Goal: Task Accomplishment & Management: Complete application form

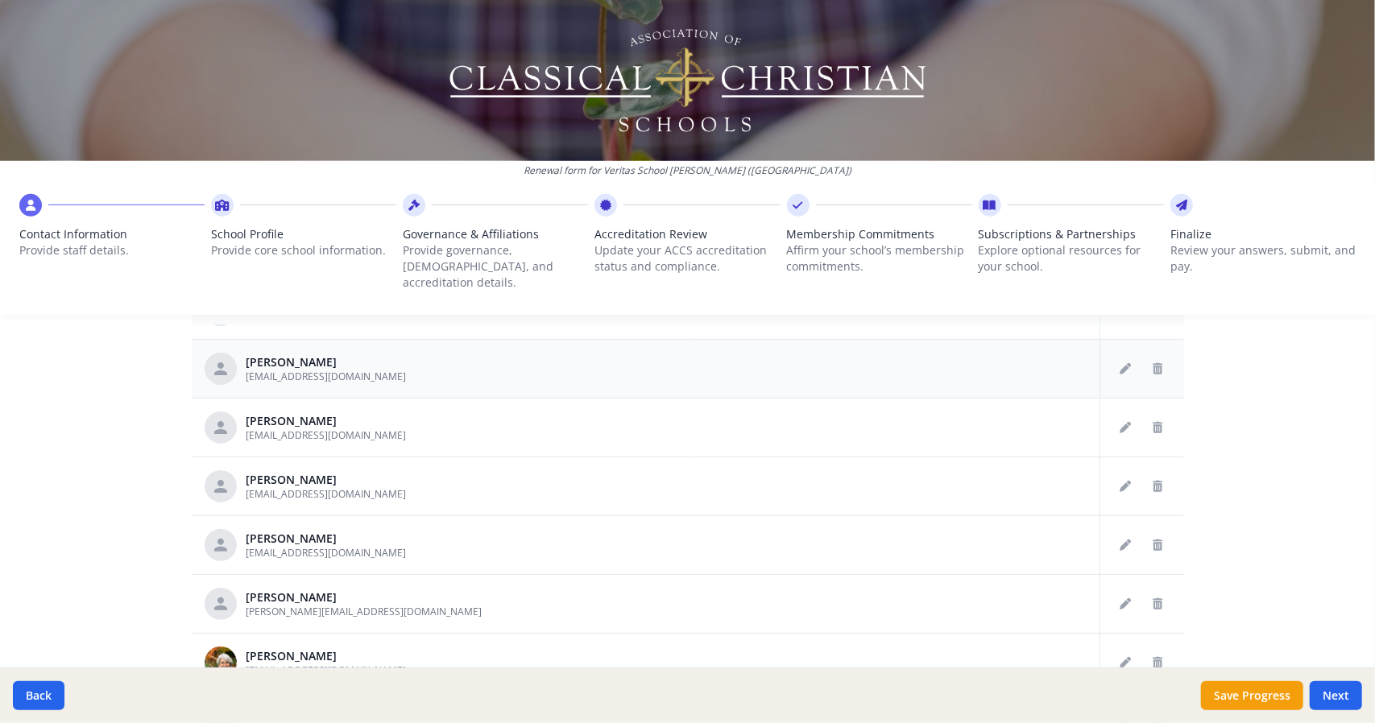
scroll to position [280, 0]
click at [1154, 421] on icon "Delete staff" at bounding box center [1159, 426] width 10 height 11
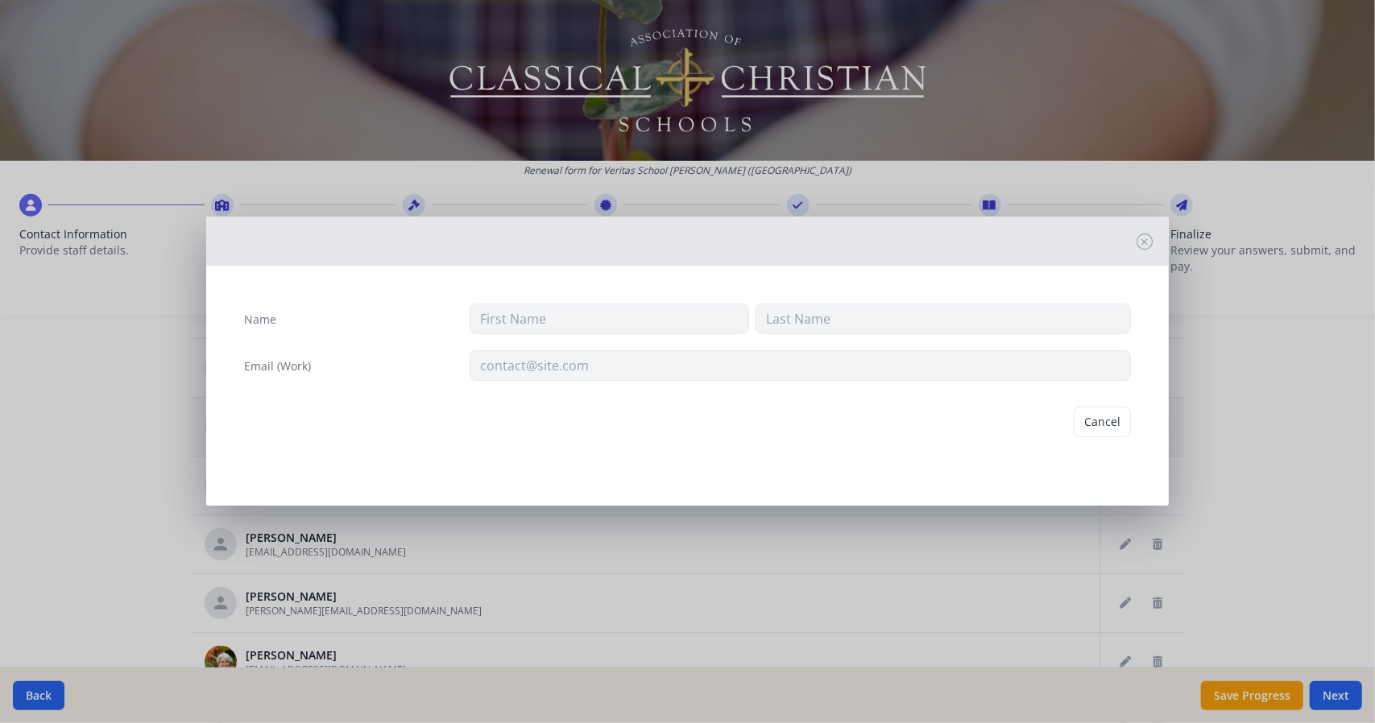
type input "[PERSON_NAME]"
type input "Danese"
type input "[EMAIL_ADDRESS][DOMAIN_NAME]"
click at [1092, 412] on button "Delete" at bounding box center [1104, 422] width 56 height 31
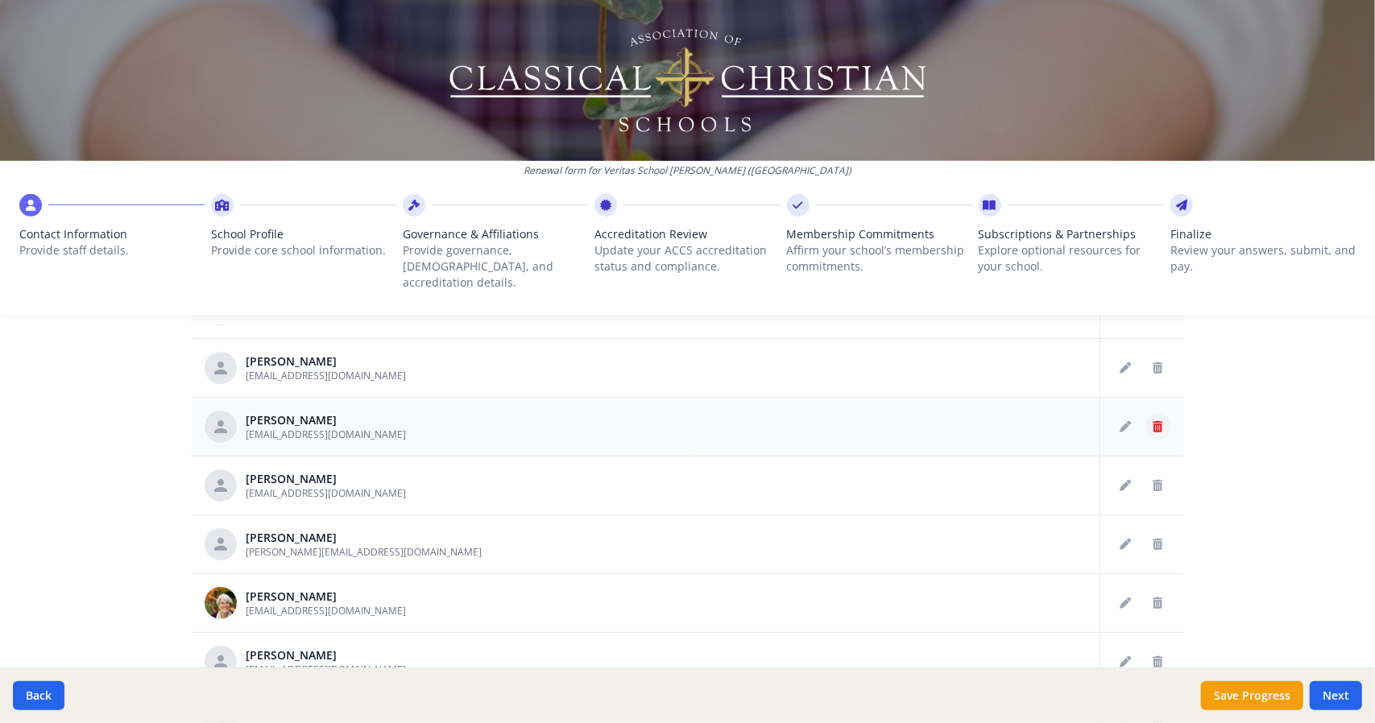
click at [1154, 421] on icon "Delete staff" at bounding box center [1159, 426] width 10 height 11
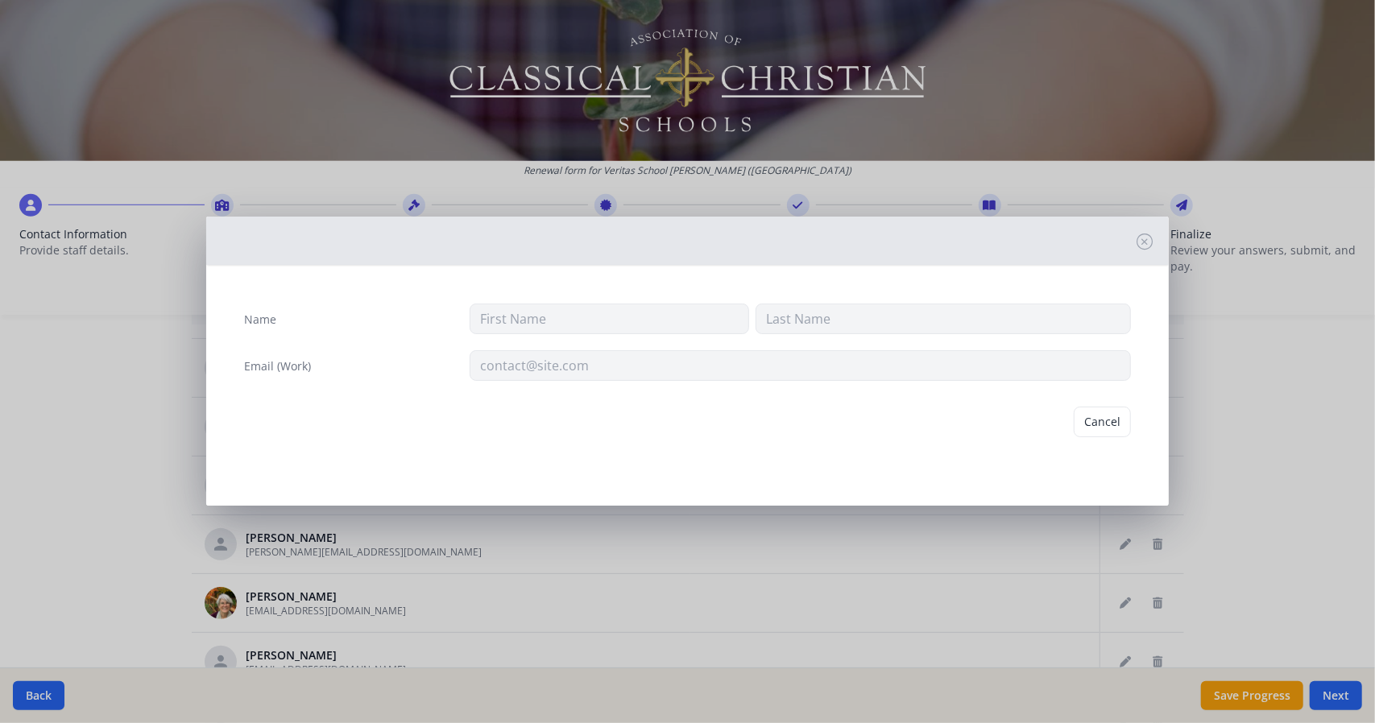
type input "[PERSON_NAME]"
type input "[EMAIL_ADDRESS][DOMAIN_NAME]"
click at [1098, 421] on button "Delete" at bounding box center [1104, 422] width 56 height 31
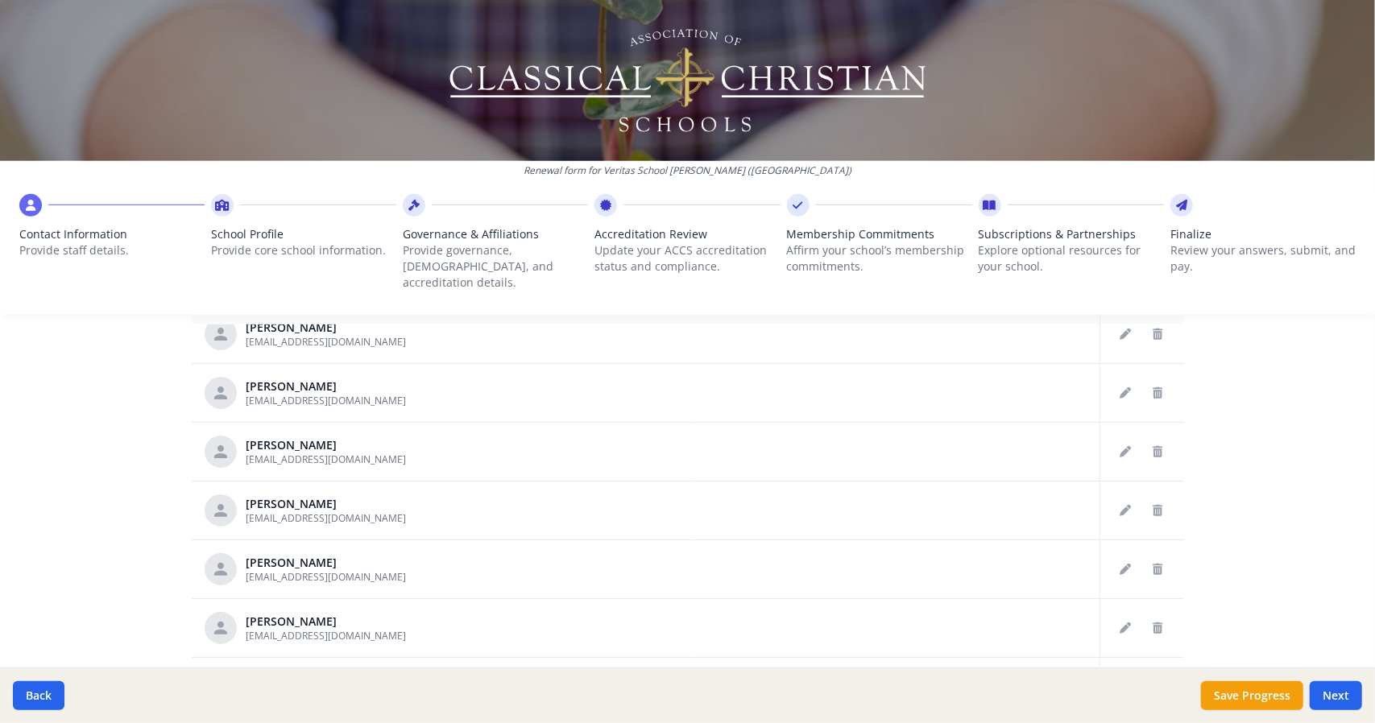
scroll to position [558, 0]
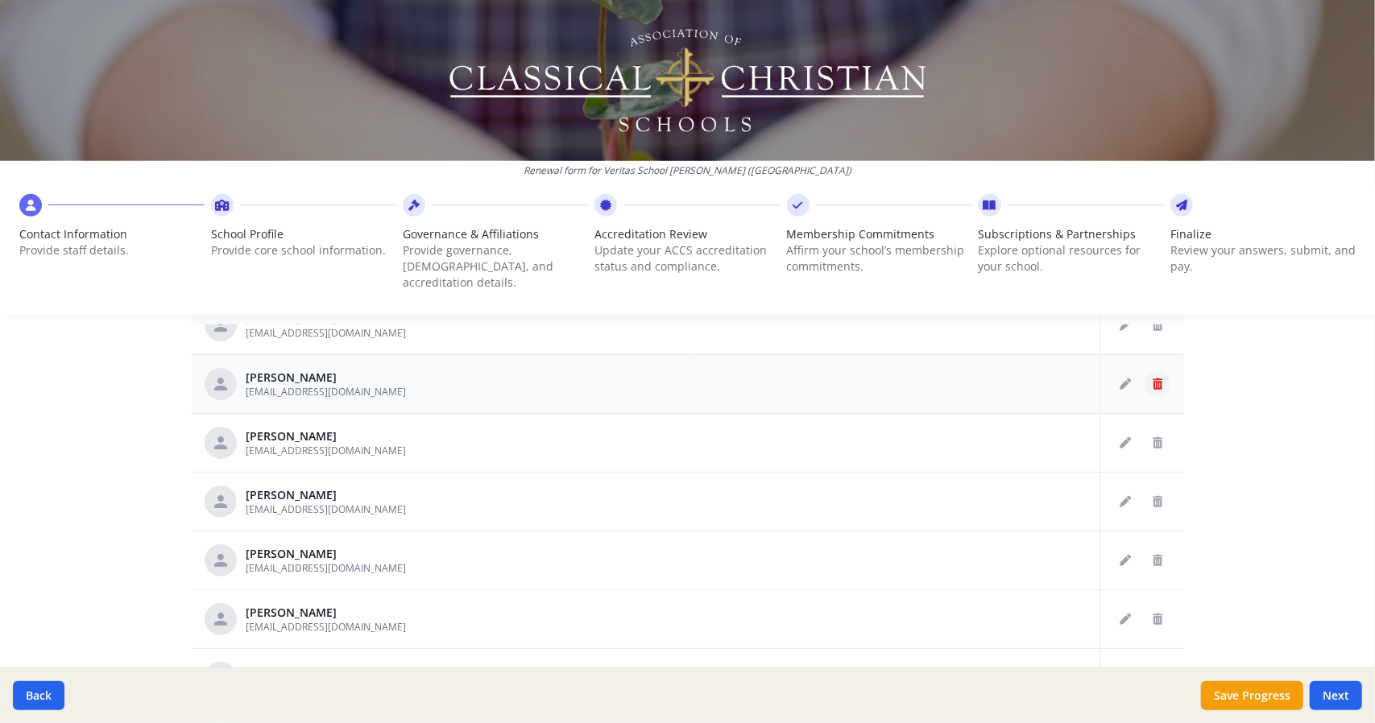
click at [1154, 379] on icon "Delete staff" at bounding box center [1159, 384] width 10 height 11
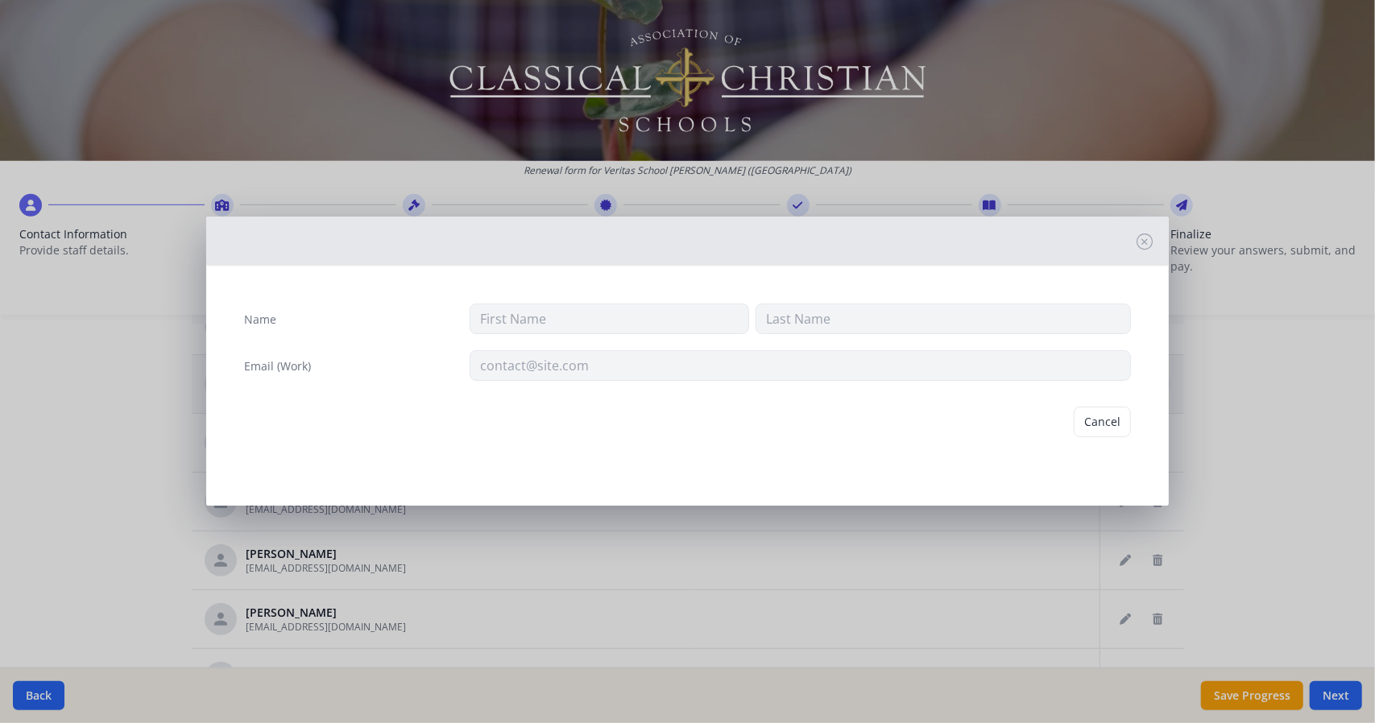
type input "[PERSON_NAME]"
type input "[EMAIL_ADDRESS][DOMAIN_NAME]"
click at [1092, 425] on button "Delete" at bounding box center [1104, 422] width 56 height 31
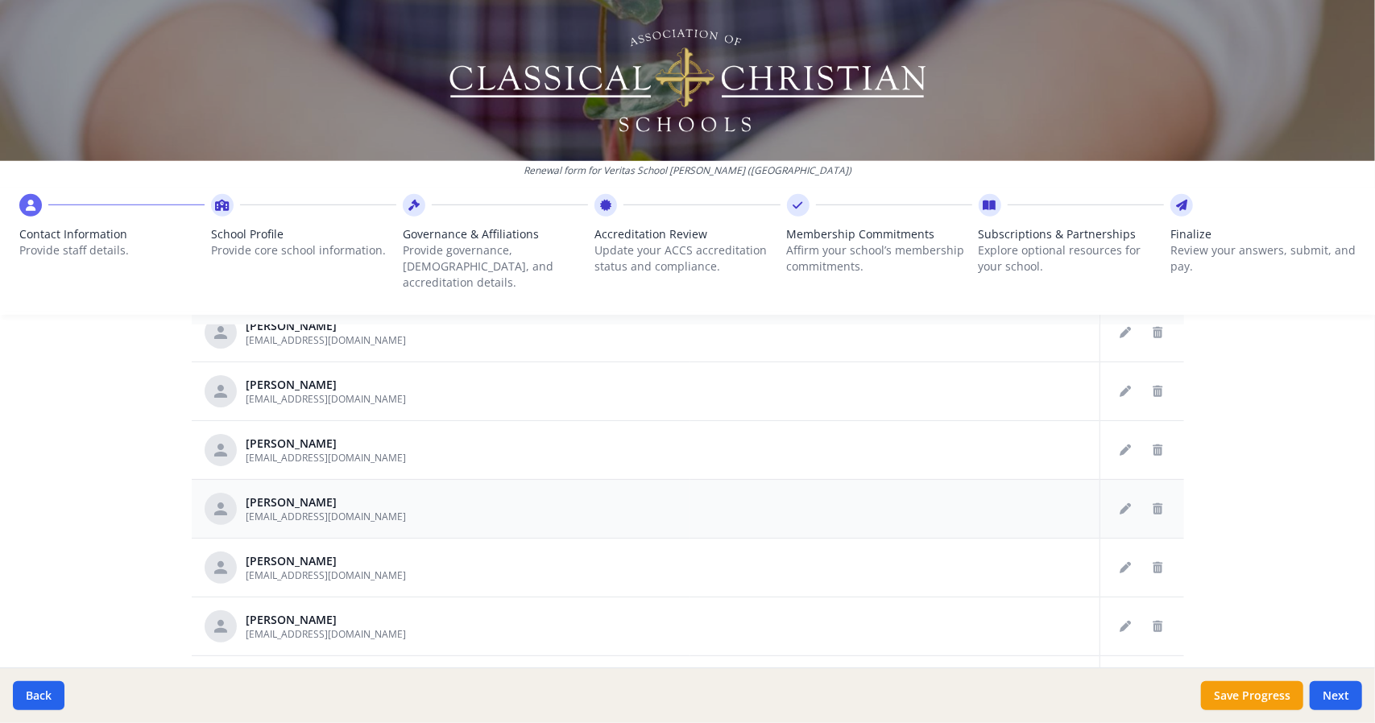
scroll to position [611, 0]
click at [1146, 378] on button "Delete staff" at bounding box center [1159, 391] width 26 height 26
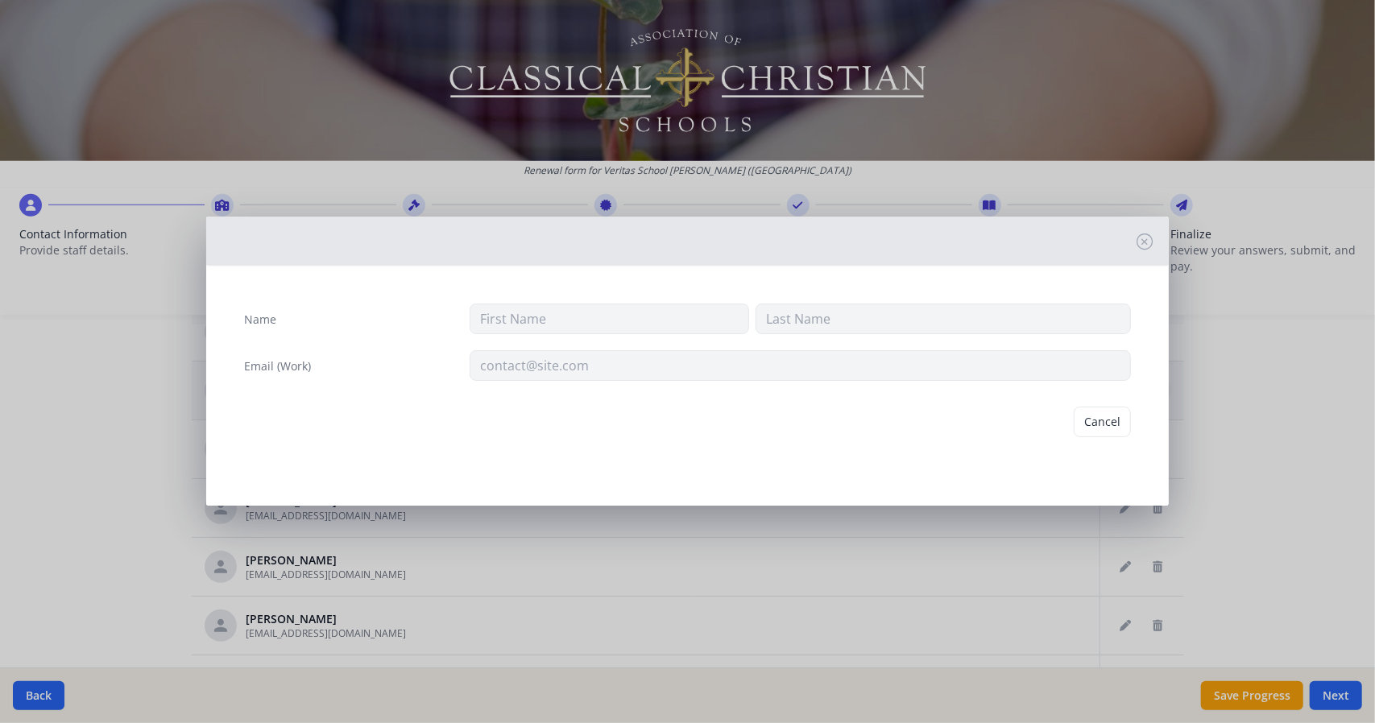
type input "[PERSON_NAME]"
type input "[EMAIL_ADDRESS][DOMAIN_NAME]"
click at [1085, 411] on button "Delete" at bounding box center [1104, 422] width 56 height 31
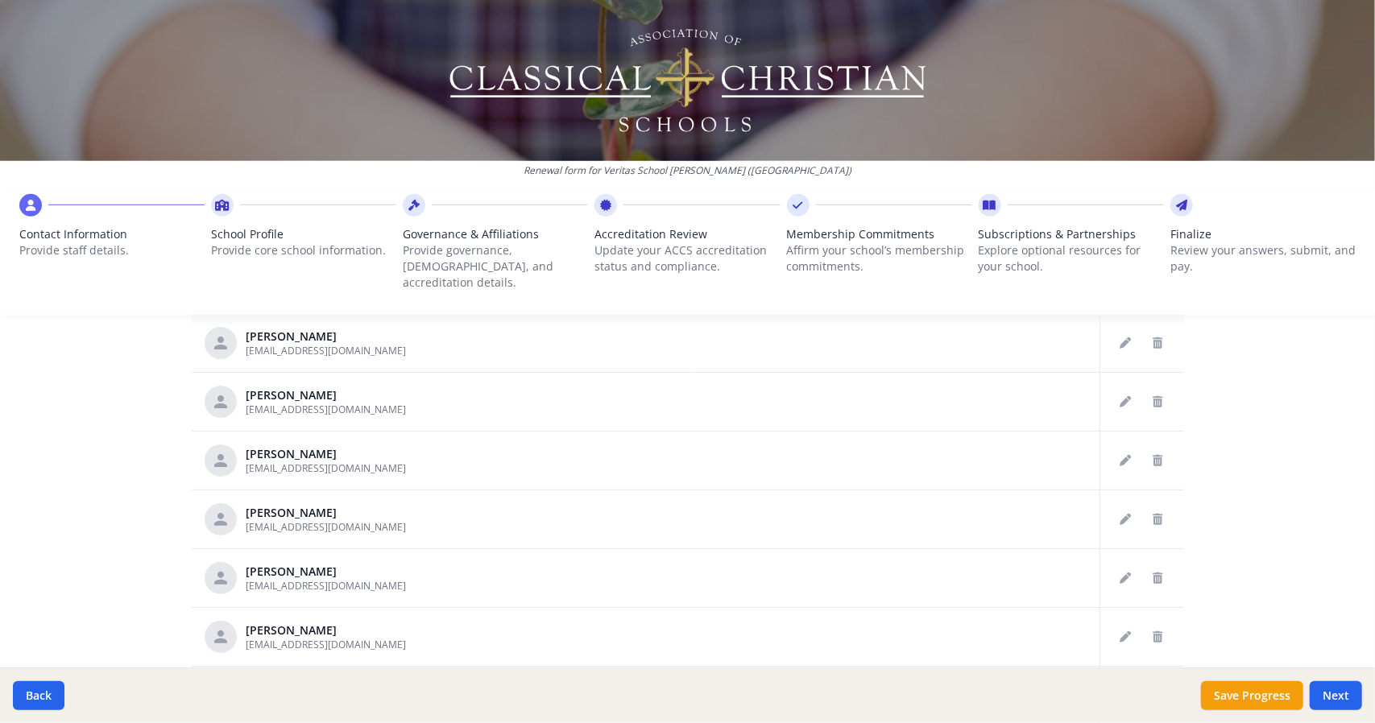
scroll to position [798, 0]
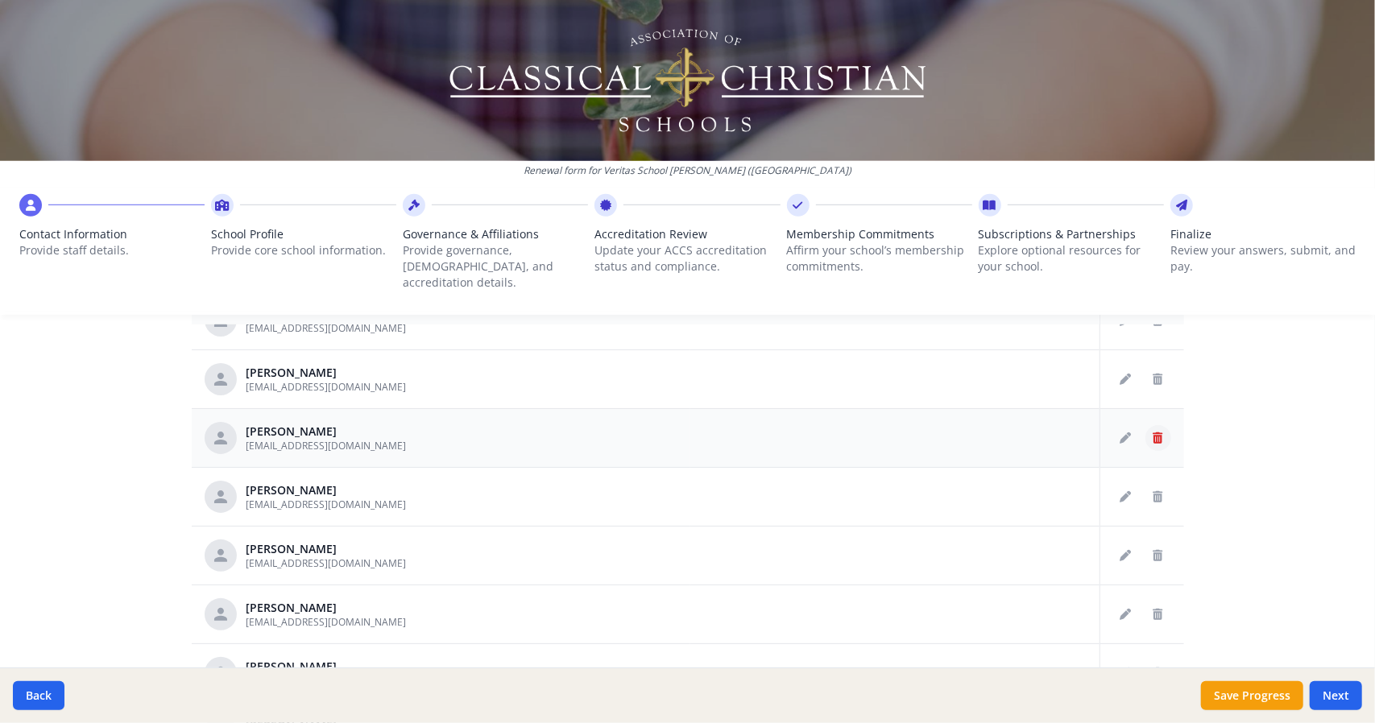
click at [1154, 433] on icon "Delete staff" at bounding box center [1159, 438] width 10 height 11
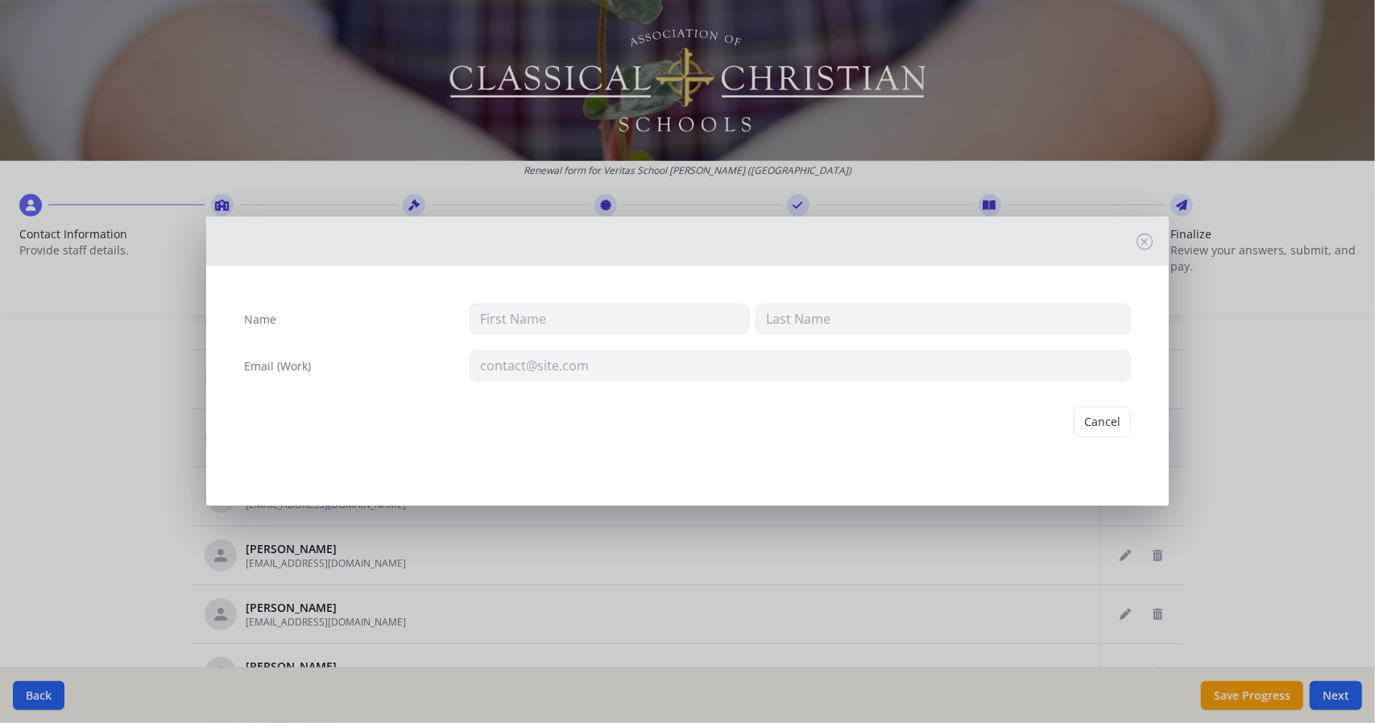
type input "[PERSON_NAME]"
type input "[EMAIL_ADDRESS][DOMAIN_NAME]"
click at [1097, 427] on button "Delete" at bounding box center [1104, 422] width 56 height 31
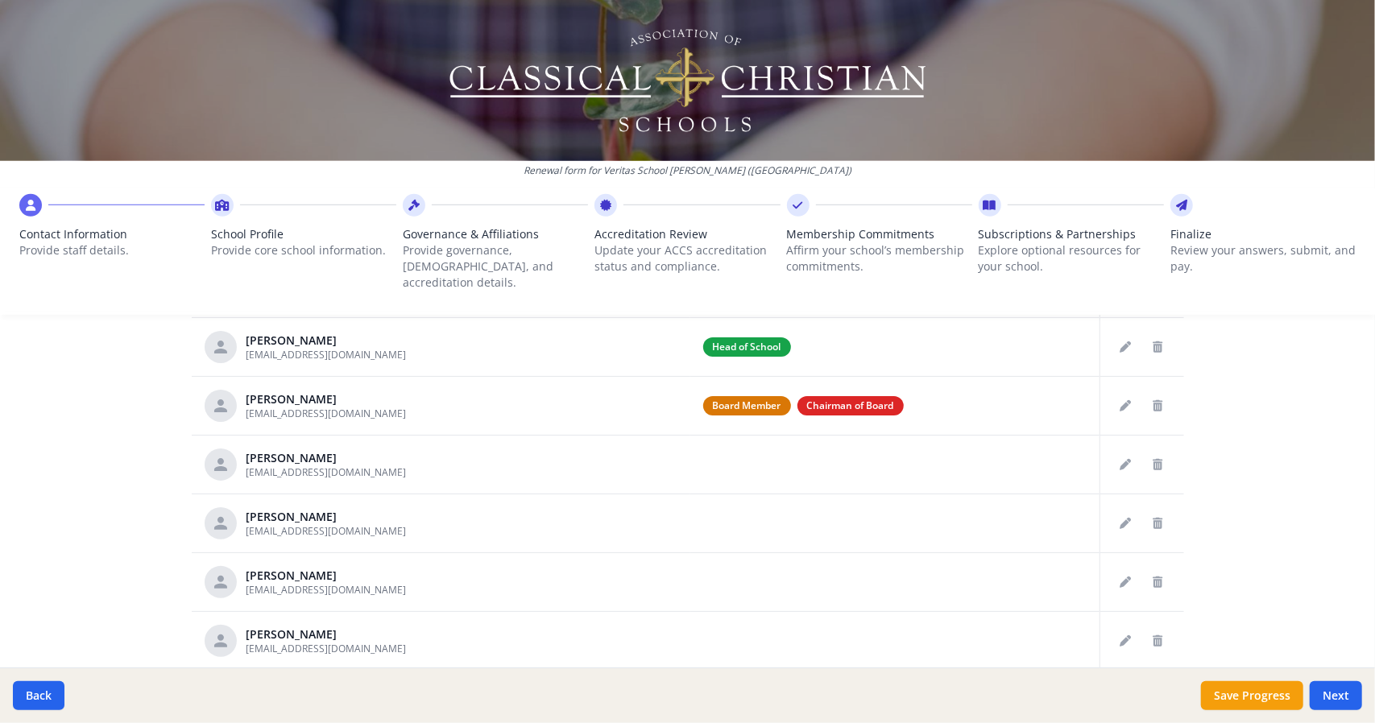
scroll to position [492, 0]
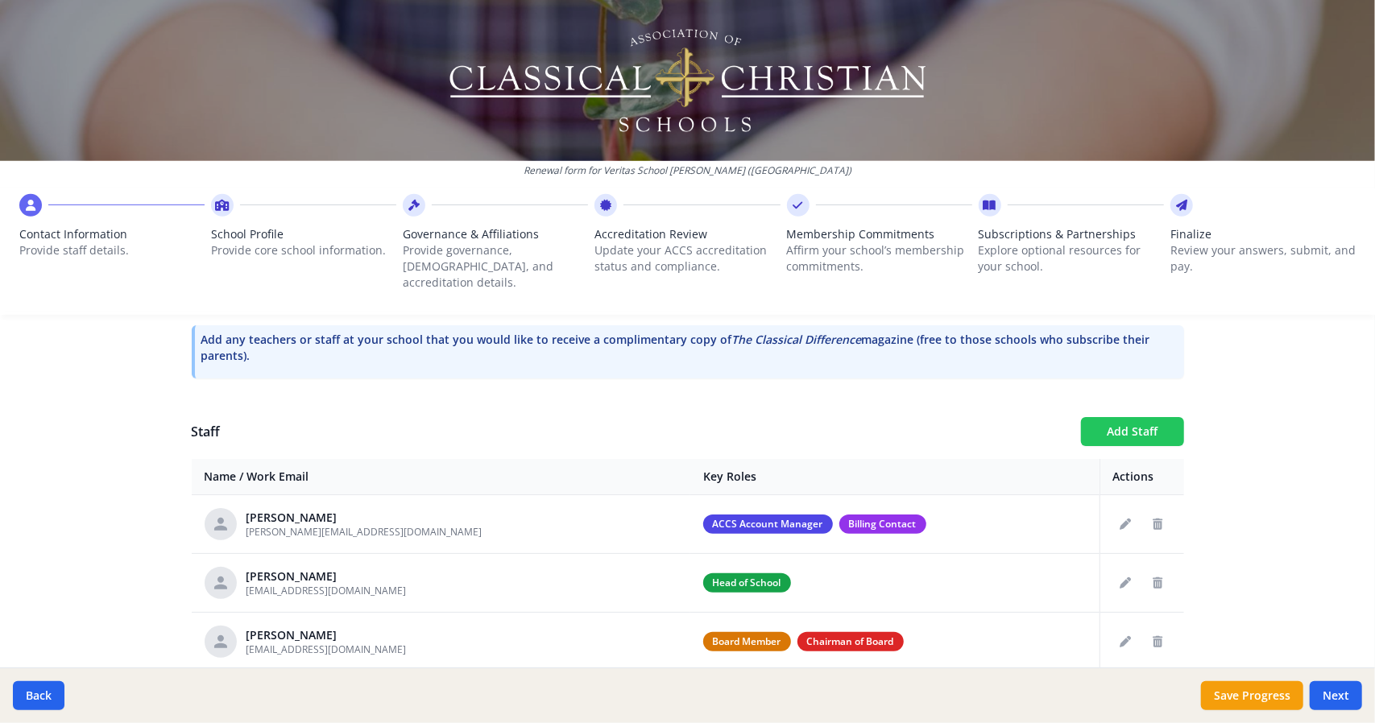
click at [1135, 417] on button "Add Staff" at bounding box center [1132, 431] width 103 height 29
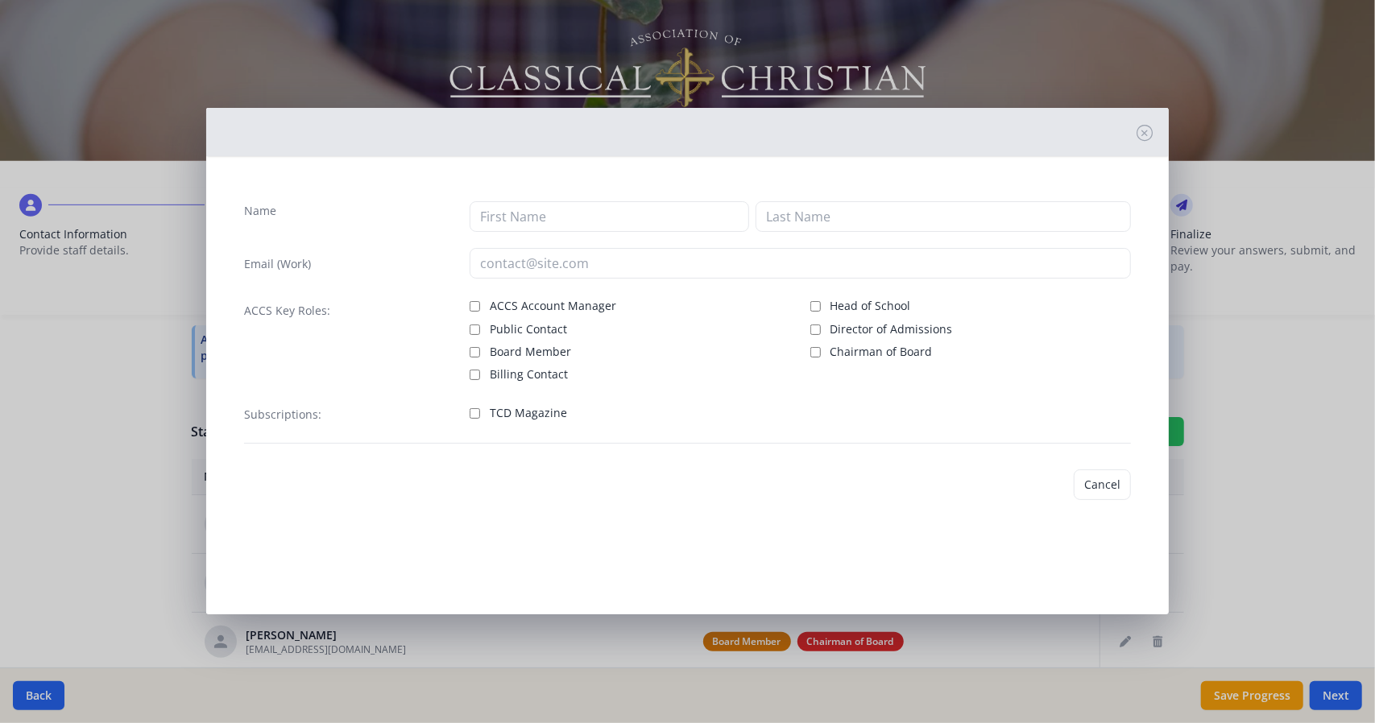
checkbox input "false"
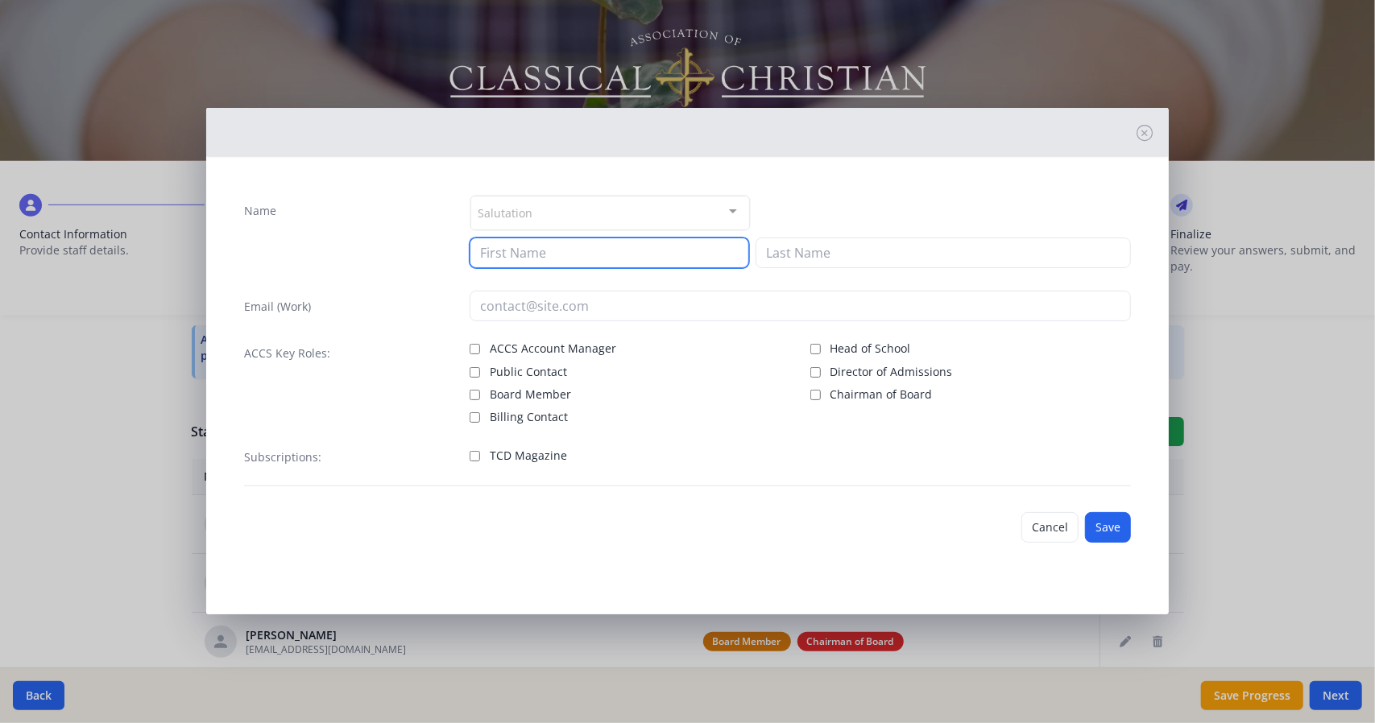
click at [581, 246] on input at bounding box center [610, 253] width 280 height 31
type input "[PERSON_NAME]"
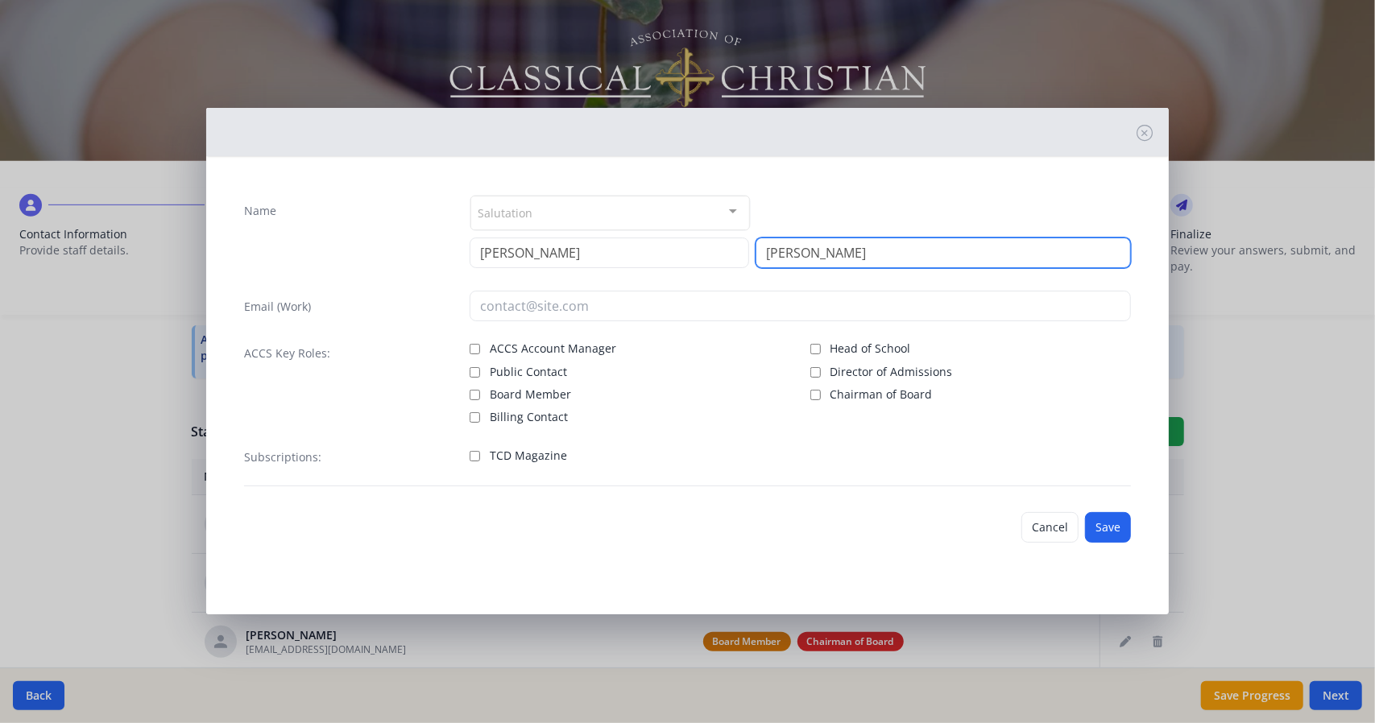
type input "[PERSON_NAME]"
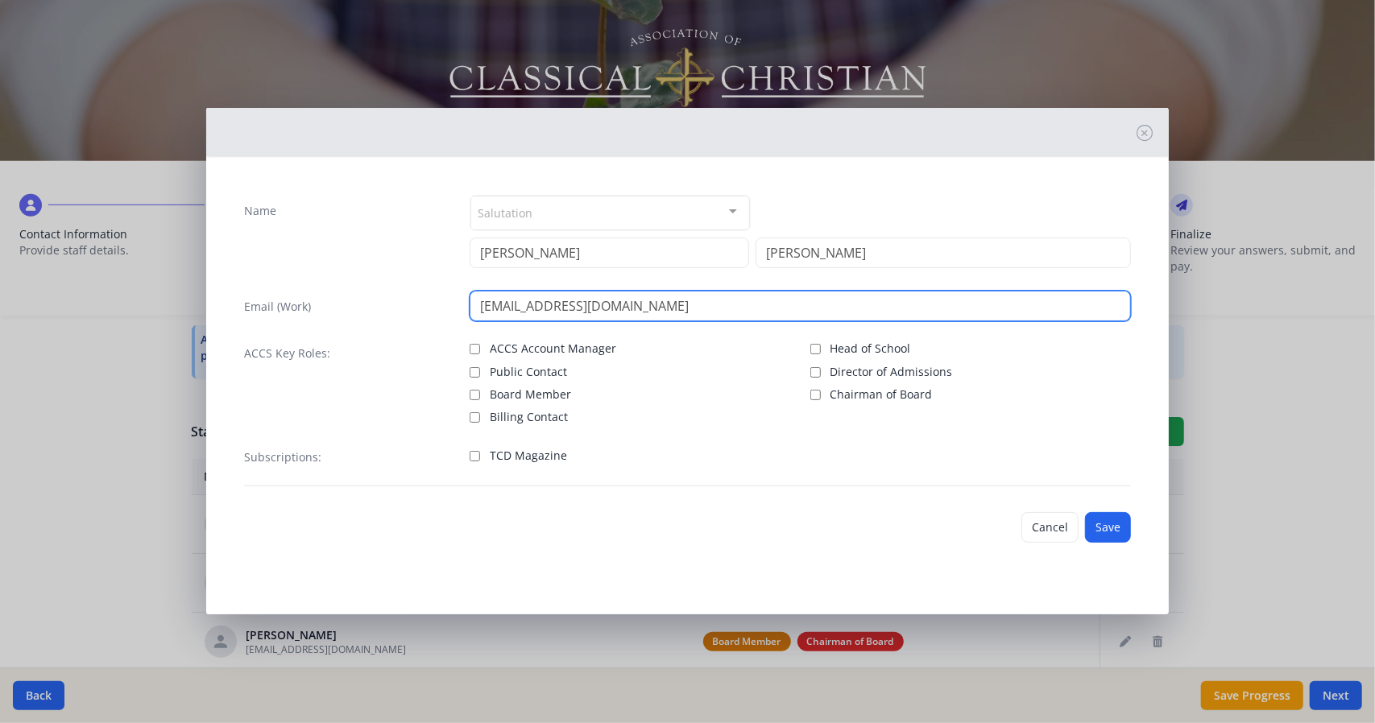
type input "[EMAIL_ADDRESS][DOMAIN_NAME]"
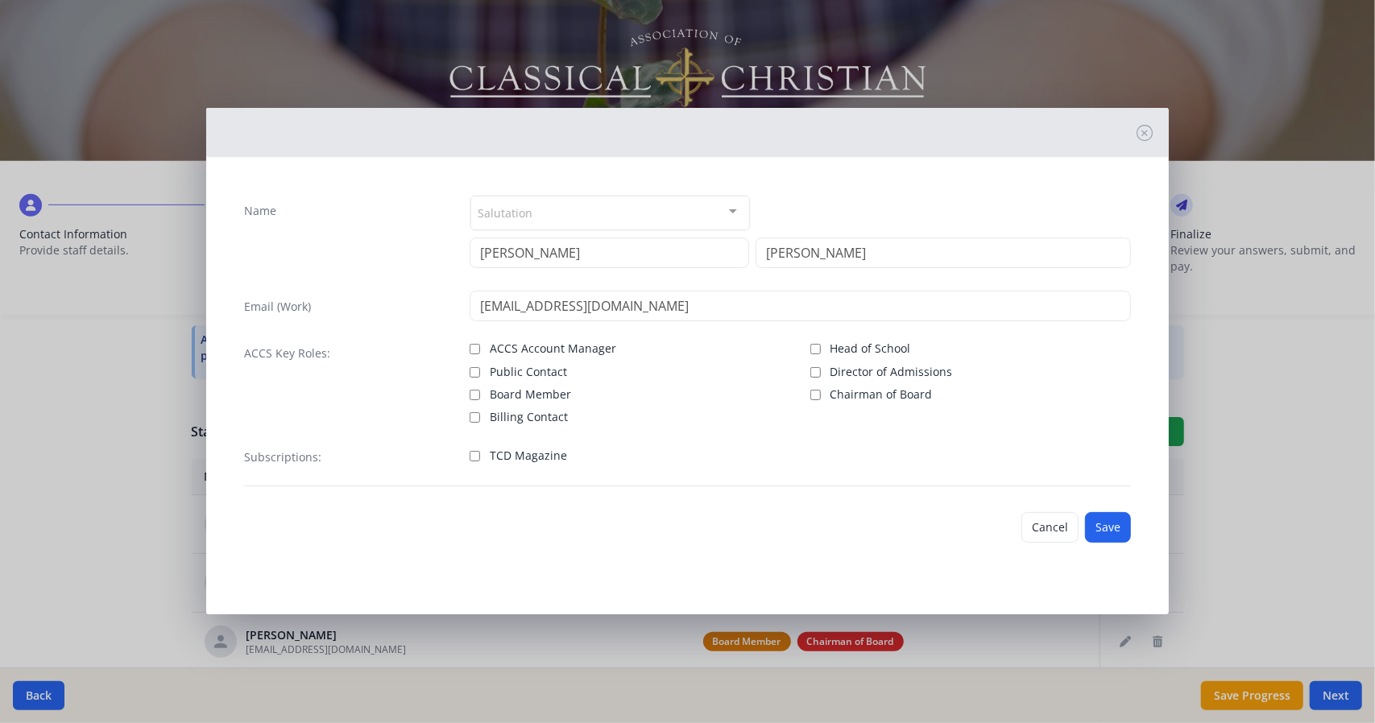
click at [527, 457] on span "TCD Magazine" at bounding box center [528, 456] width 77 height 16
click at [480, 457] on input "TCD Magazine" at bounding box center [475, 456] width 10 height 10
checkbox input "true"
click at [1114, 530] on button "Save" at bounding box center [1108, 527] width 46 height 31
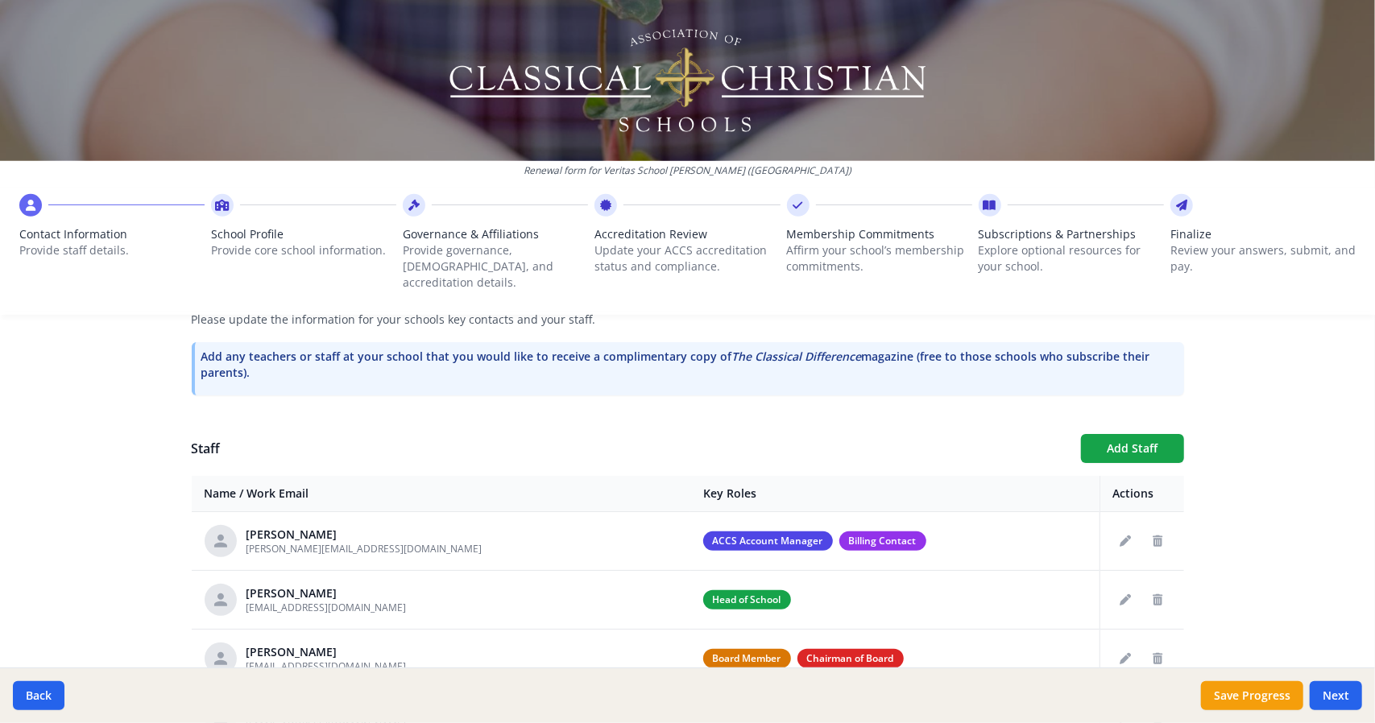
scroll to position [475, 0]
click at [1105, 439] on button "Add Staff" at bounding box center [1132, 449] width 103 height 29
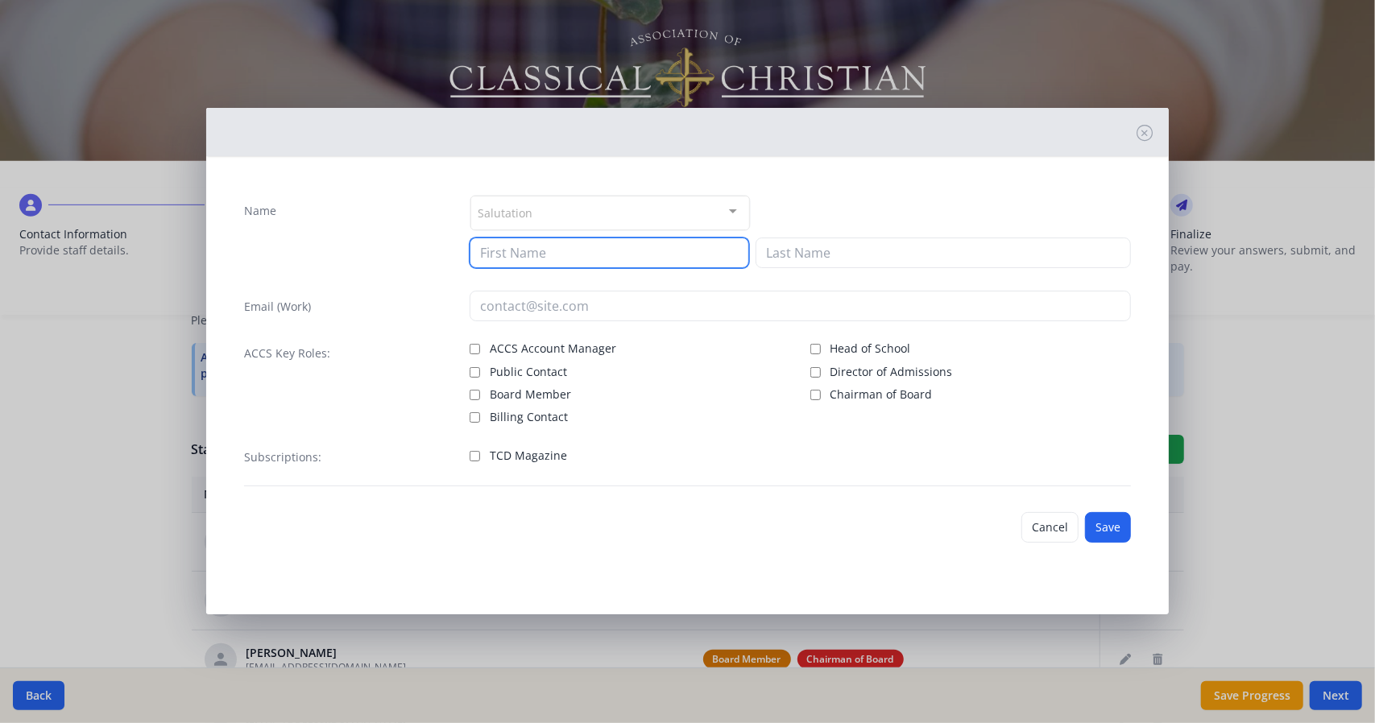
click at [526, 246] on input at bounding box center [610, 253] width 280 height 31
type input "[PERSON_NAME]"
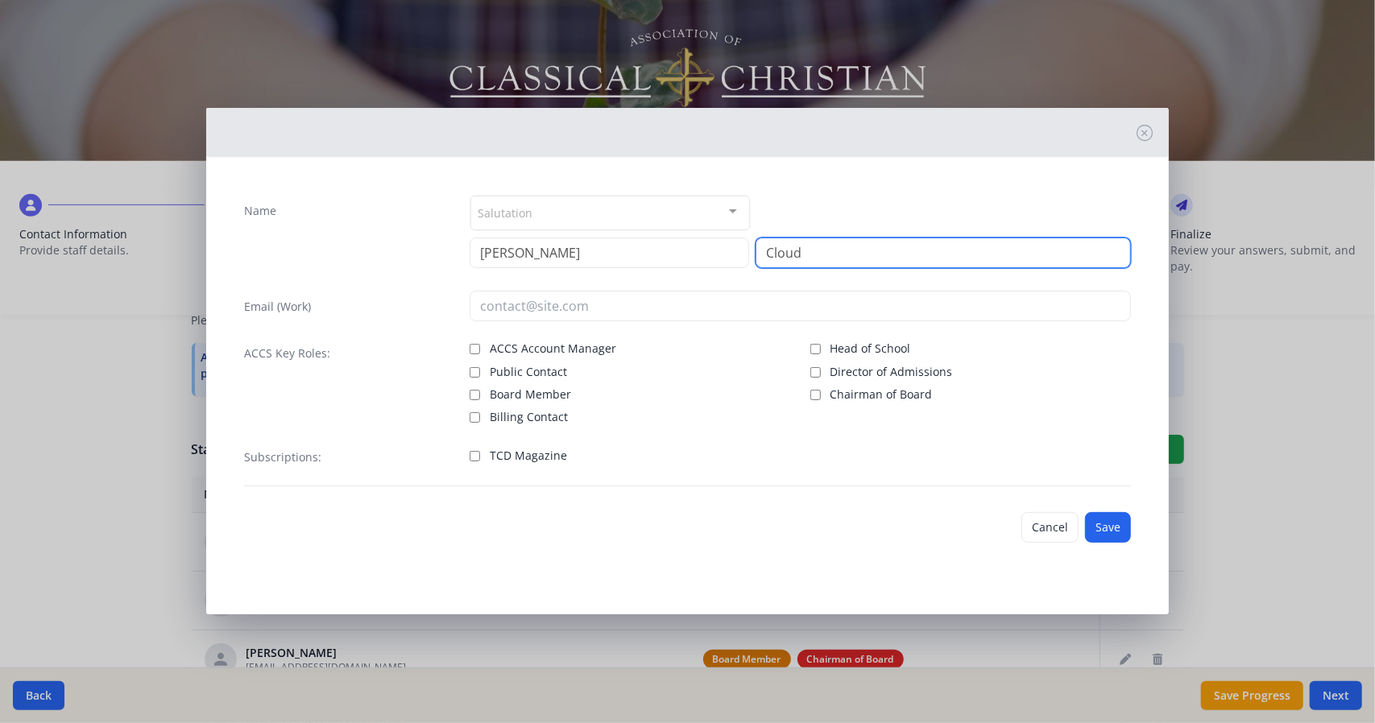
type input "Cloud"
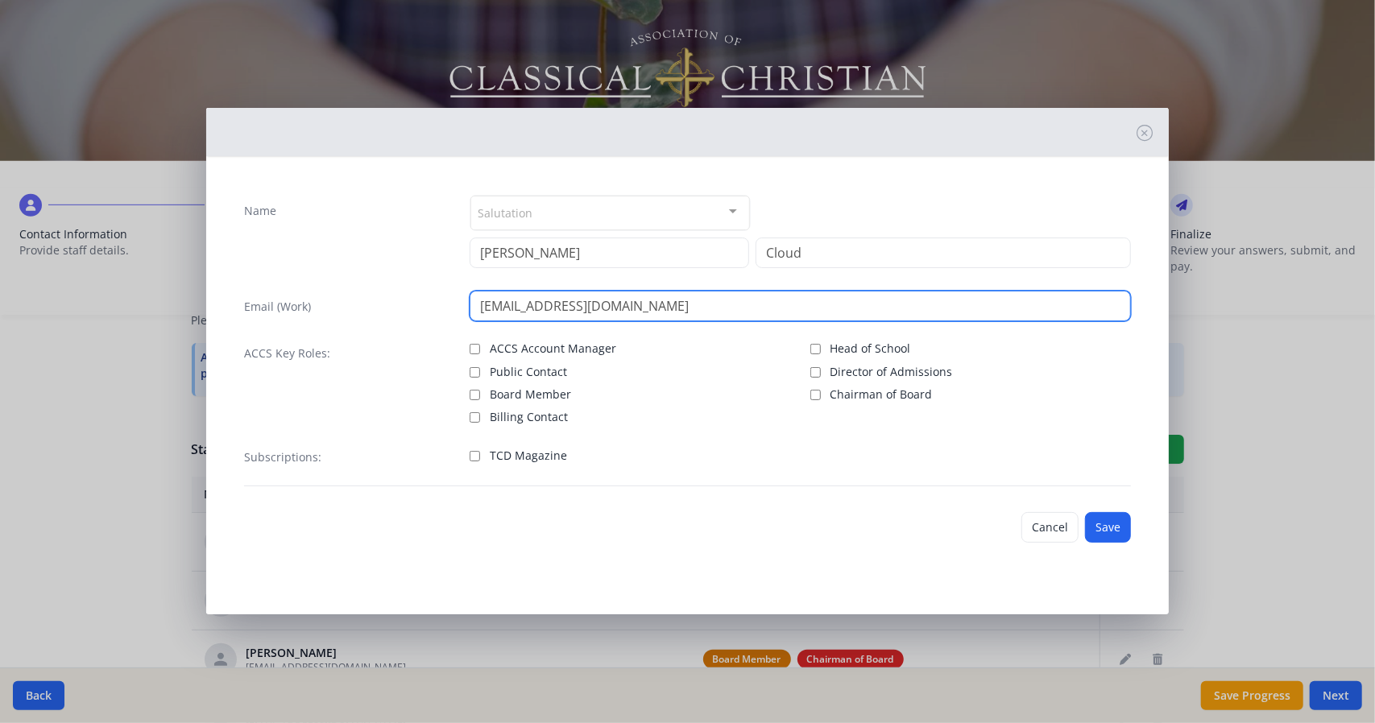
type input "[EMAIL_ADDRESS][DOMAIN_NAME]"
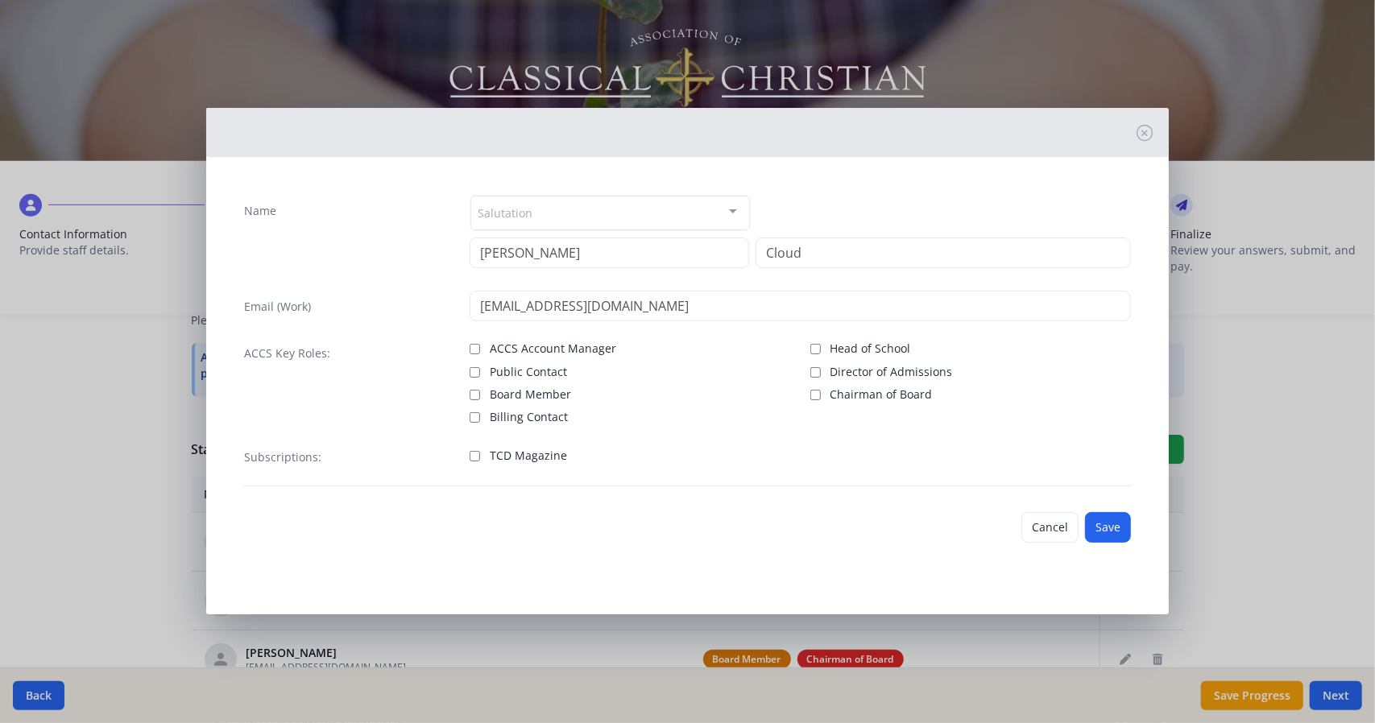
click at [512, 392] on span "Board Member" at bounding box center [530, 395] width 81 height 16
click at [480, 392] on input "Board Member" at bounding box center [475, 395] width 10 height 10
checkbox input "true"
click at [1125, 523] on button "Save" at bounding box center [1108, 527] width 46 height 31
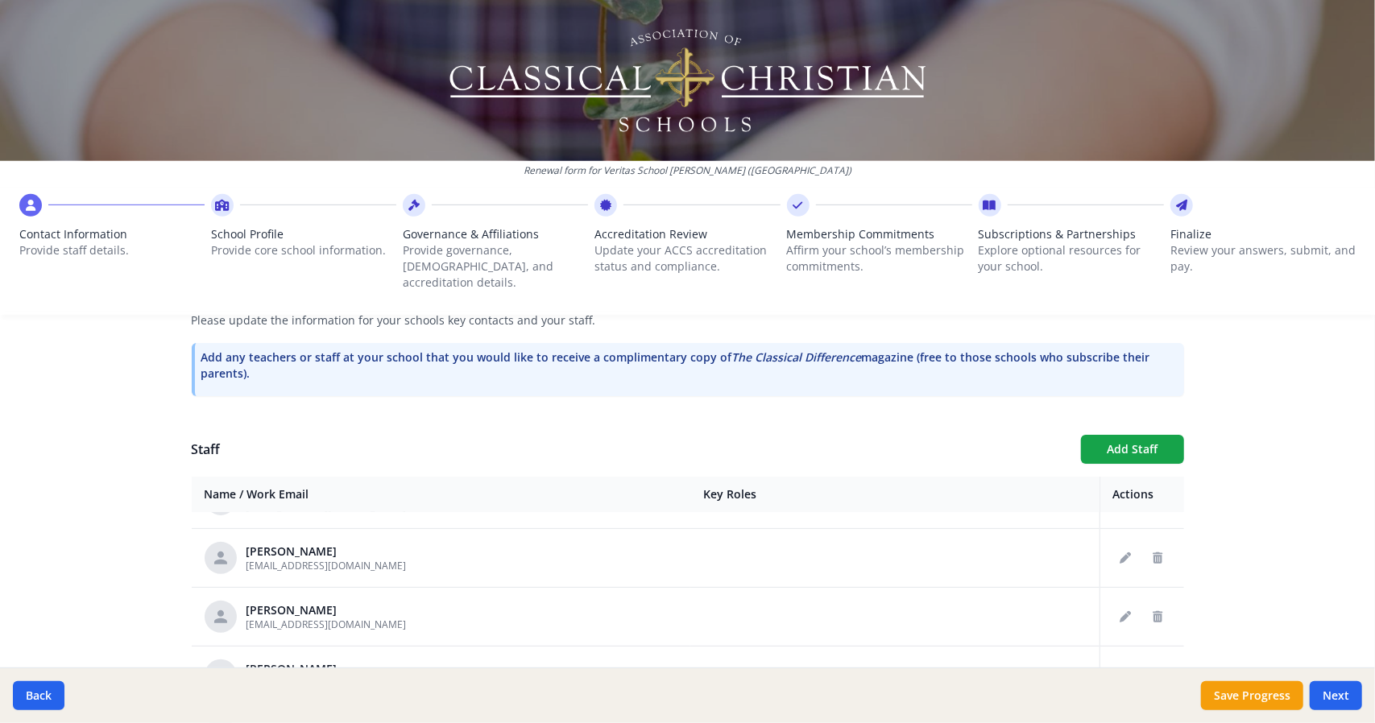
scroll to position [264, 0]
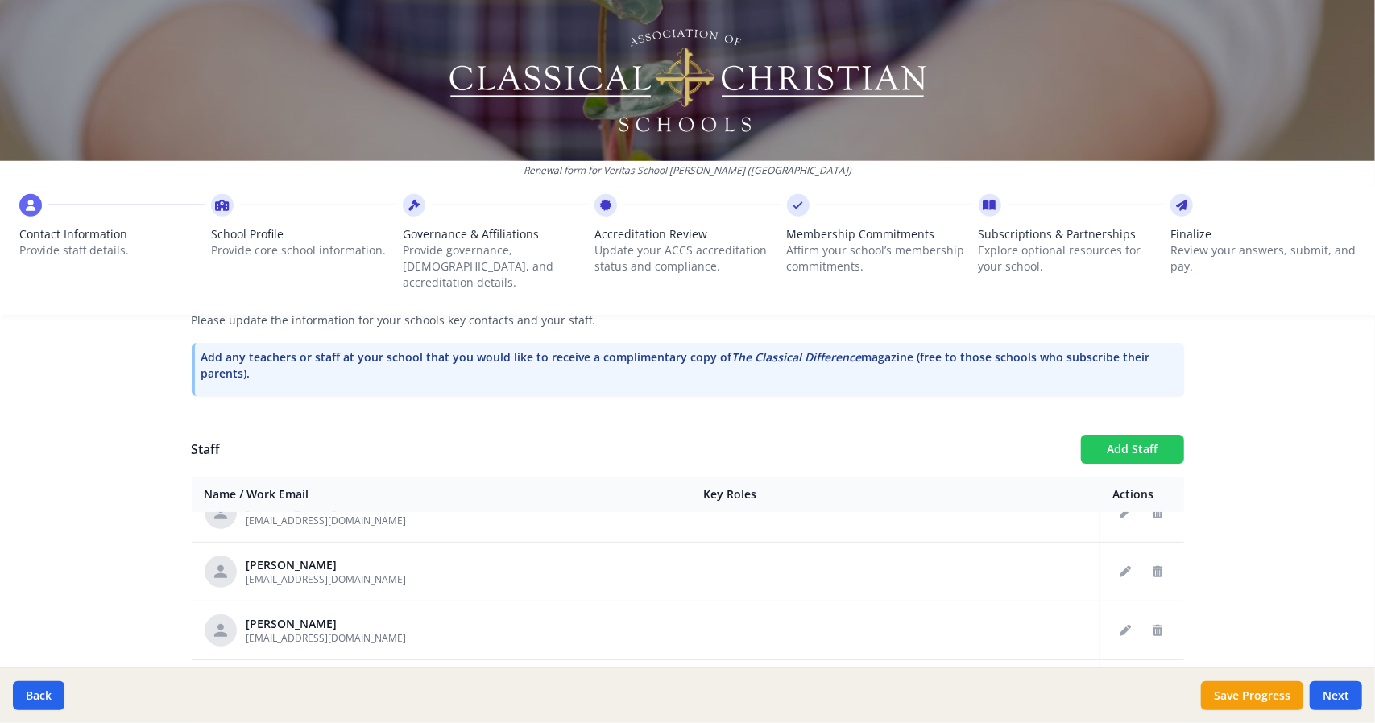
click at [1110, 439] on button "Add Staff" at bounding box center [1132, 449] width 103 height 29
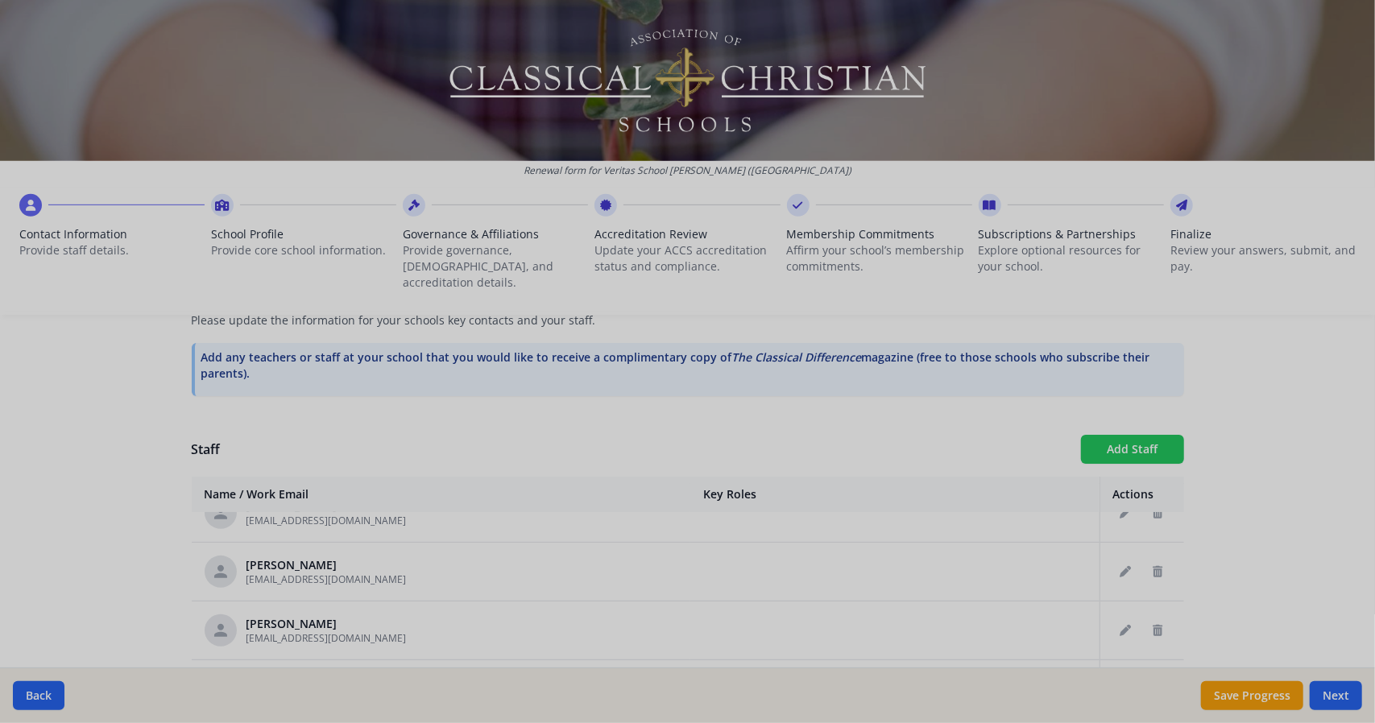
checkbox input "false"
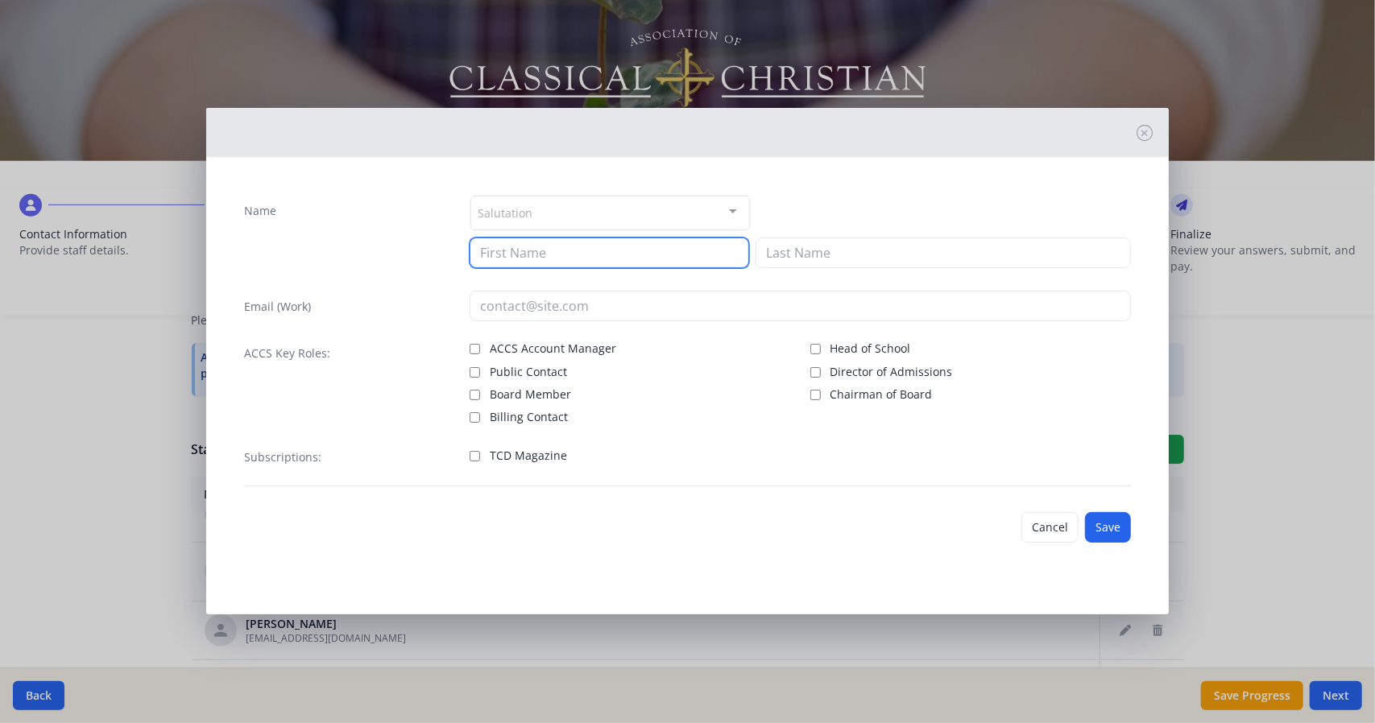
click at [583, 251] on input at bounding box center [610, 253] width 280 height 31
type input "[PERSON_NAME]"
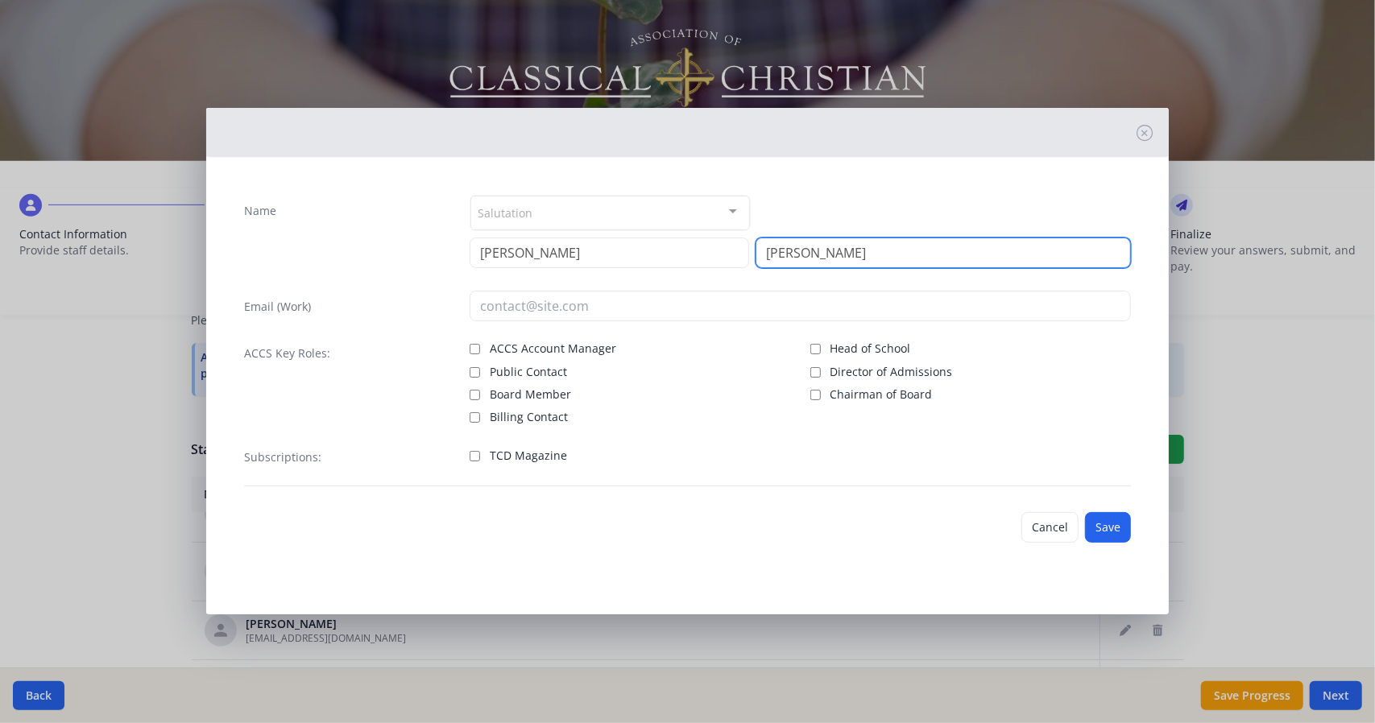
type input "[PERSON_NAME]"
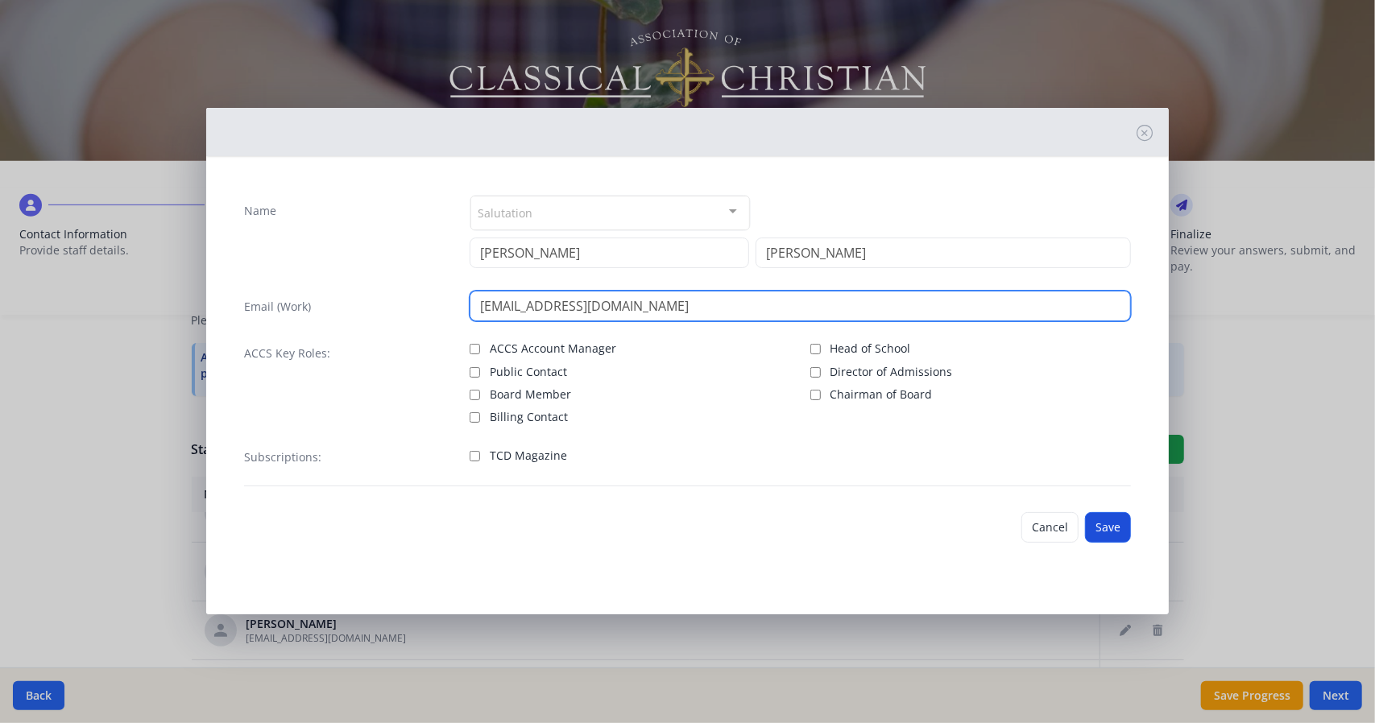
type input "[EMAIL_ADDRESS][DOMAIN_NAME]"
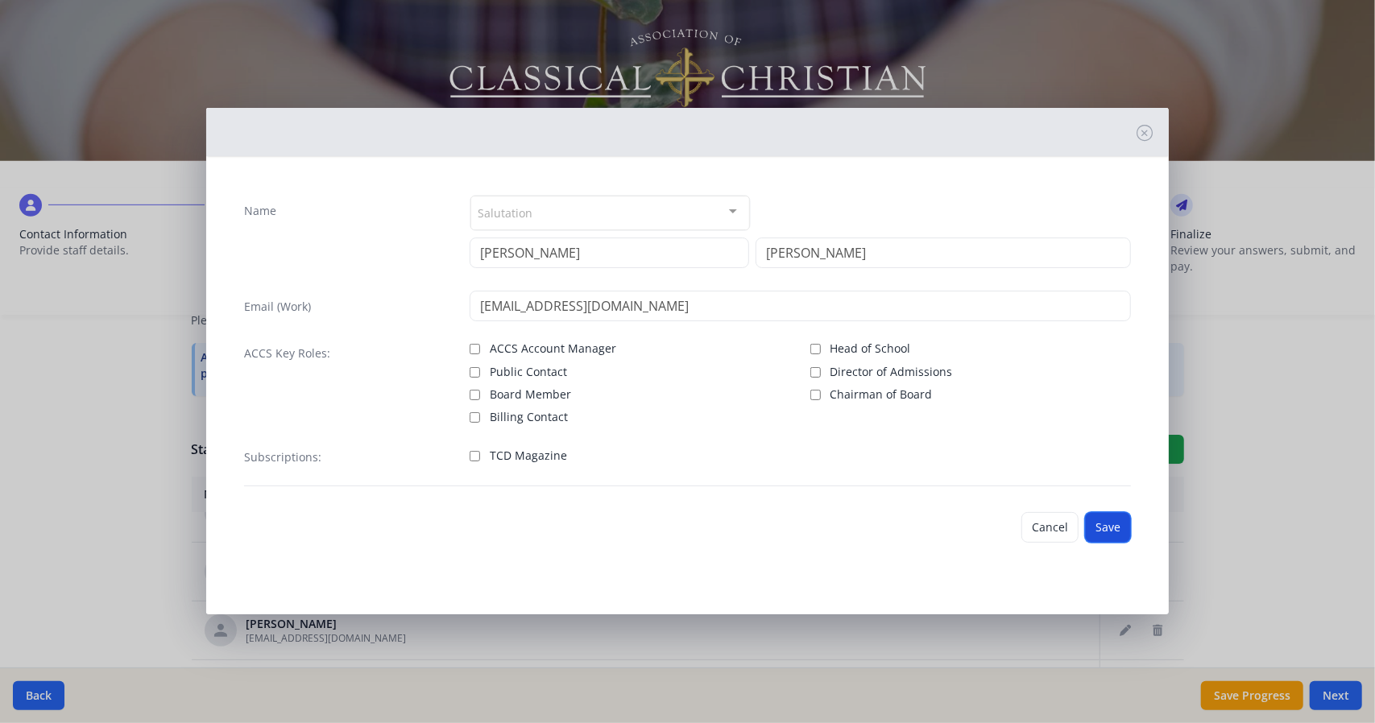
click at [1102, 531] on button "Save" at bounding box center [1108, 527] width 46 height 31
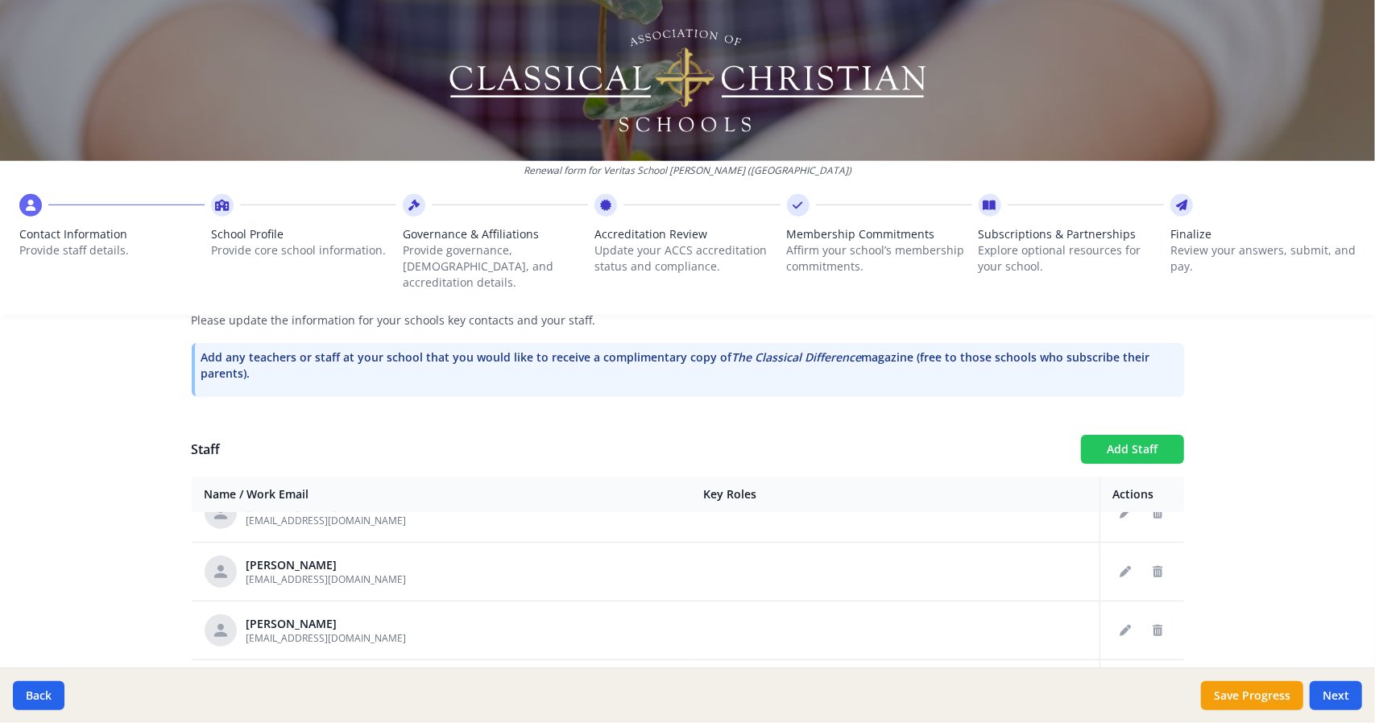
click at [1104, 436] on button "Add Staff" at bounding box center [1132, 449] width 103 height 29
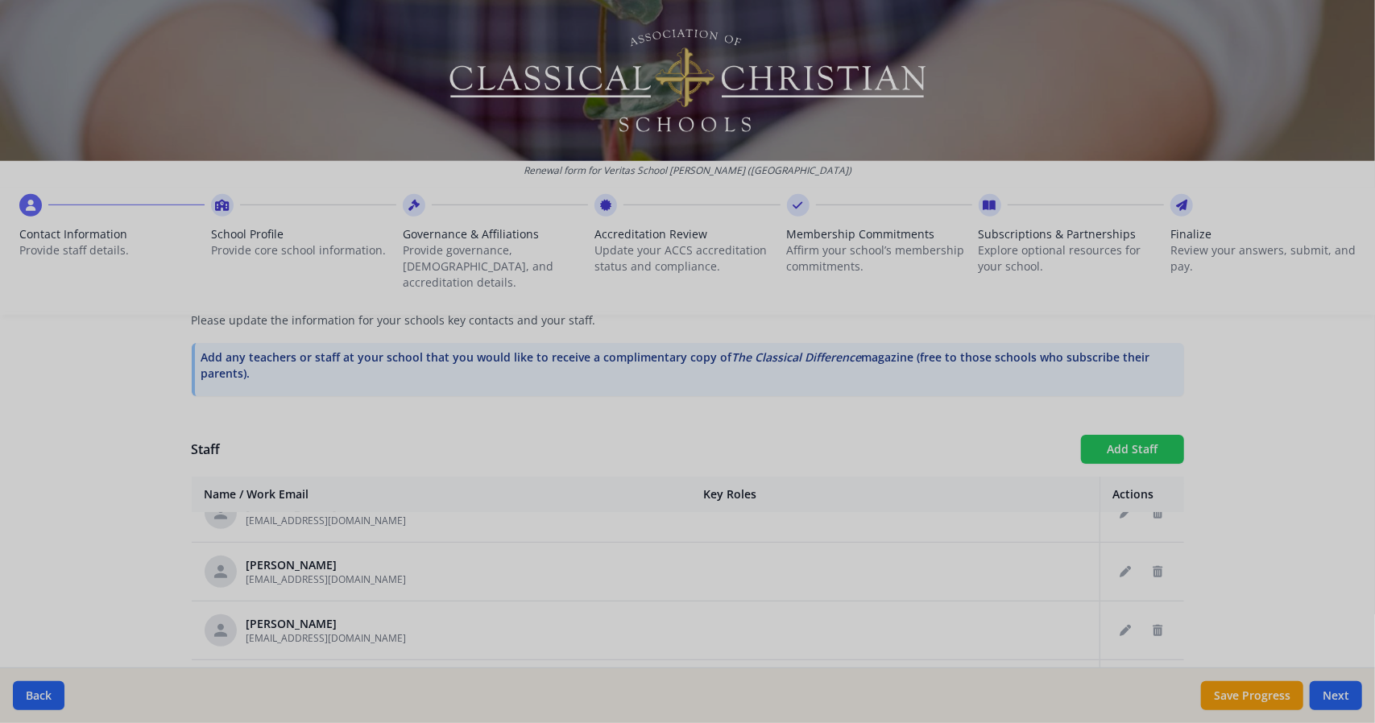
checkbox input "false"
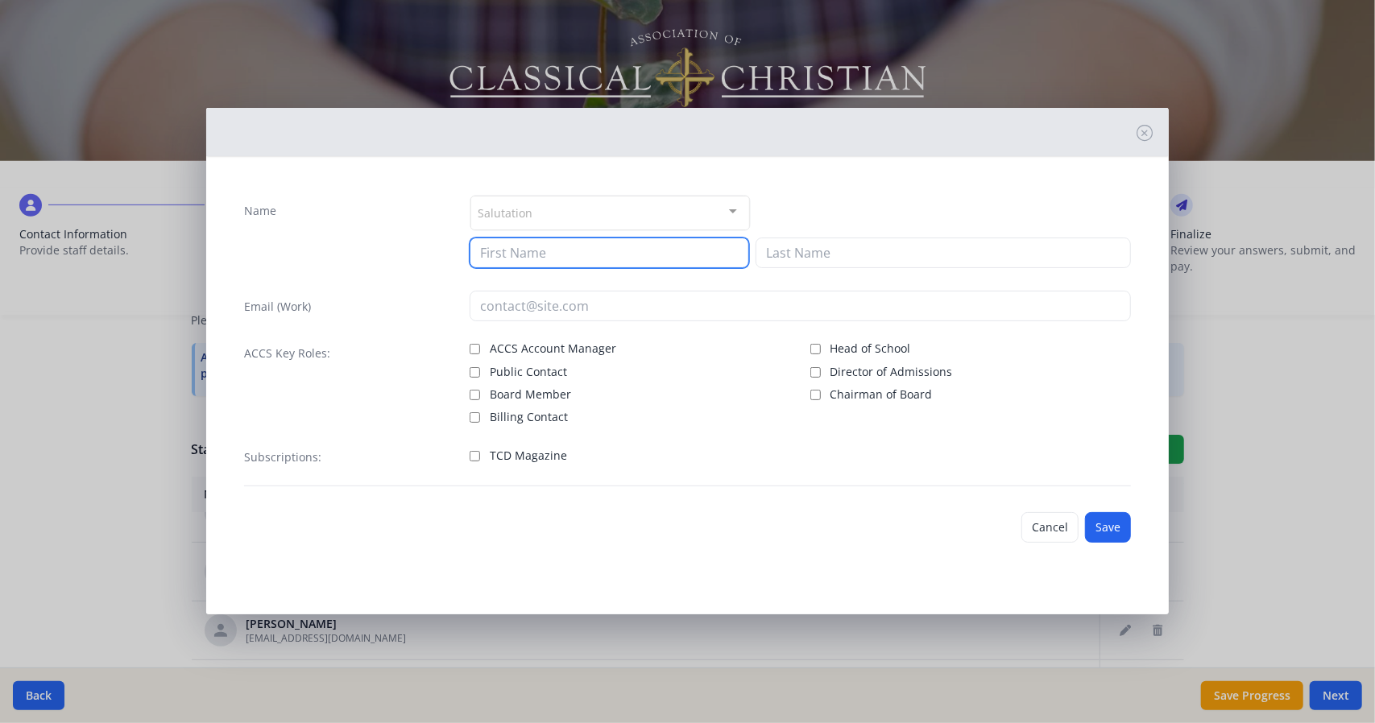
click at [682, 256] on input at bounding box center [610, 253] width 280 height 31
type input "[PERSON_NAME]"
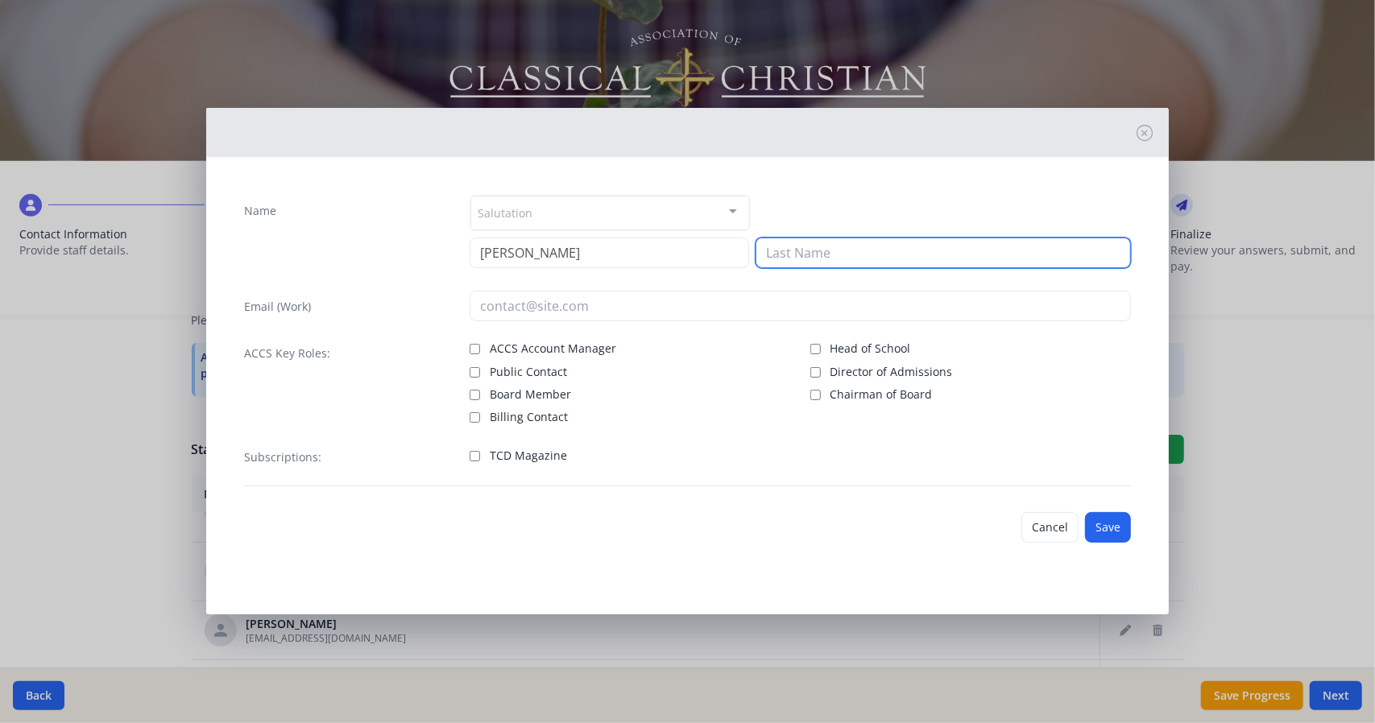
type input "R"
type input "[PERSON_NAME]"
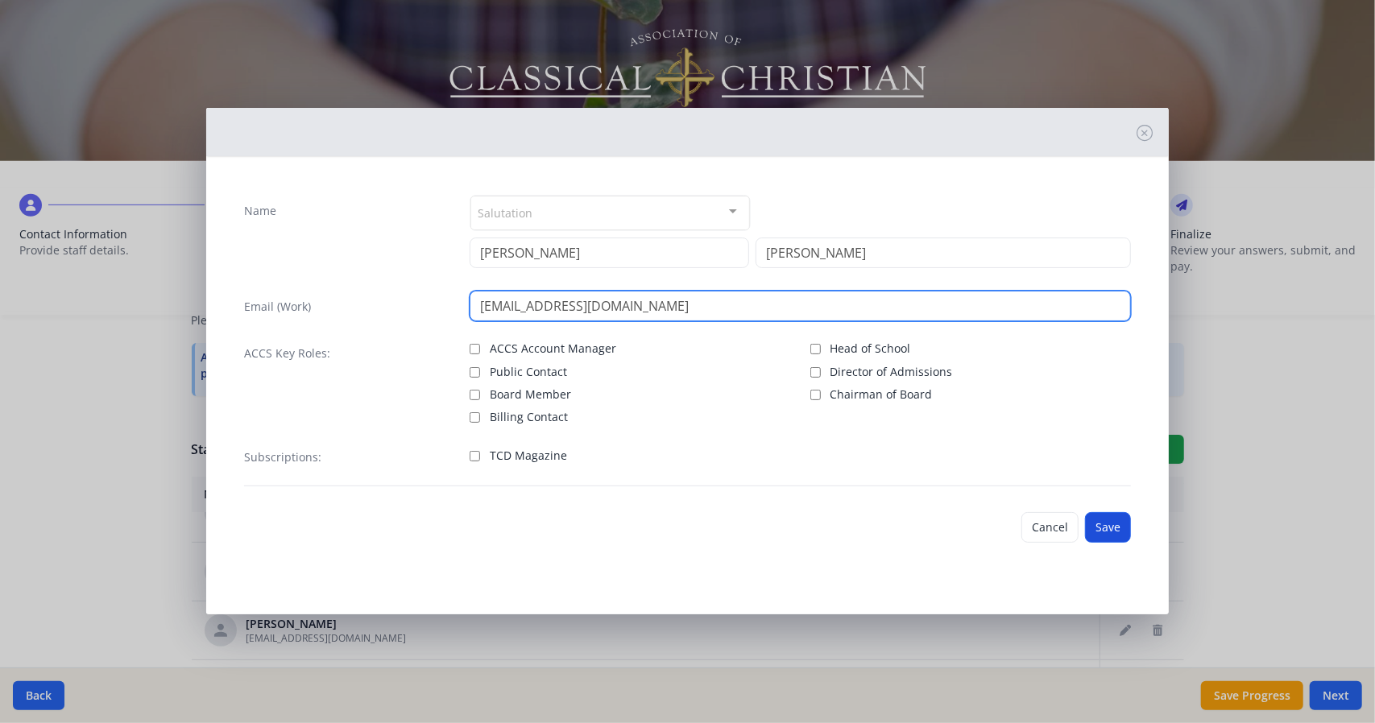
type input "[EMAIL_ADDRESS][DOMAIN_NAME]"
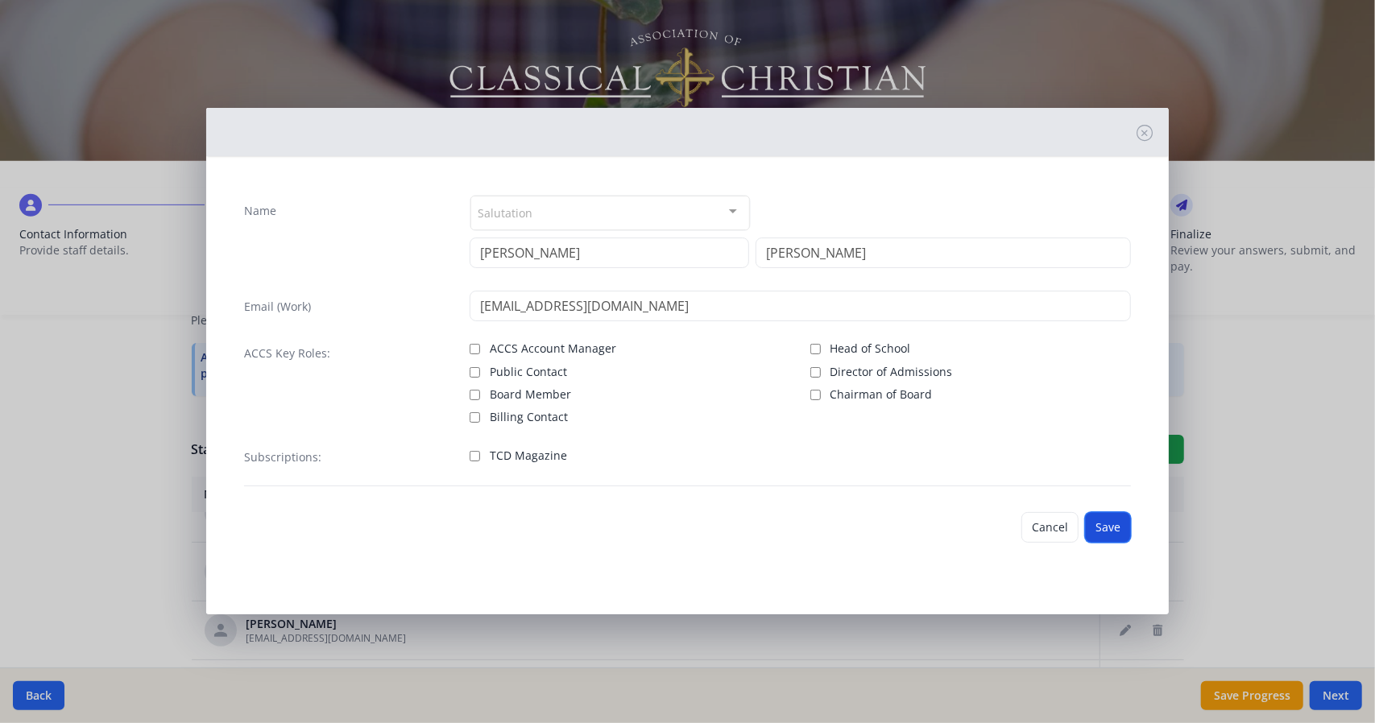
click at [1109, 527] on button "Save" at bounding box center [1108, 527] width 46 height 31
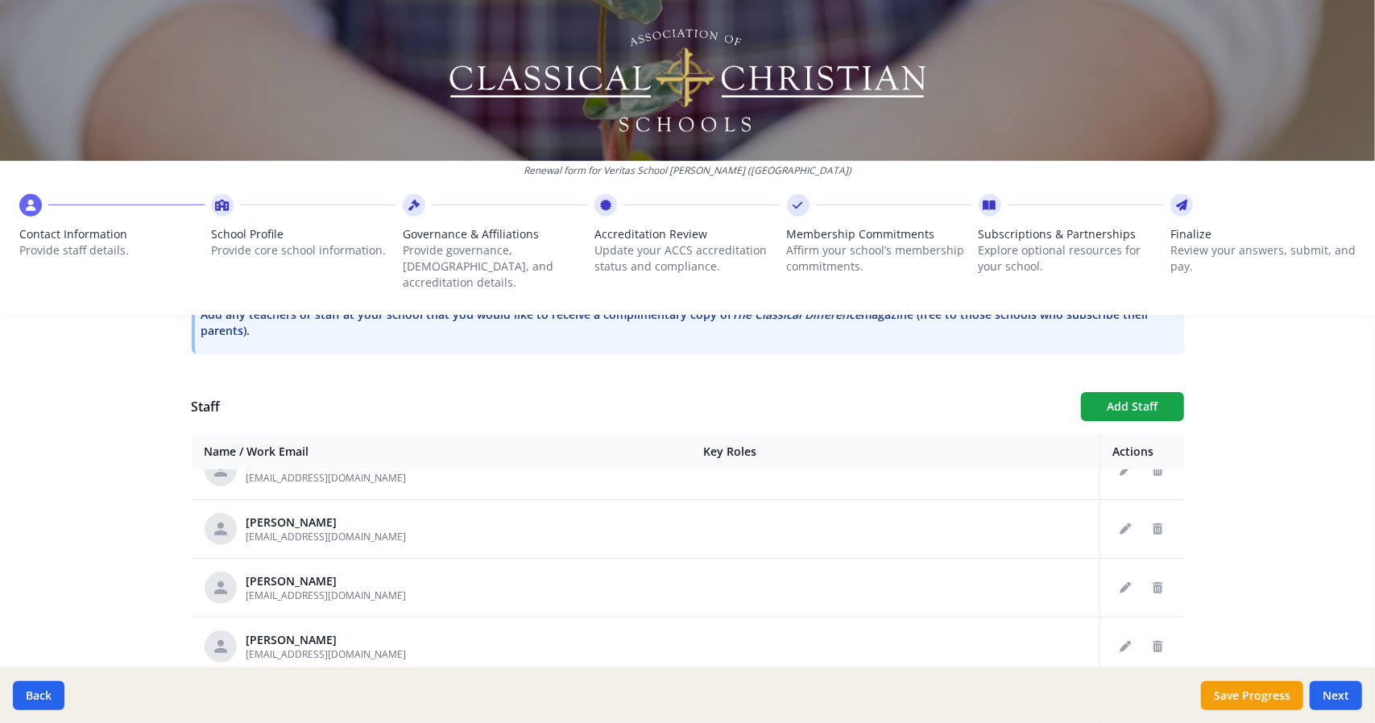
scroll to position [487, 0]
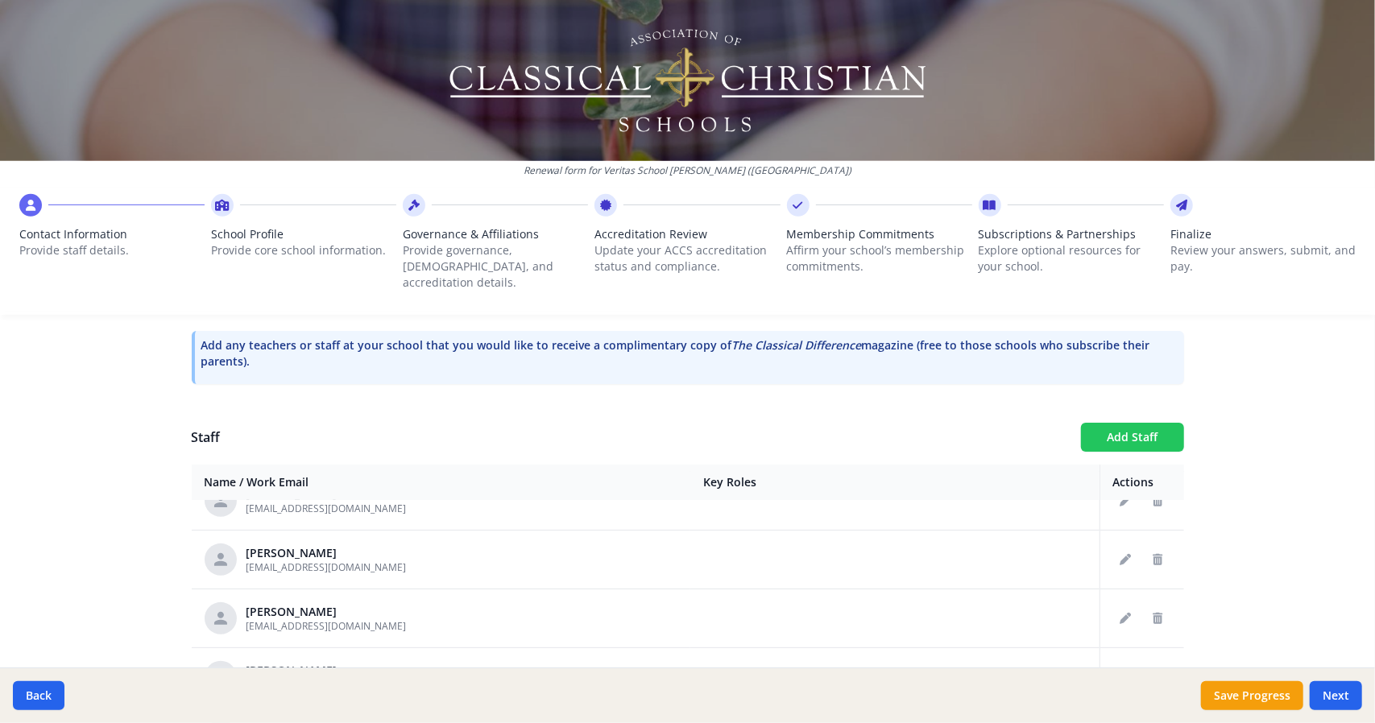
click at [1114, 423] on button "Add Staff" at bounding box center [1132, 437] width 103 height 29
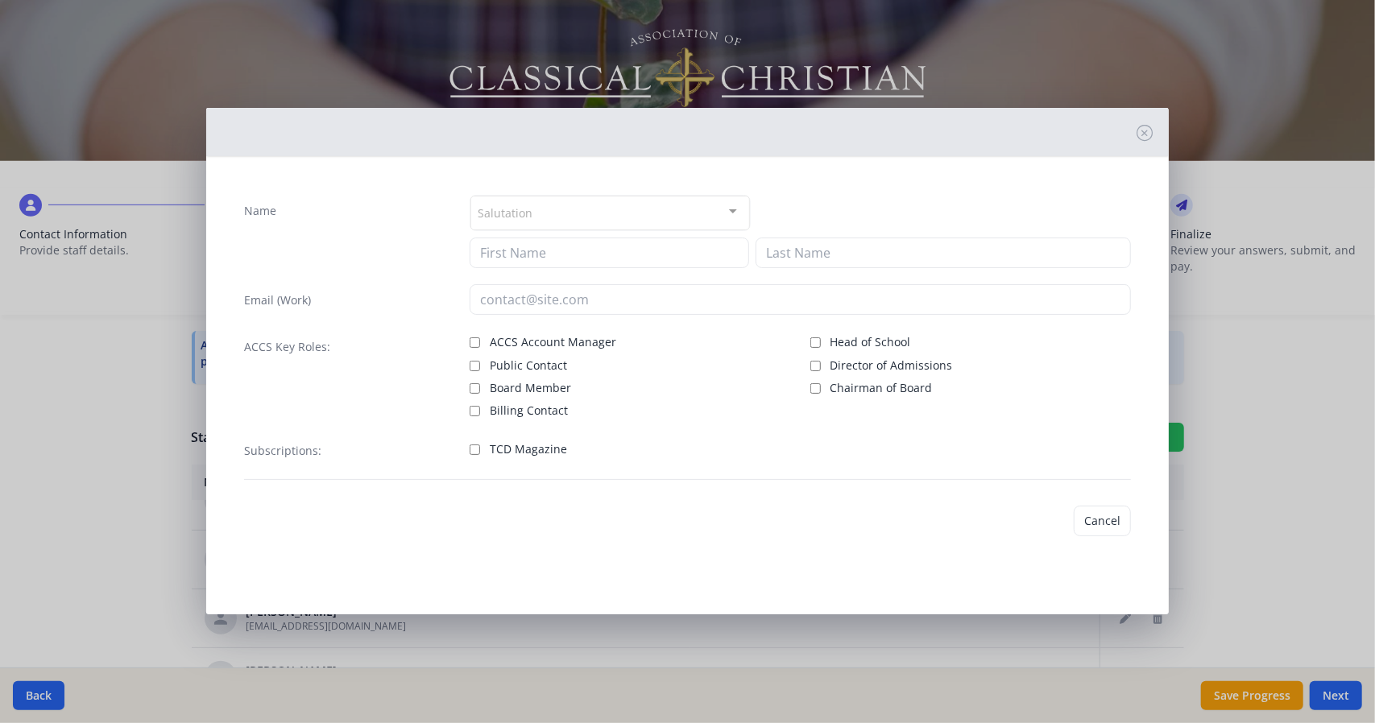
checkbox input "false"
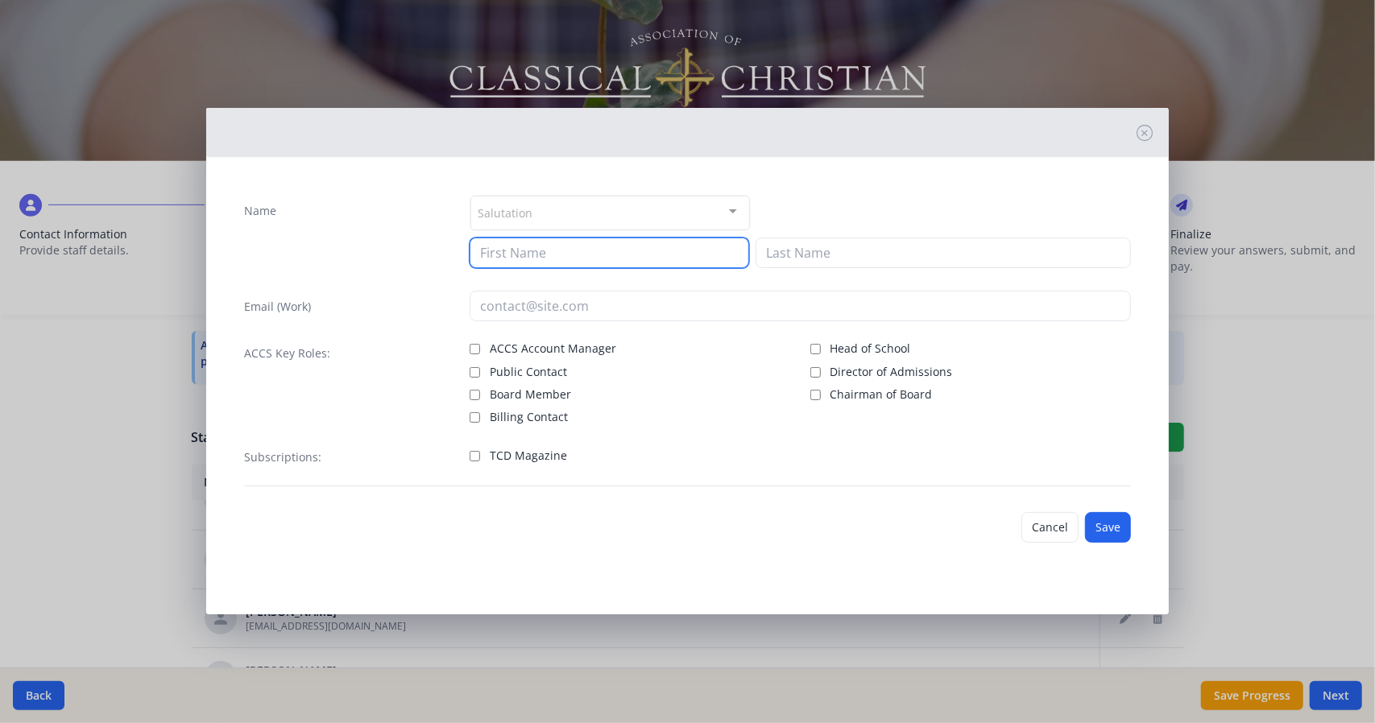
click at [635, 251] on input at bounding box center [610, 253] width 280 height 31
type input "[PERSON_NAME]"
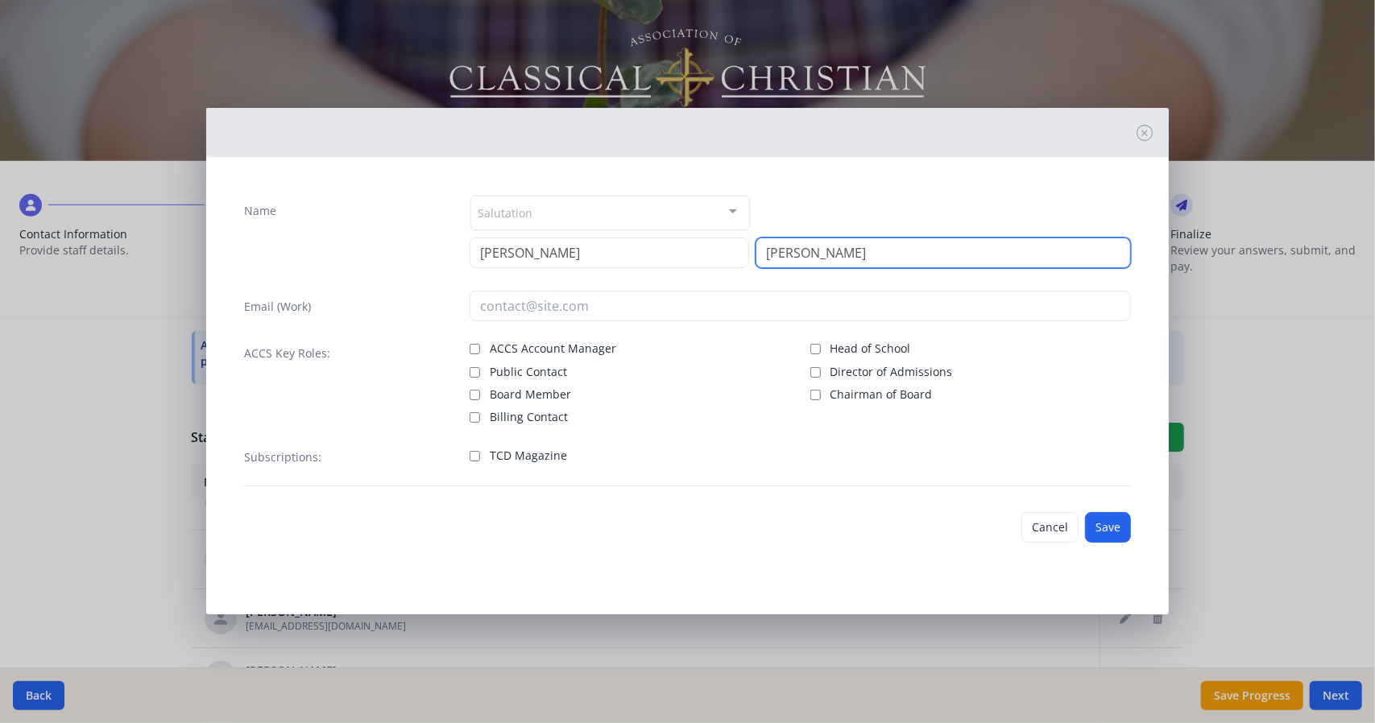
type input "[PERSON_NAME]"
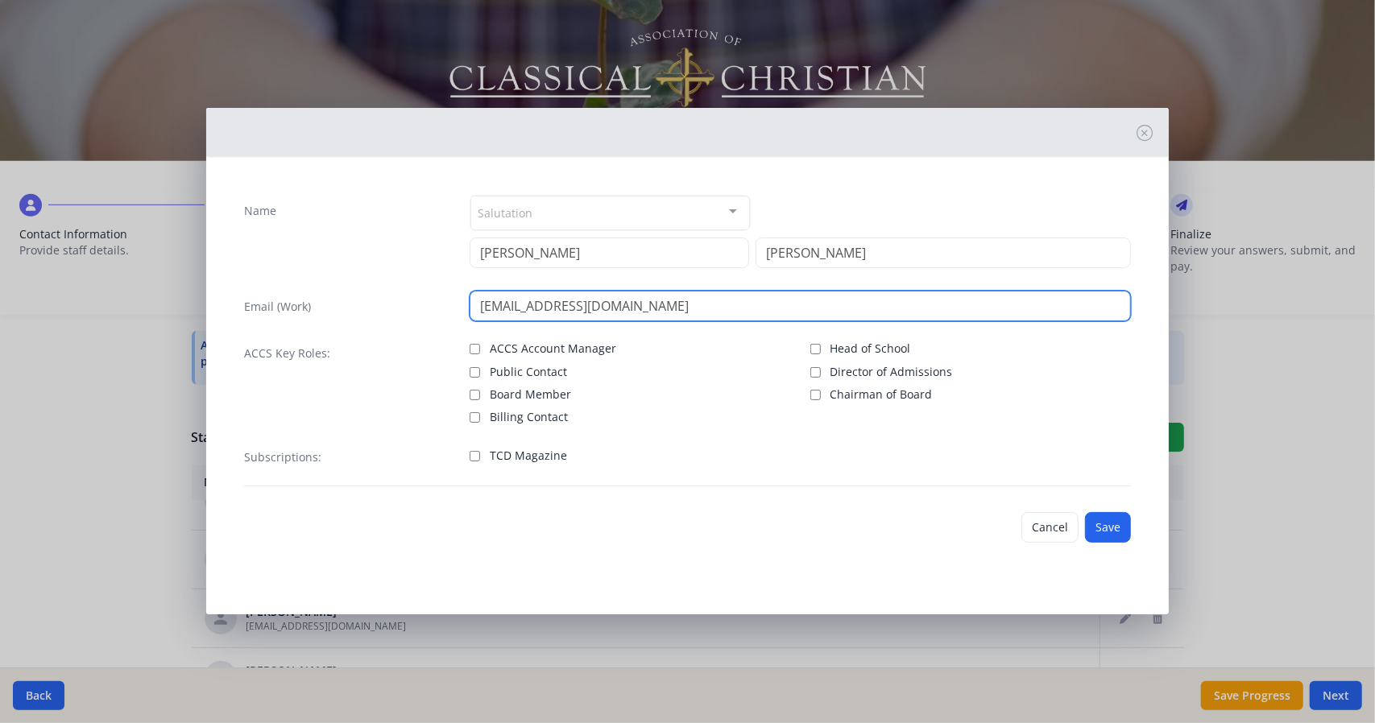
type input "[EMAIL_ADDRESS][DOMAIN_NAME]"
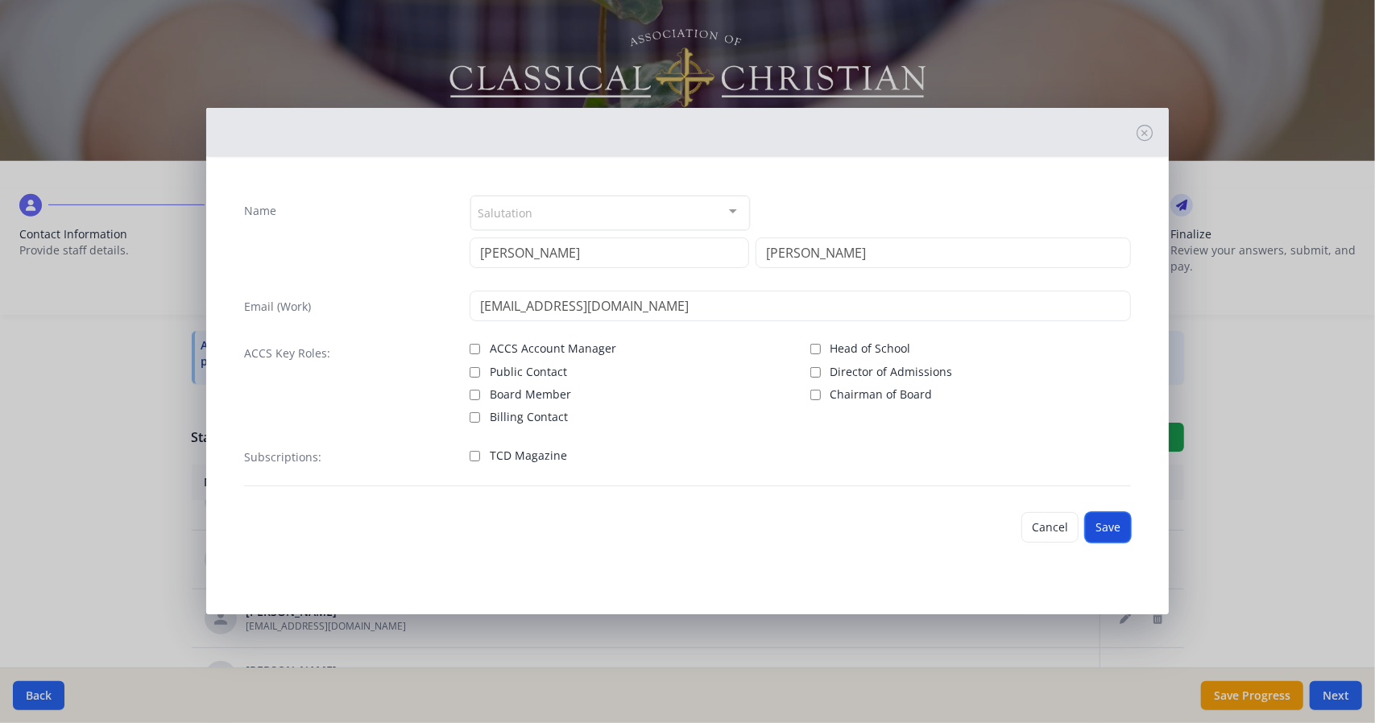
click at [1117, 531] on button "Save" at bounding box center [1108, 527] width 46 height 31
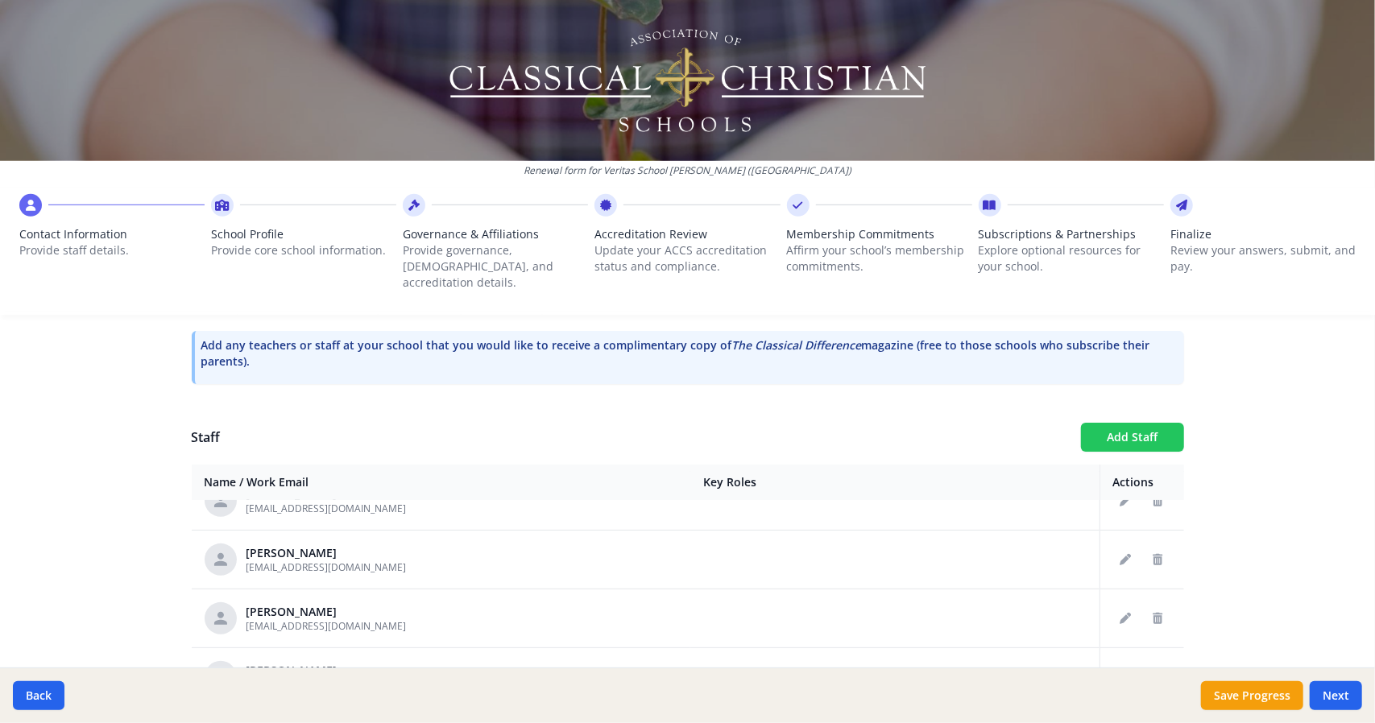
click at [1124, 430] on button "Add Staff" at bounding box center [1132, 437] width 103 height 29
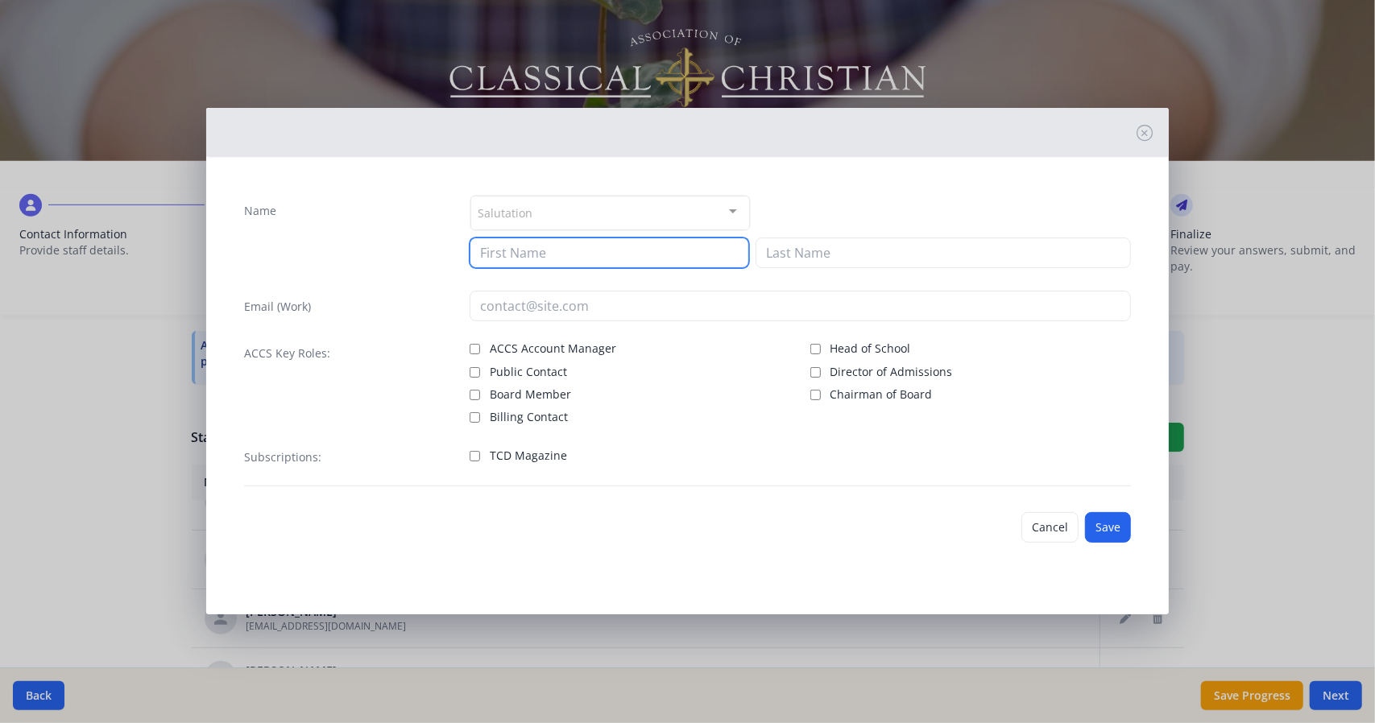
click at [638, 254] on input at bounding box center [610, 253] width 280 height 31
type input "Ben"
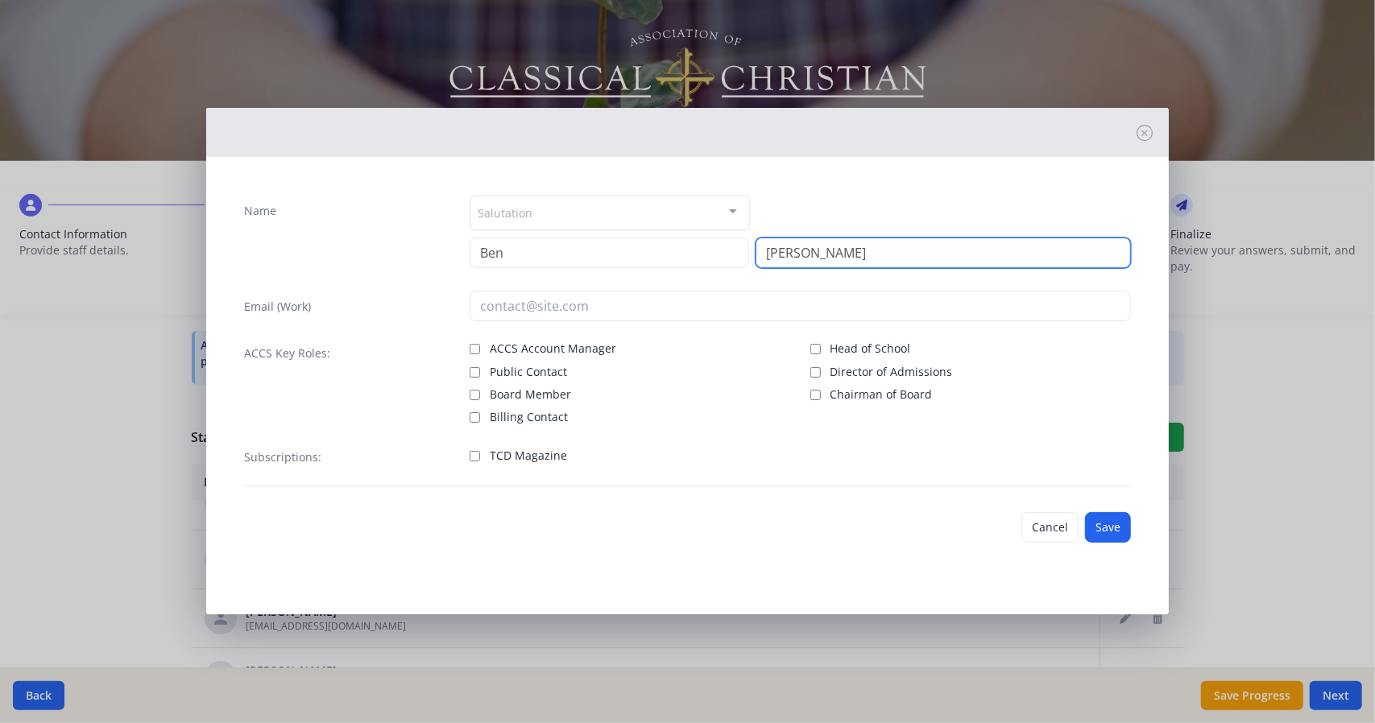
type input "[PERSON_NAME]"
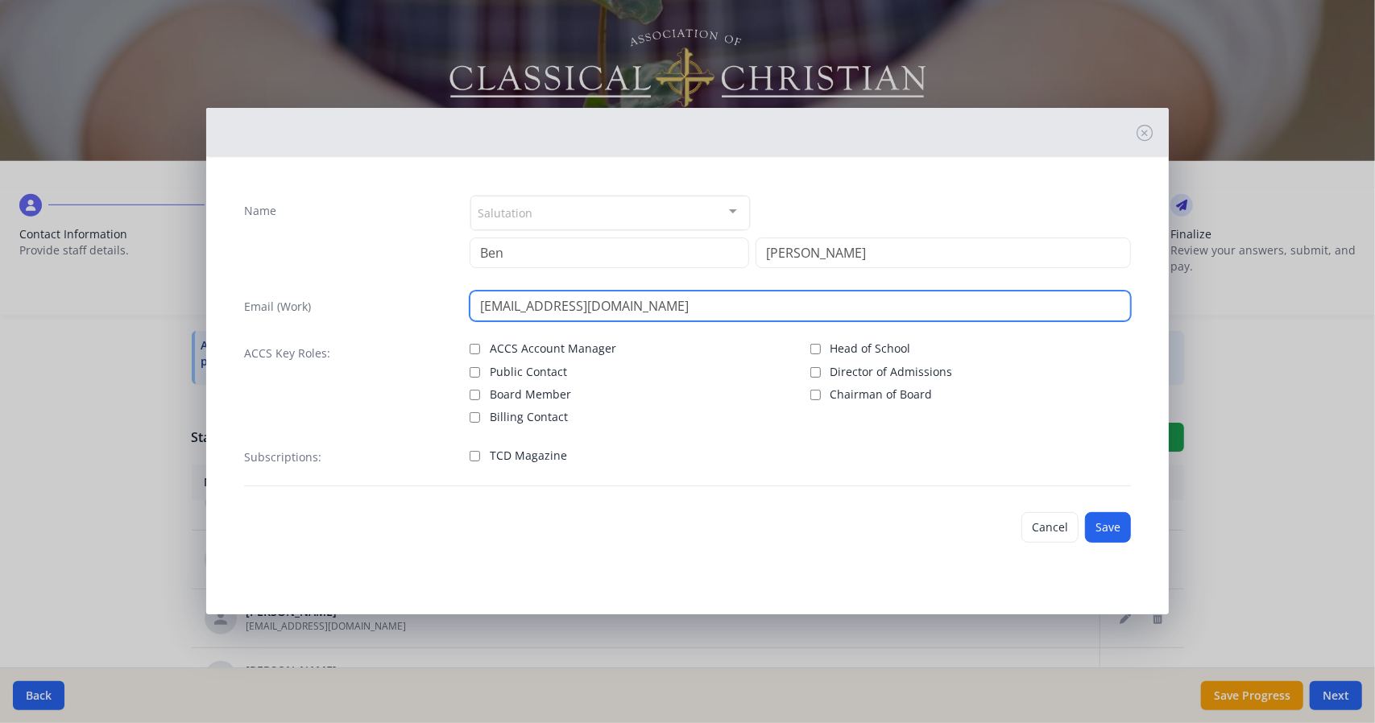
type input "[EMAIL_ADDRESS][DOMAIN_NAME]"
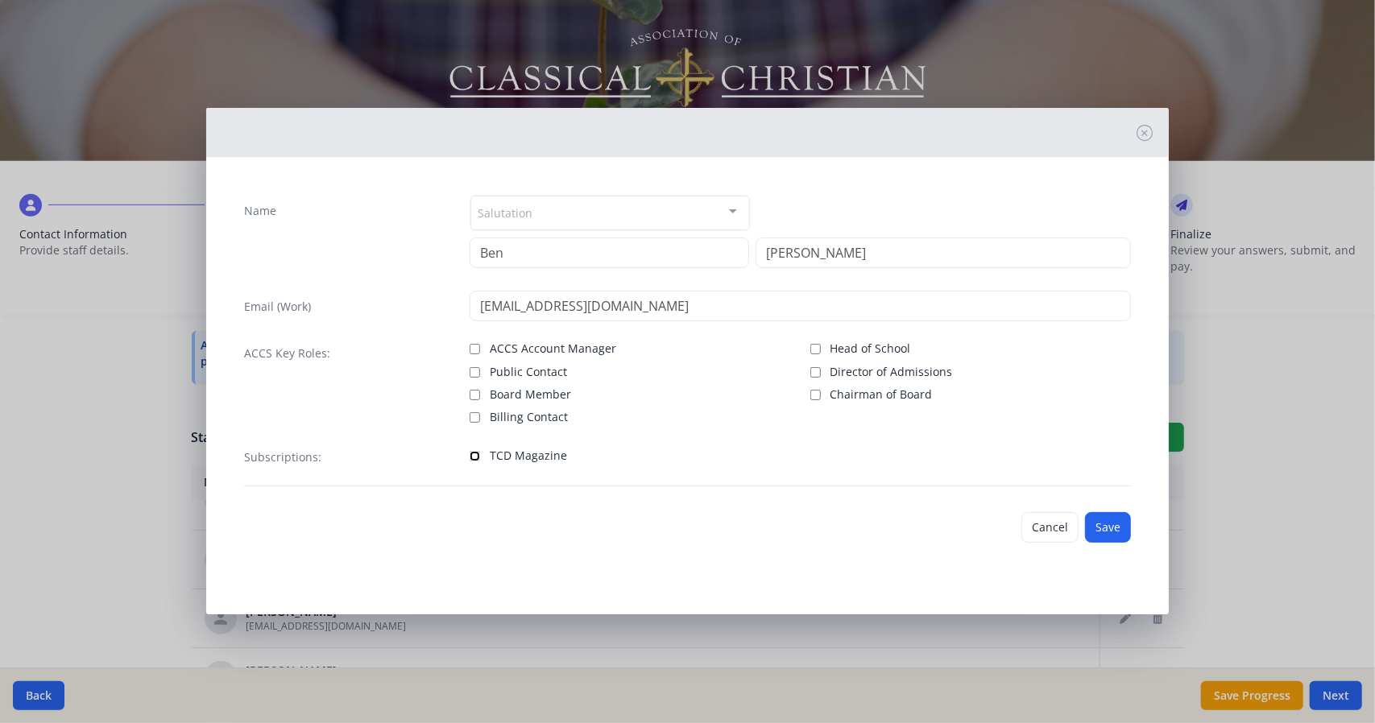
click at [474, 452] on input "TCD Magazine" at bounding box center [475, 456] width 10 height 10
checkbox input "true"
click at [1111, 533] on button "Save" at bounding box center [1108, 527] width 46 height 31
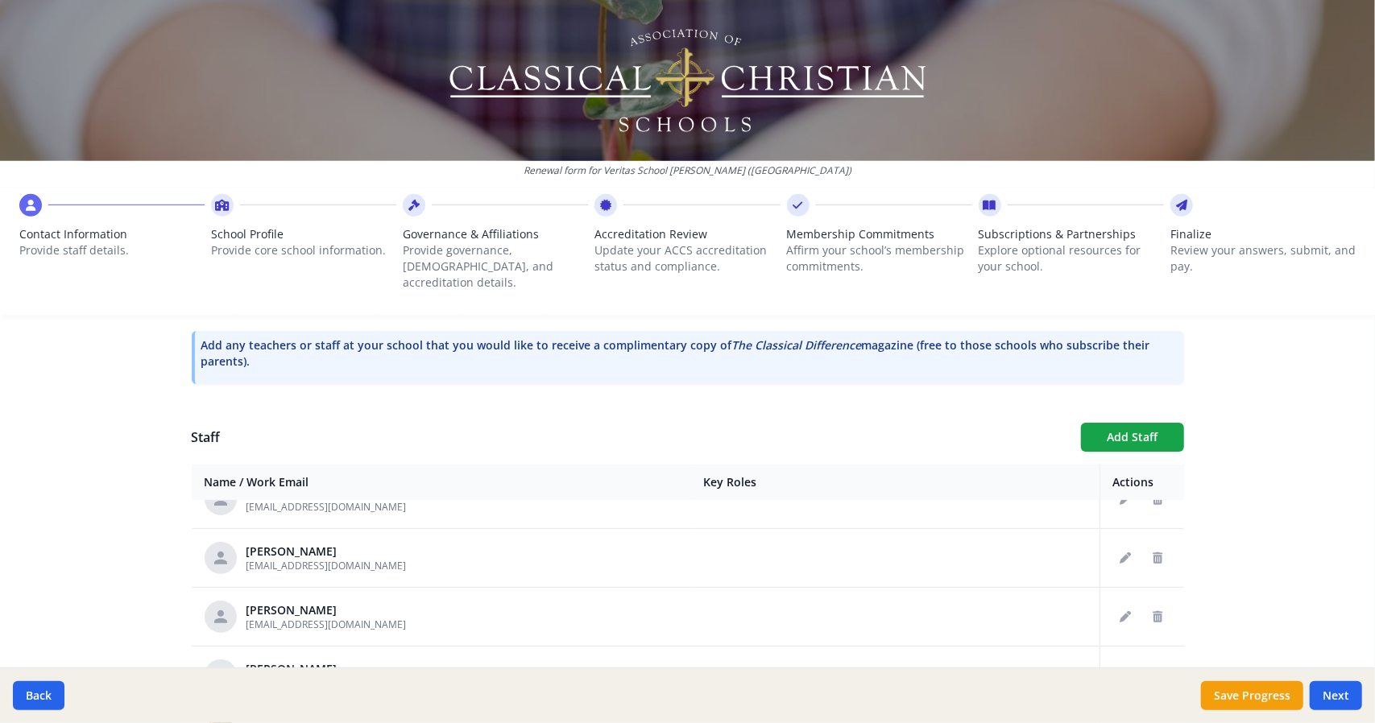
scroll to position [443, 0]
click at [1121, 423] on button "Add Staff" at bounding box center [1132, 437] width 103 height 29
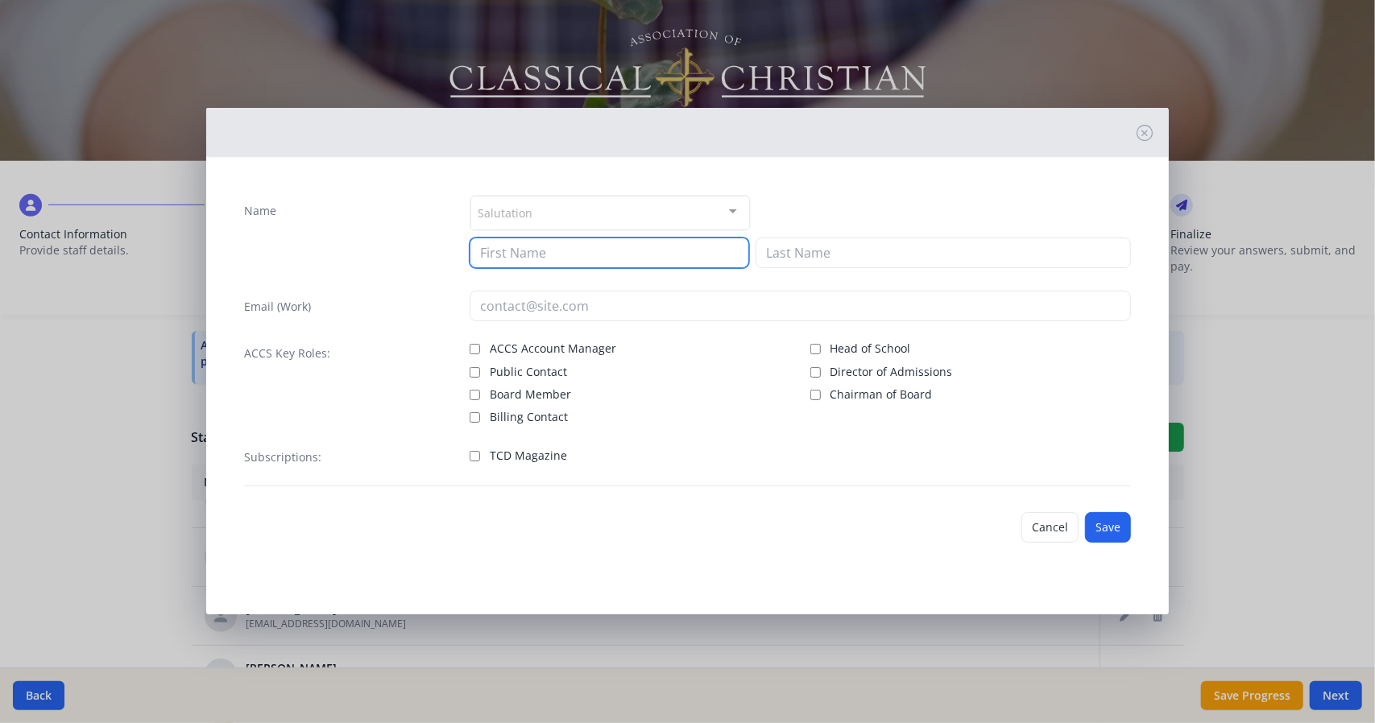
click at [562, 251] on input at bounding box center [610, 253] width 280 height 31
type input "[PERSON_NAME]"
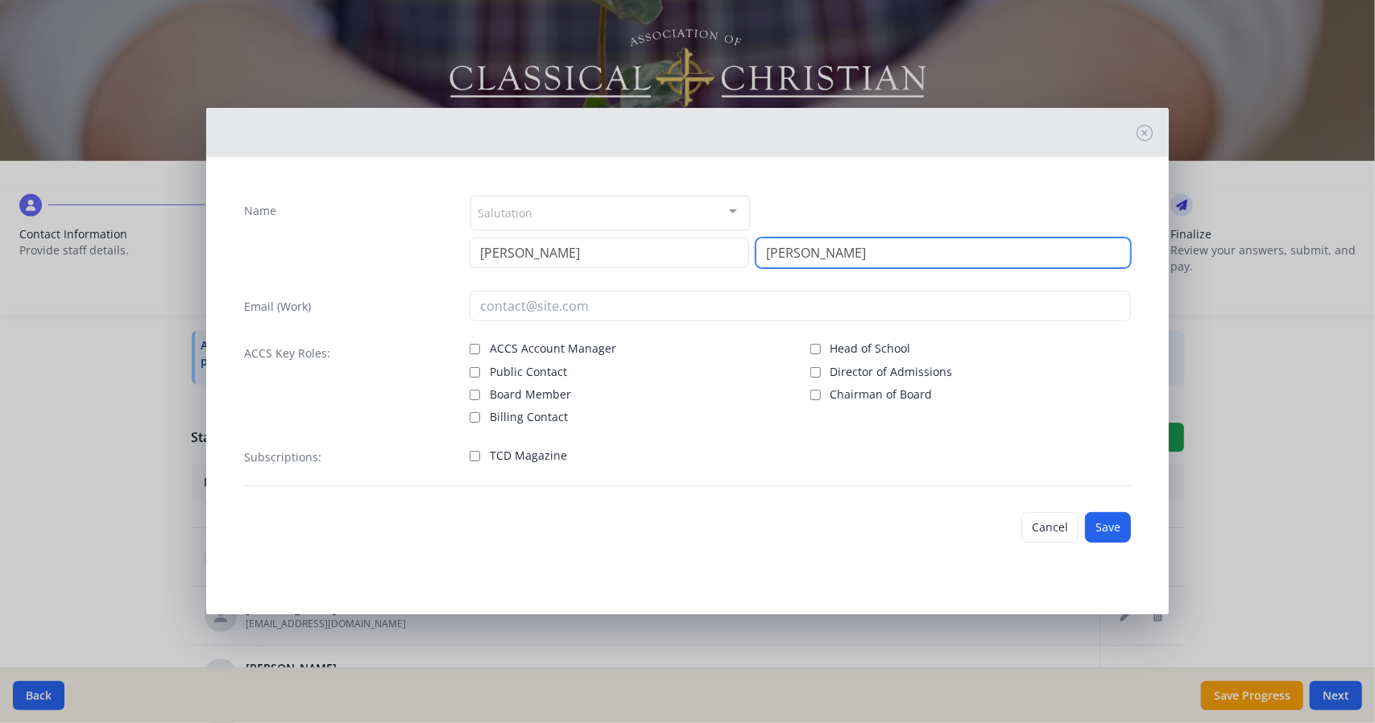
type input "[PERSON_NAME]"
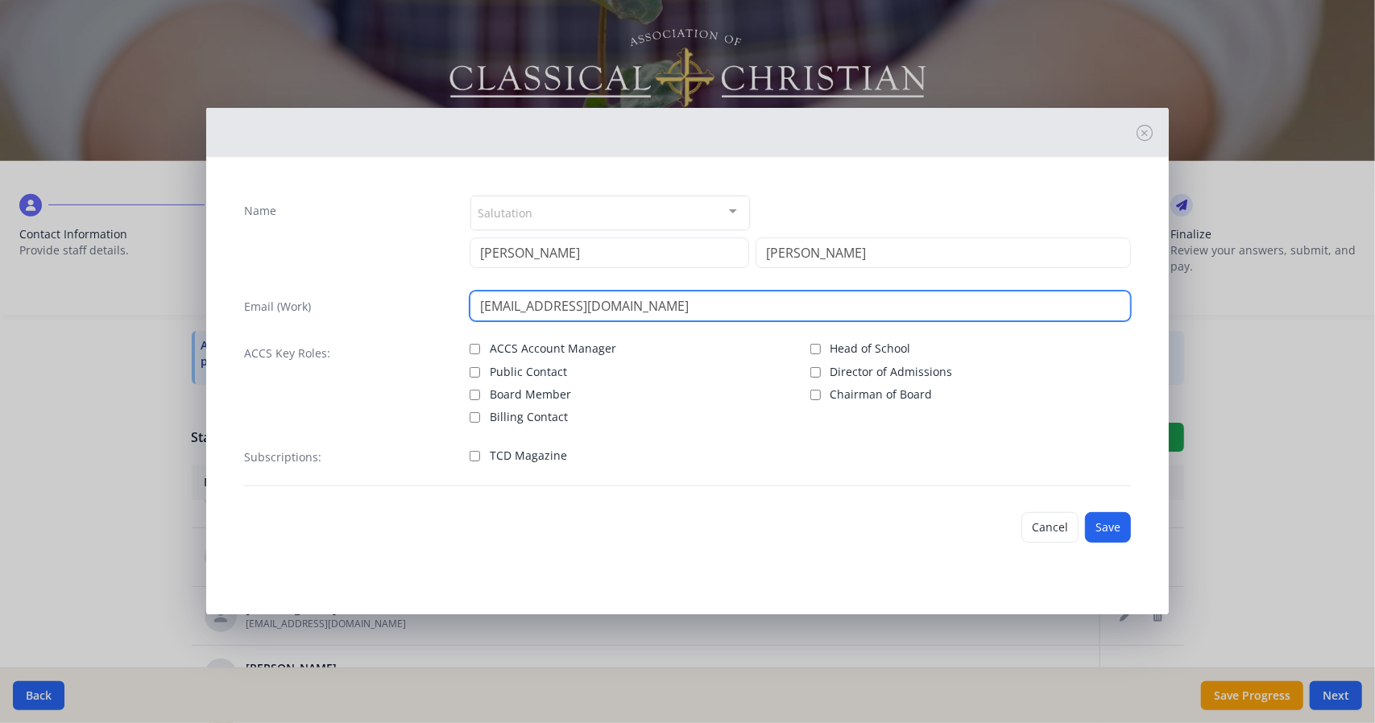
type input "[EMAIL_ADDRESS][DOMAIN_NAME]"
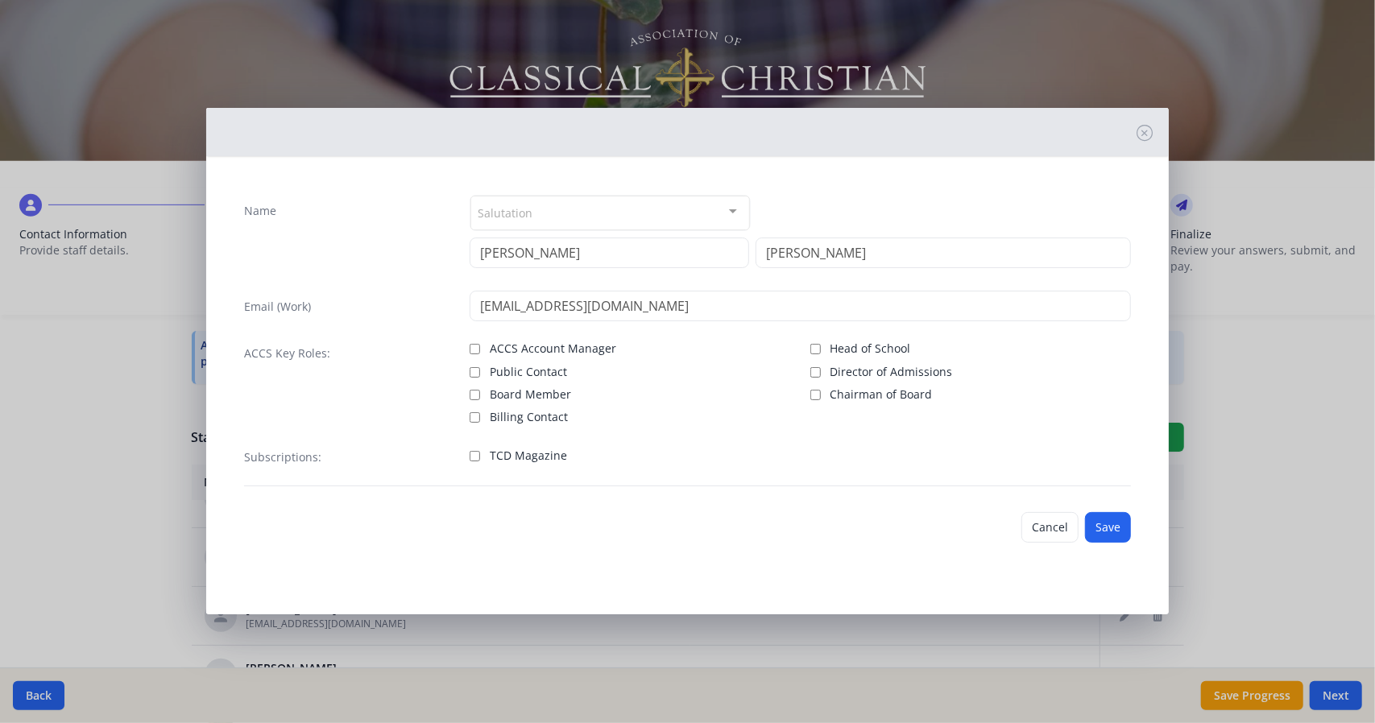
click at [488, 465] on div "TCD Magazine" at bounding box center [630, 456] width 321 height 23
click at [470, 453] on input "TCD Magazine" at bounding box center [475, 456] width 10 height 10
checkbox input "true"
click at [1110, 521] on button "Save" at bounding box center [1108, 527] width 46 height 31
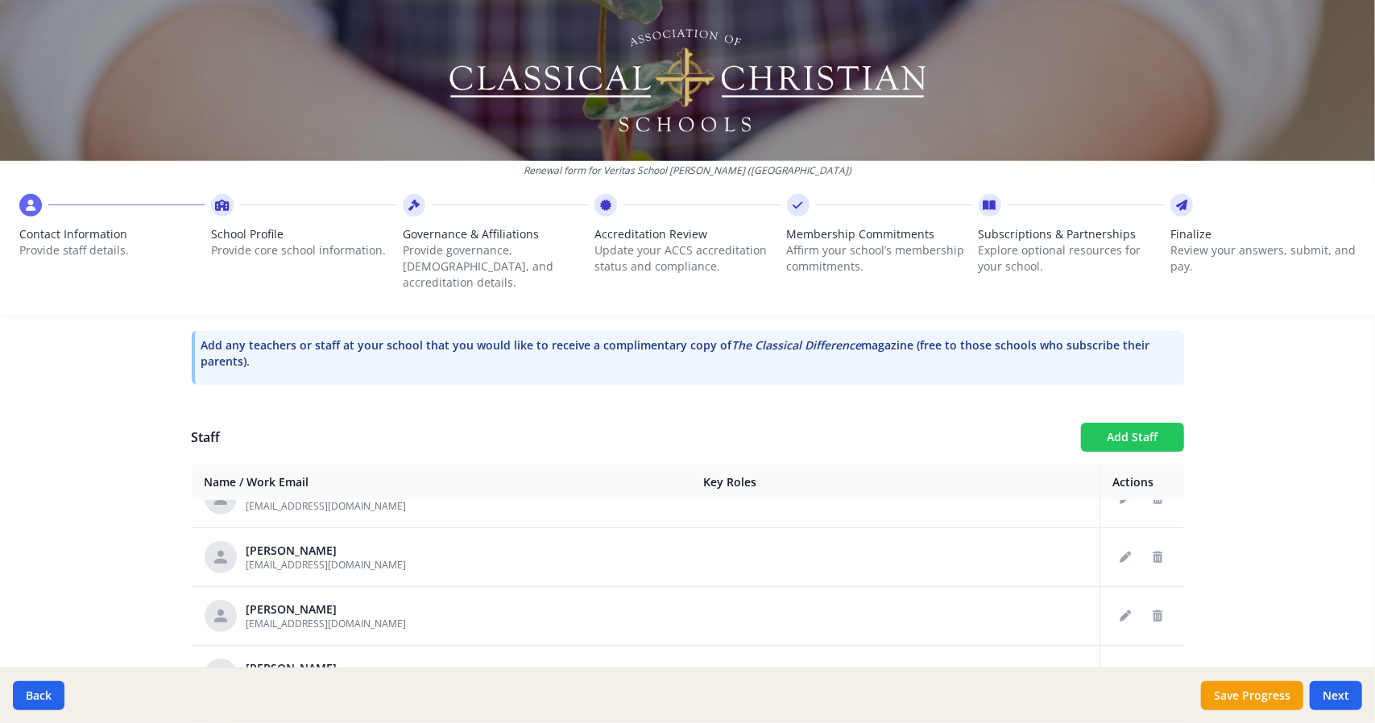
click at [1118, 423] on button "Add Staff" at bounding box center [1132, 437] width 103 height 29
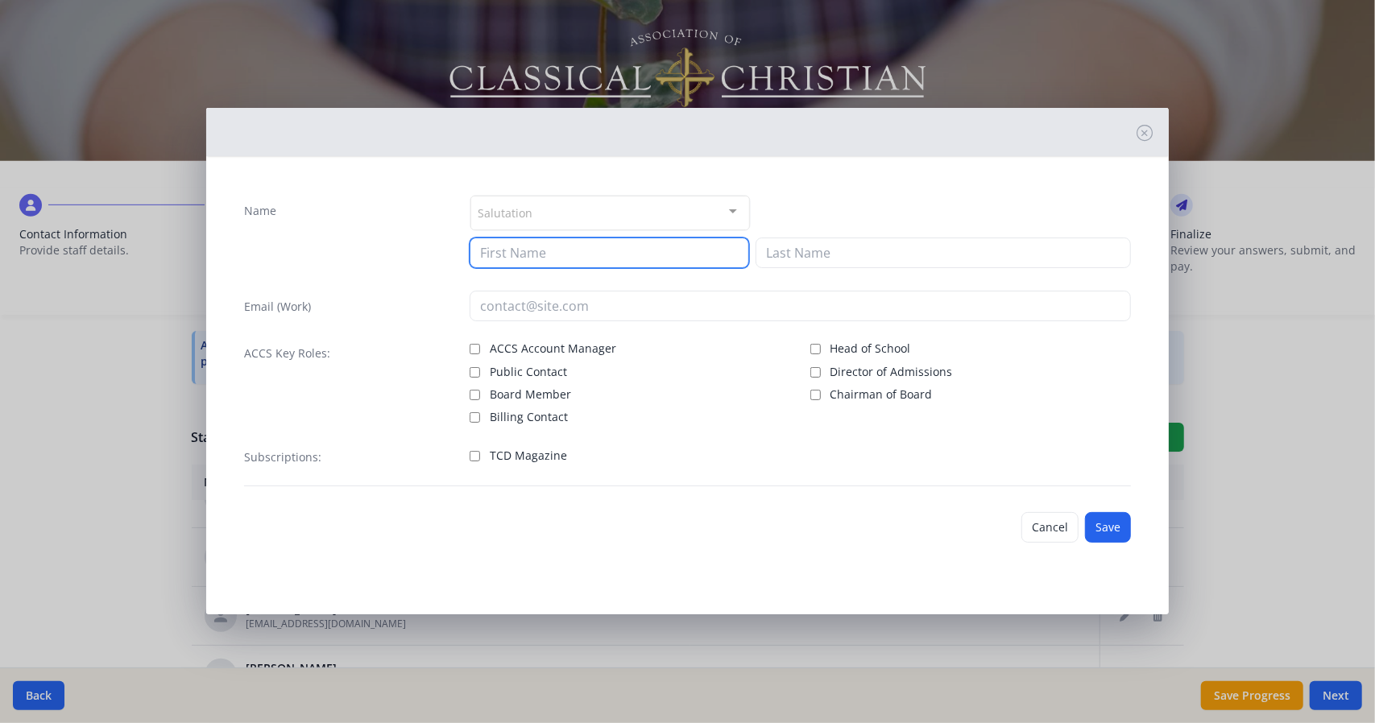
click at [597, 255] on input at bounding box center [610, 253] width 280 height 31
type input "[PERSON_NAME]"
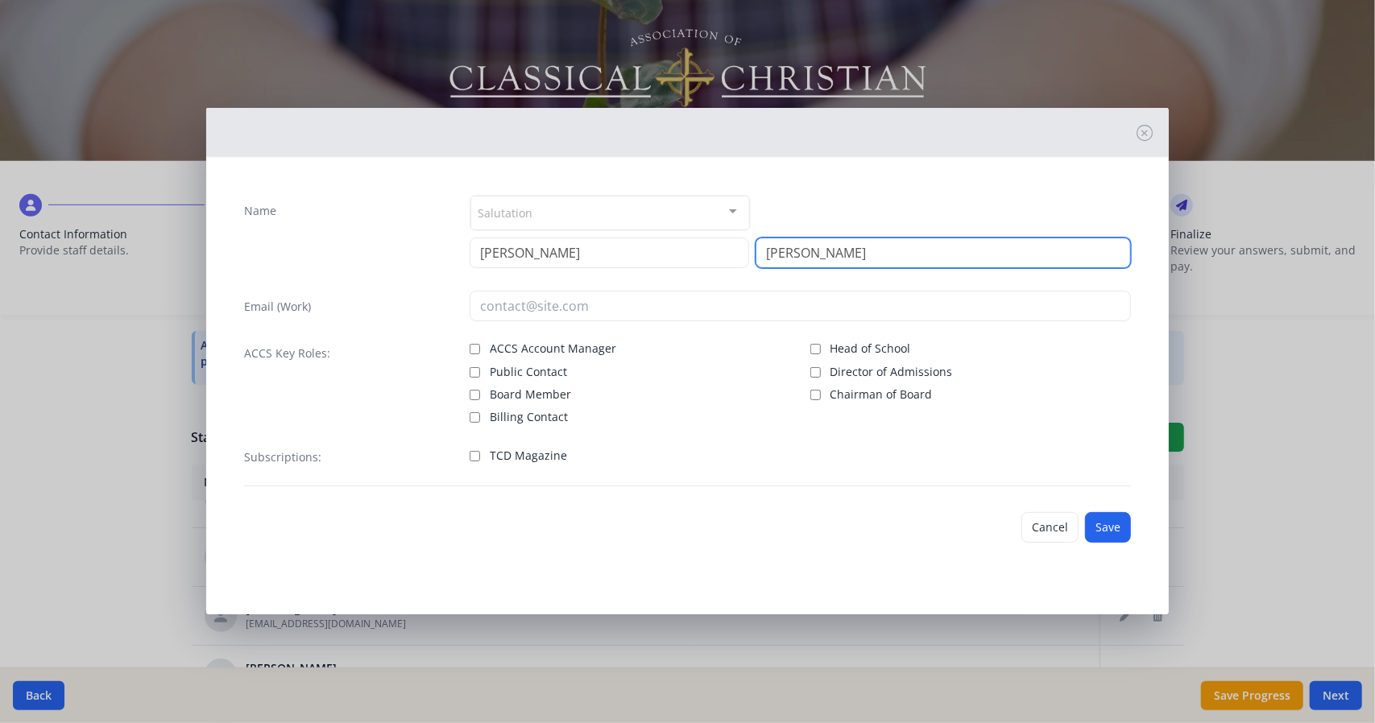
type input "[PERSON_NAME]"
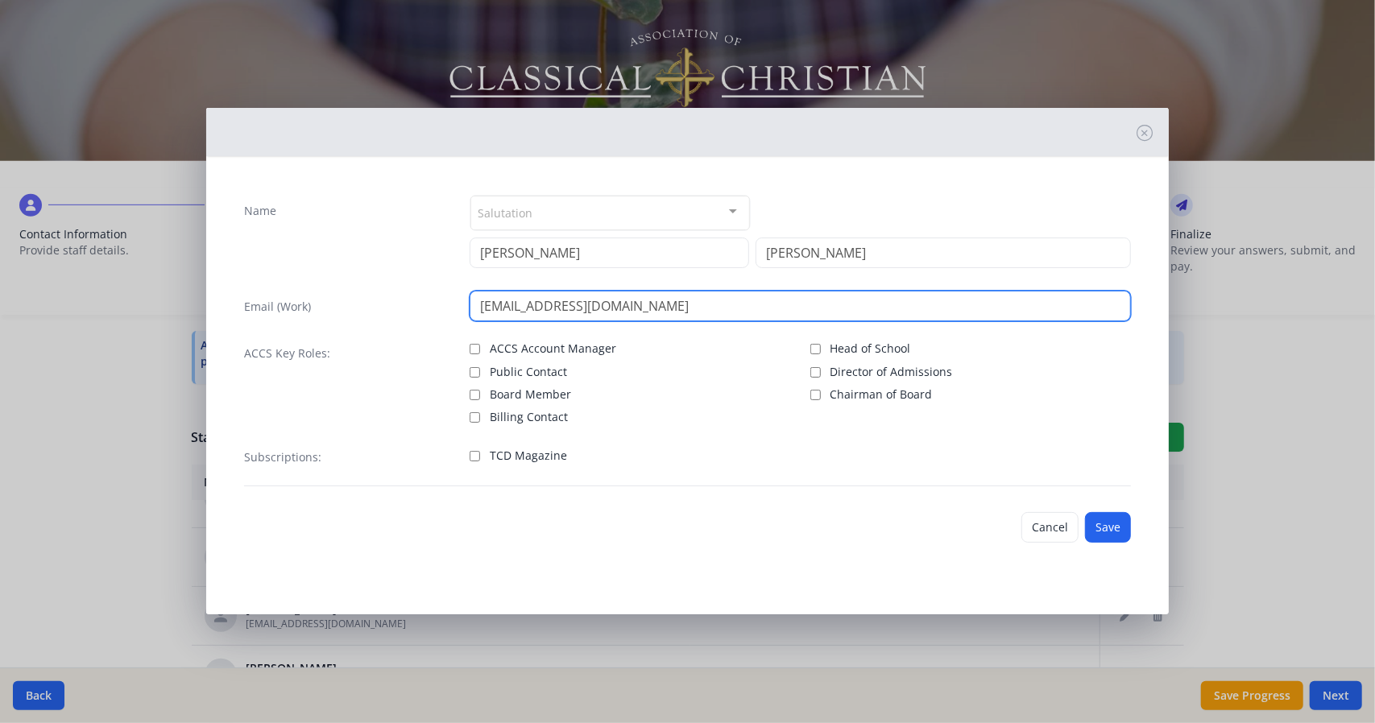
type input "[EMAIL_ADDRESS][DOMAIN_NAME]"
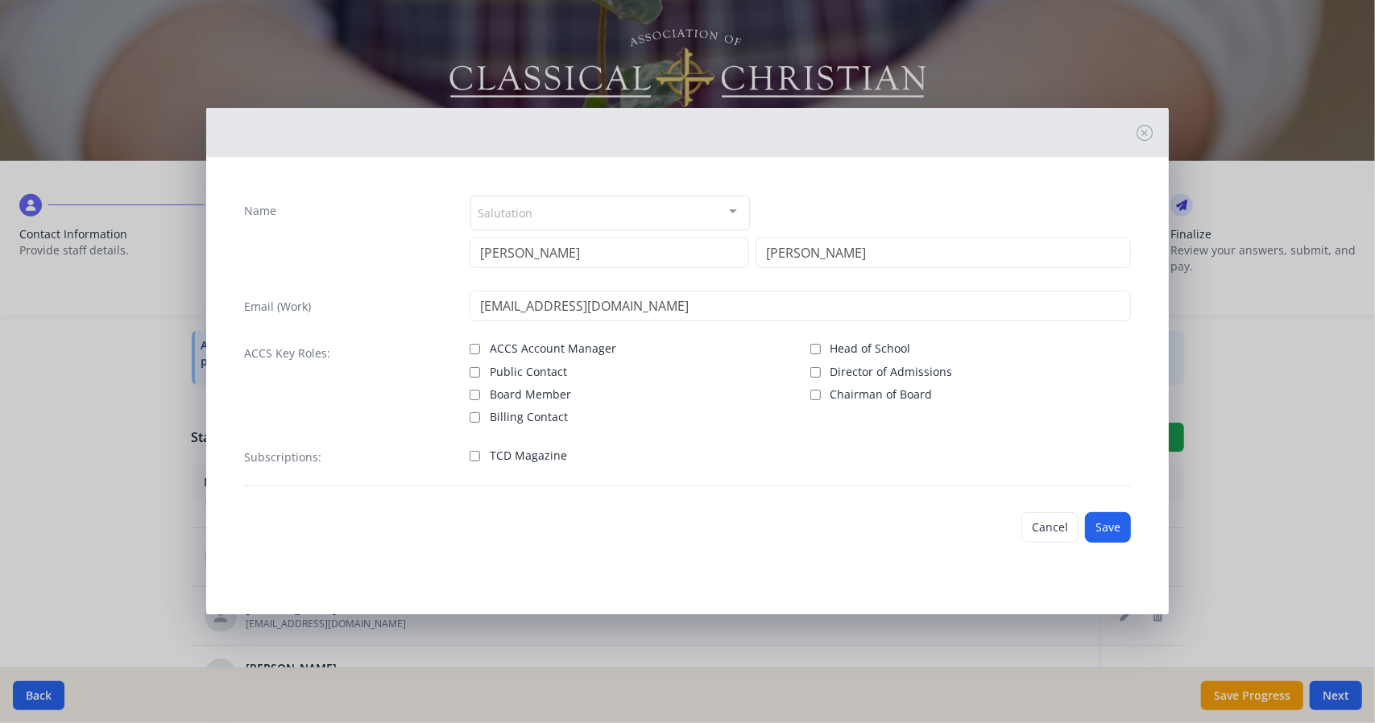
click at [531, 458] on span "TCD Magazine" at bounding box center [528, 456] width 77 height 16
click at [480, 458] on input "TCD Magazine" at bounding box center [475, 456] width 10 height 10
checkbox input "true"
click at [1092, 523] on button "Save" at bounding box center [1108, 527] width 46 height 31
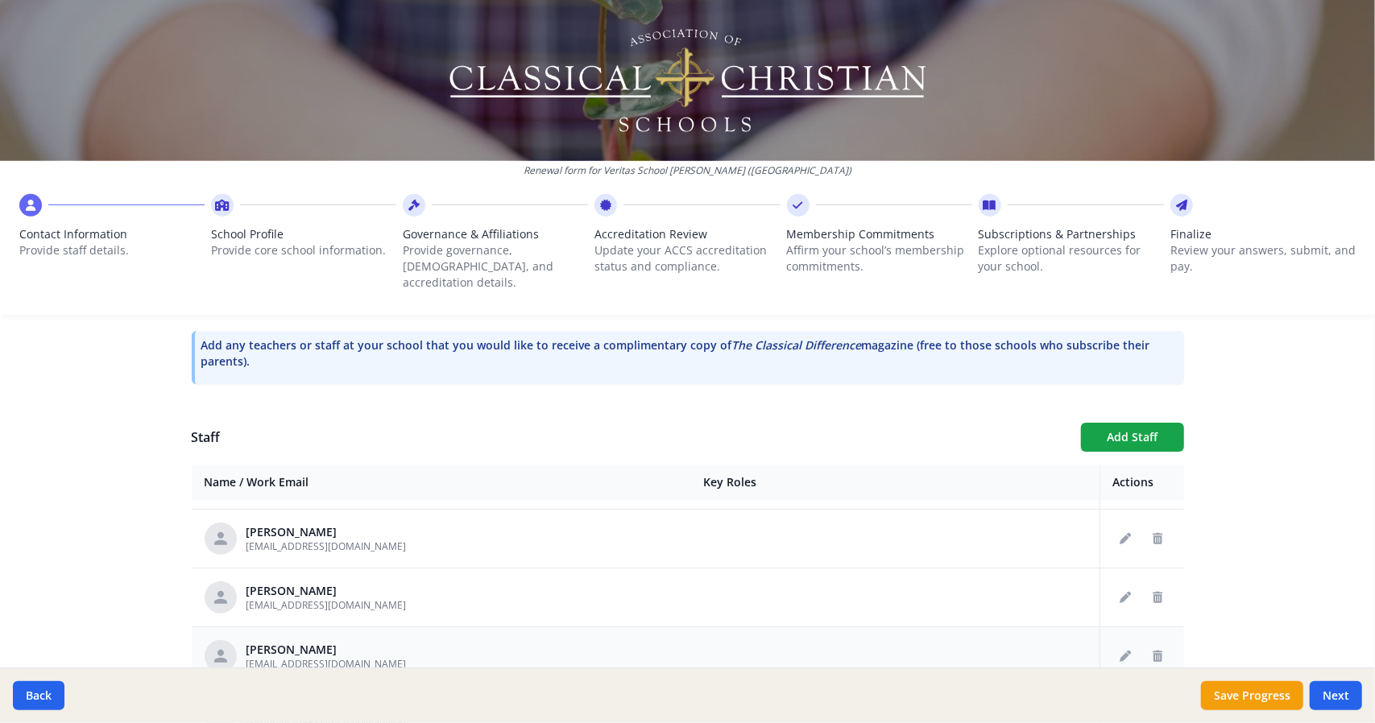
scroll to position [400, 0]
click at [1138, 425] on button "Add Staff" at bounding box center [1132, 437] width 103 height 29
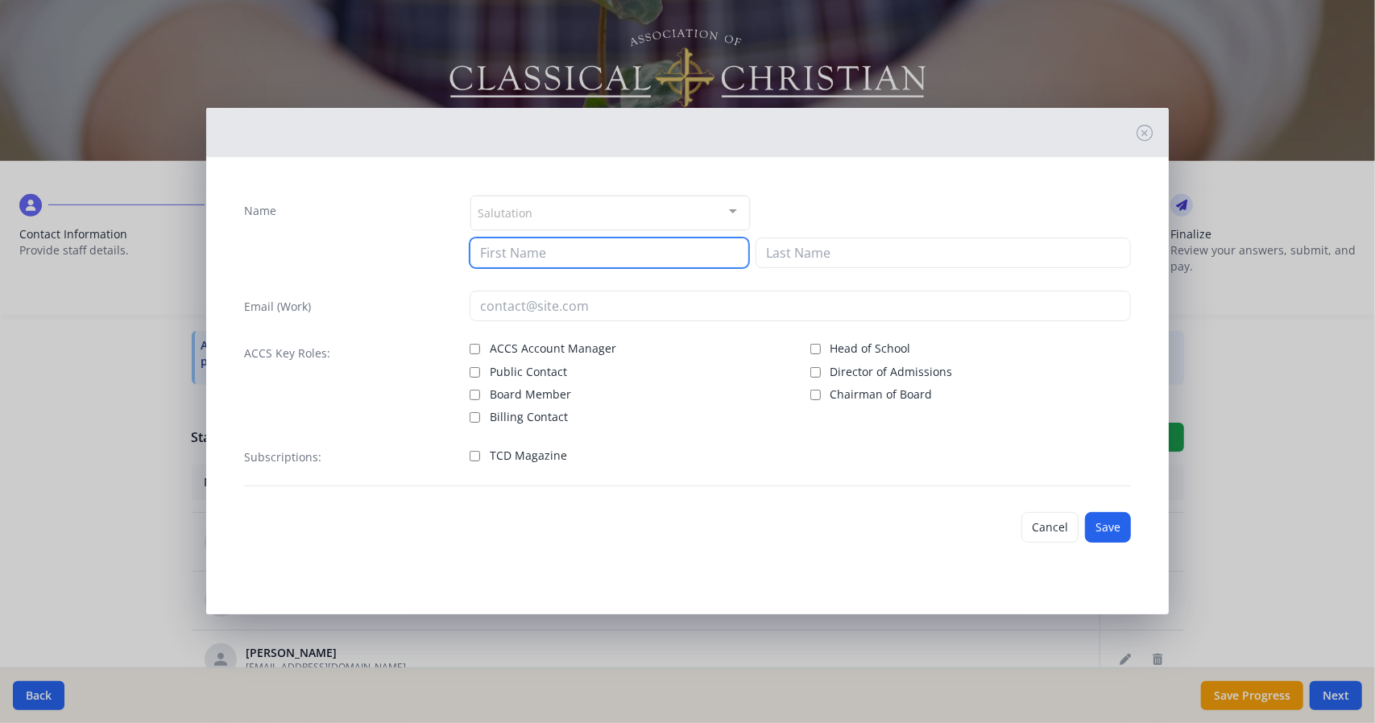
click at [619, 255] on input at bounding box center [610, 253] width 280 height 31
type input "[PERSON_NAME]"
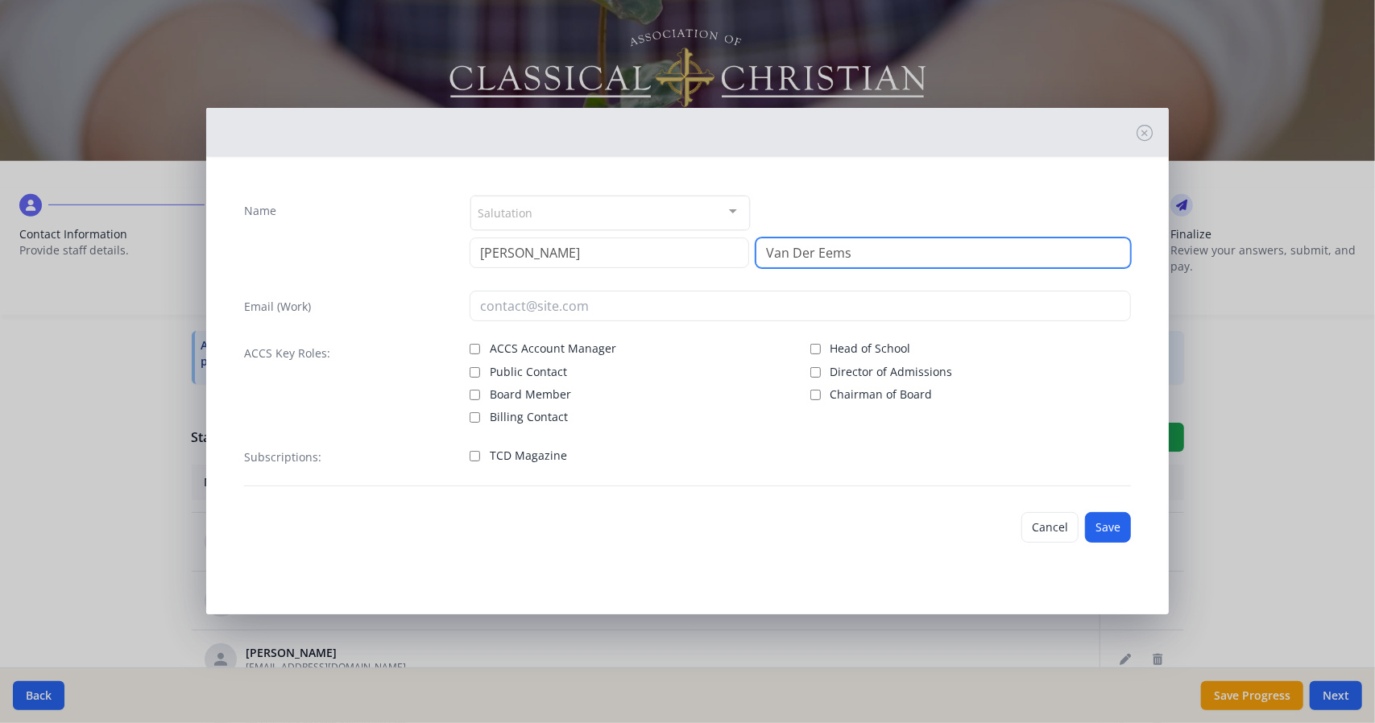
type input "Van Der Eems"
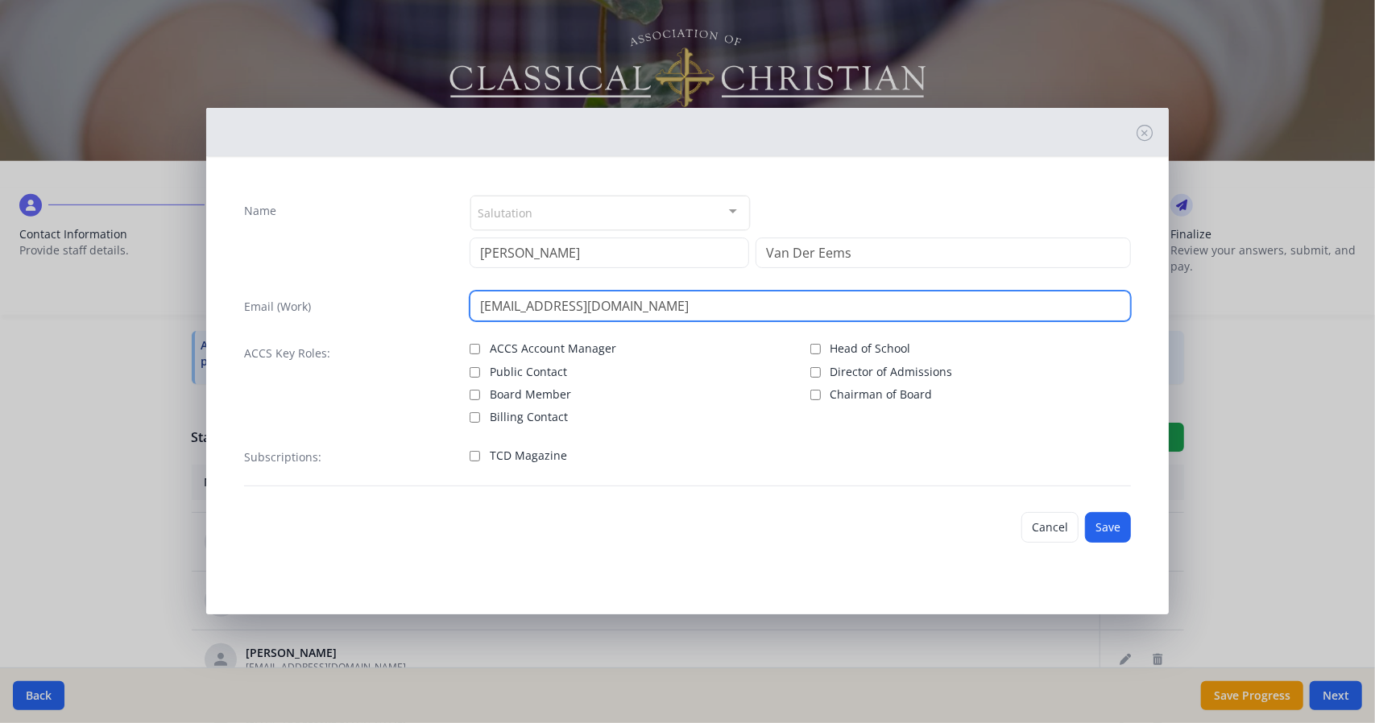
type input "[EMAIL_ADDRESS][DOMAIN_NAME]"
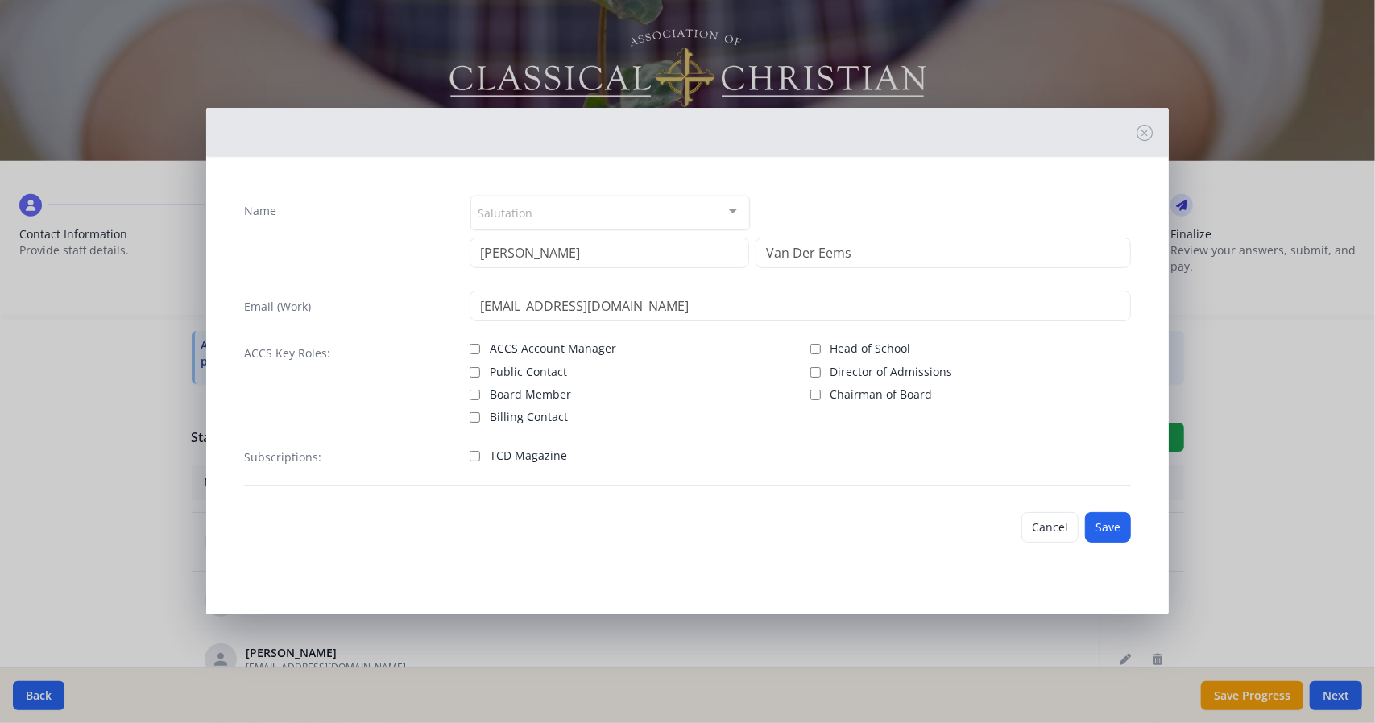
click at [541, 458] on span "TCD Magazine" at bounding box center [528, 456] width 77 height 16
click at [480, 458] on input "TCD Magazine" at bounding box center [475, 456] width 10 height 10
checkbox input "true"
click at [1112, 531] on button "Save" at bounding box center [1108, 527] width 46 height 31
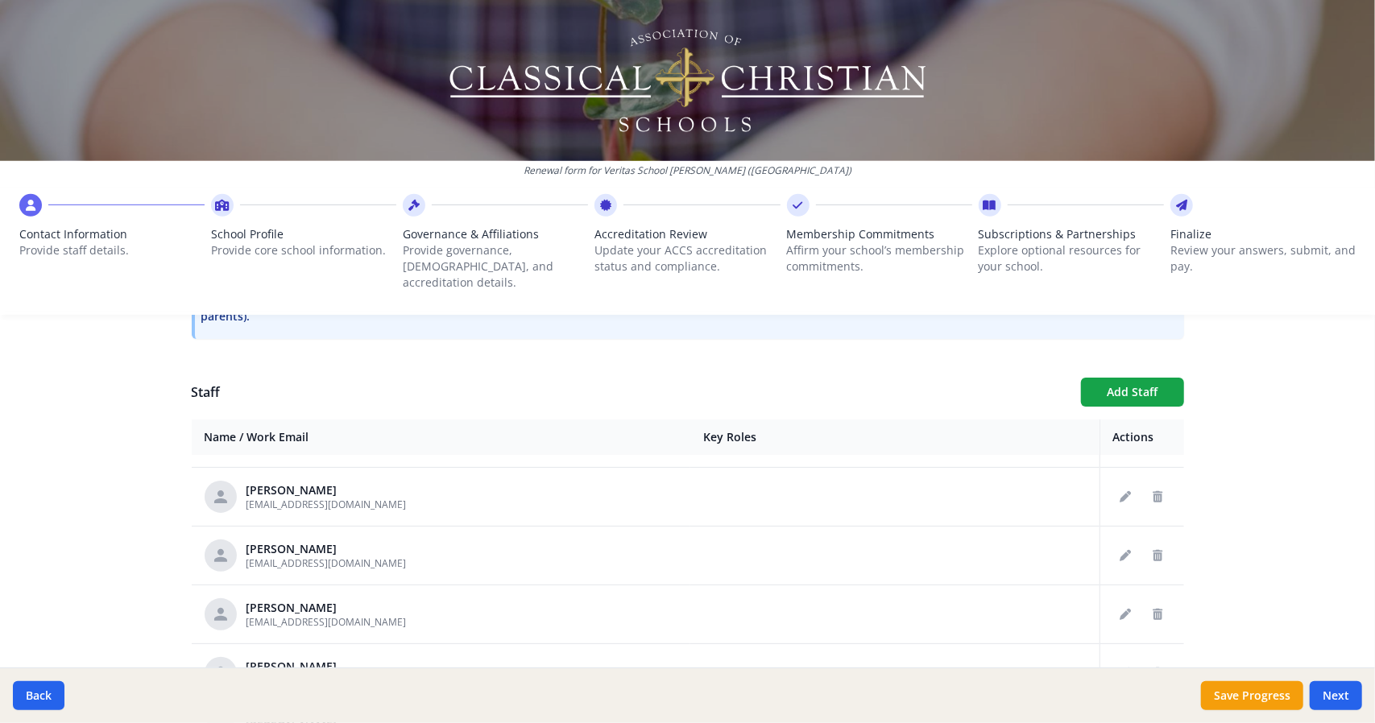
scroll to position [531, 0]
click at [1097, 383] on button "Add Staff" at bounding box center [1132, 393] width 103 height 29
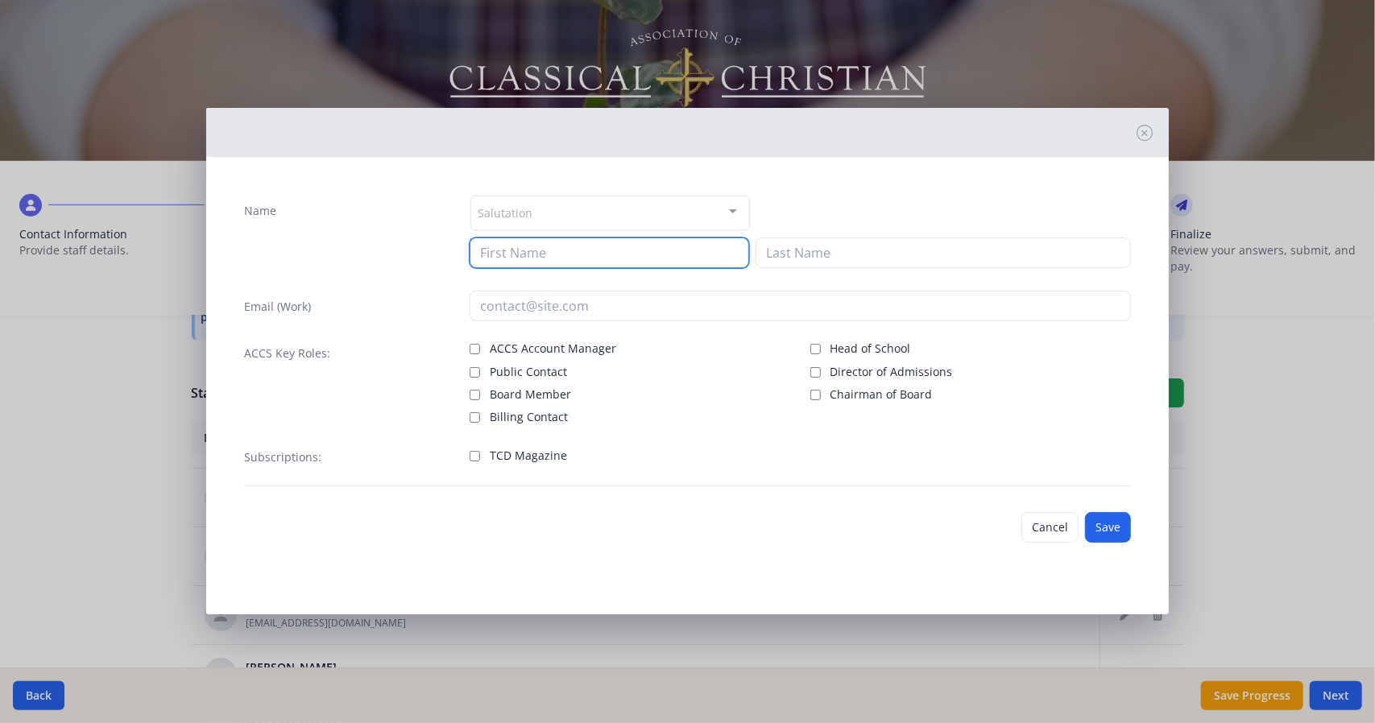
click at [588, 259] on input at bounding box center [610, 253] width 280 height 31
type input "[PERSON_NAME]"
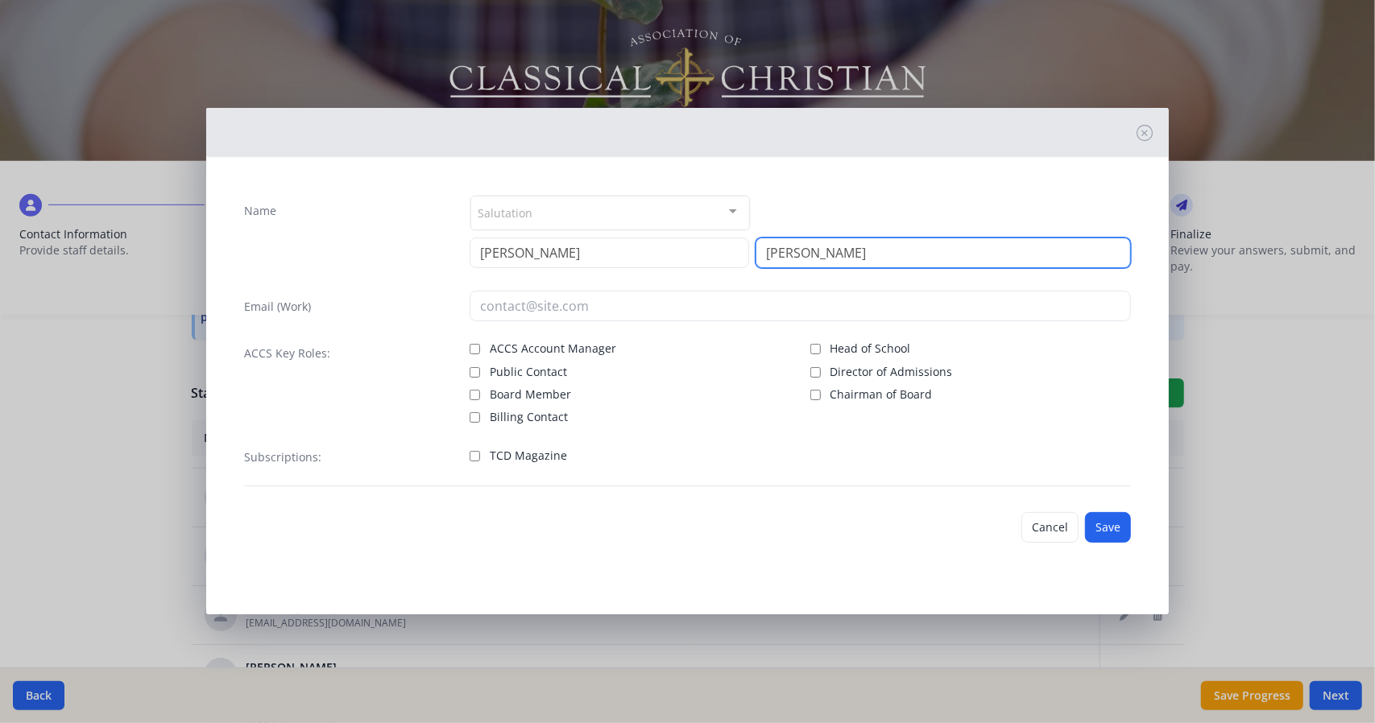
type input "[PERSON_NAME]"
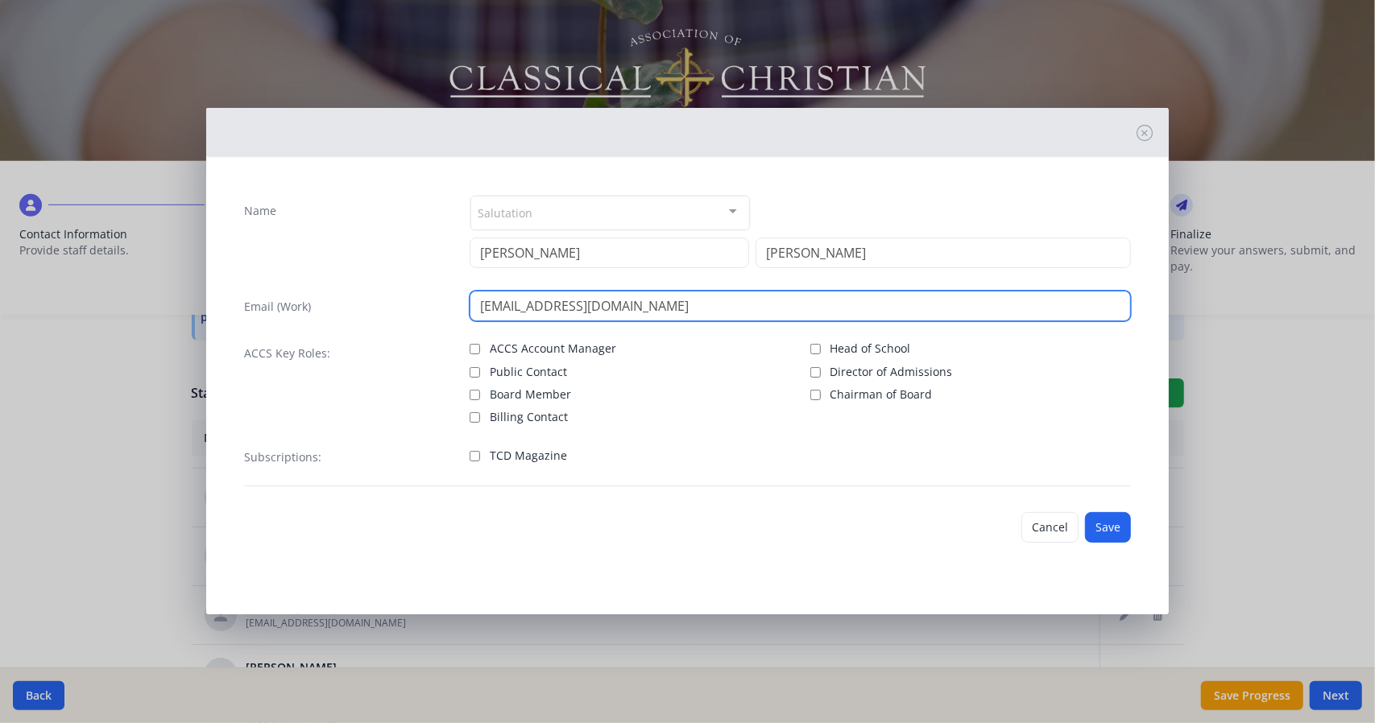
type input "[EMAIL_ADDRESS][DOMAIN_NAME]"
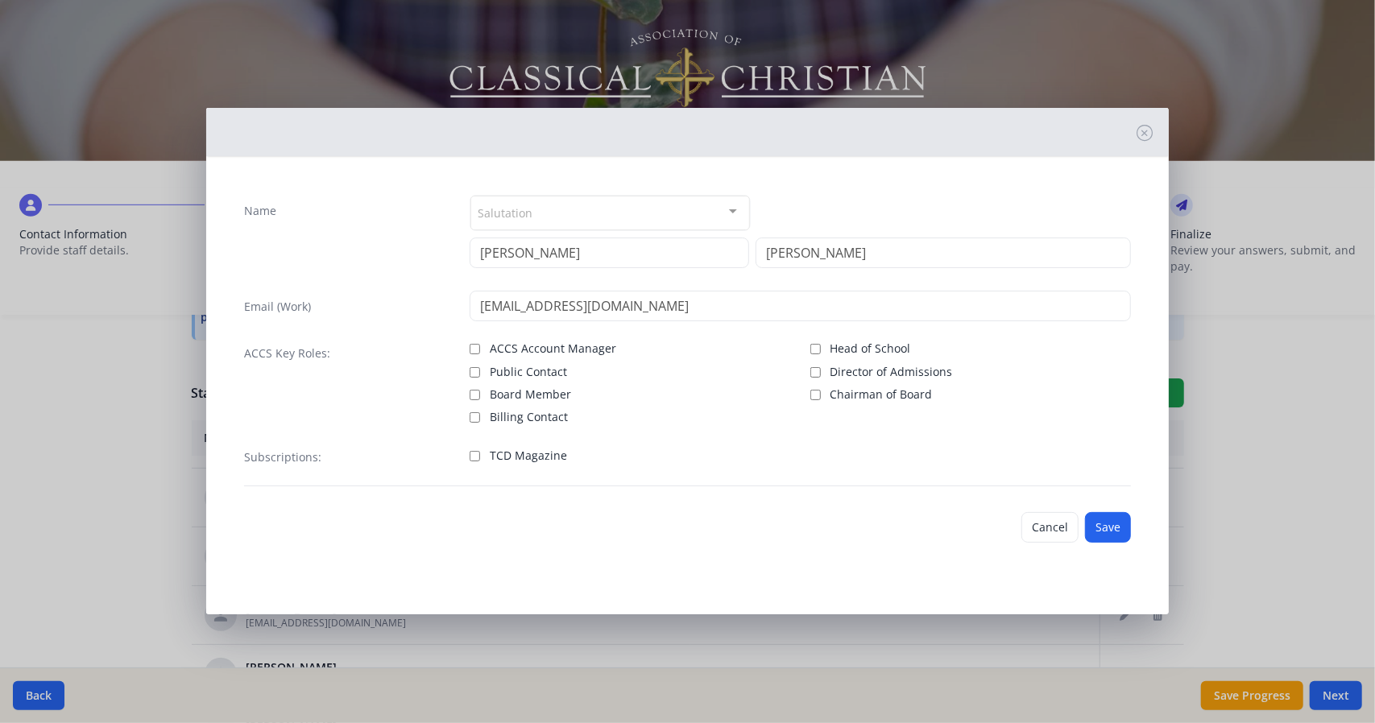
click at [552, 460] on span "TCD Magazine" at bounding box center [528, 456] width 77 height 16
click at [480, 460] on input "TCD Magazine" at bounding box center [475, 456] width 10 height 10
checkbox input "true"
click at [1102, 516] on button "Save" at bounding box center [1108, 527] width 46 height 31
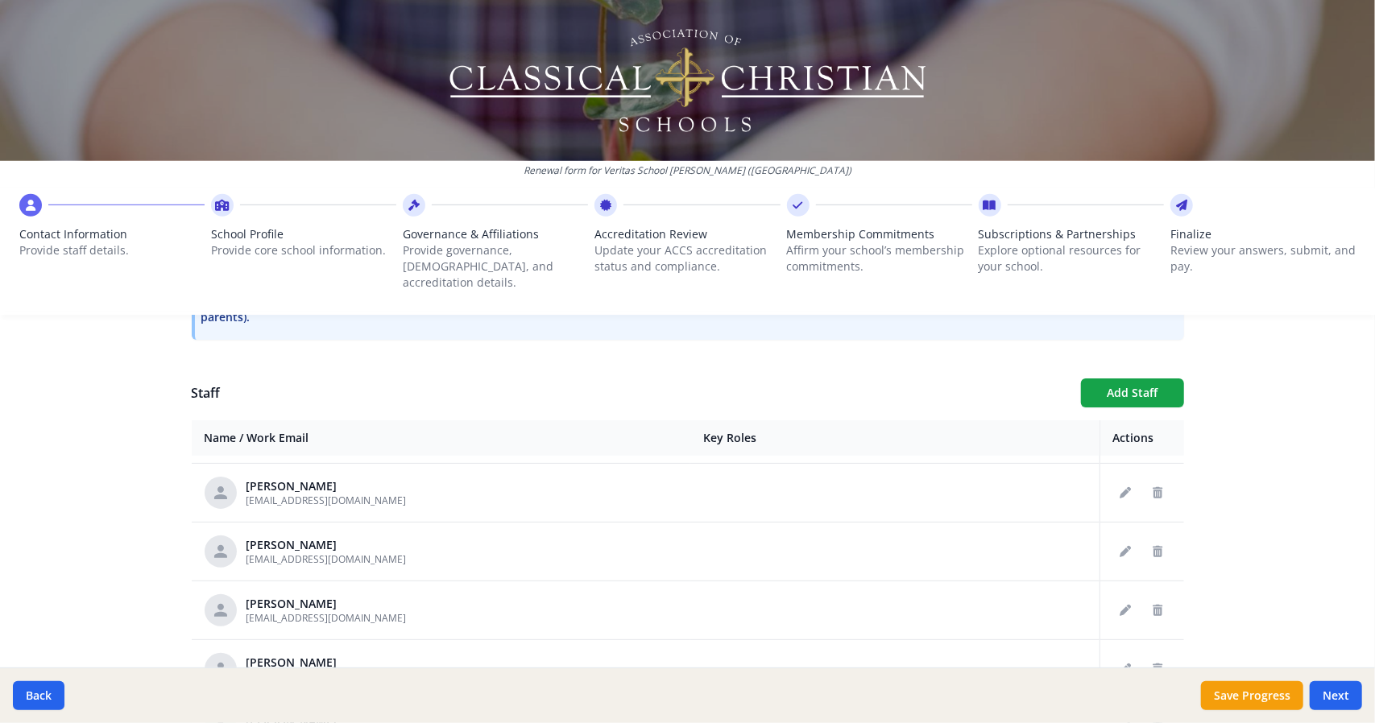
scroll to position [933, 0]
click at [1353, 705] on button "Next" at bounding box center [1336, 696] width 52 height 29
type input "[PHONE_NUMBER]"
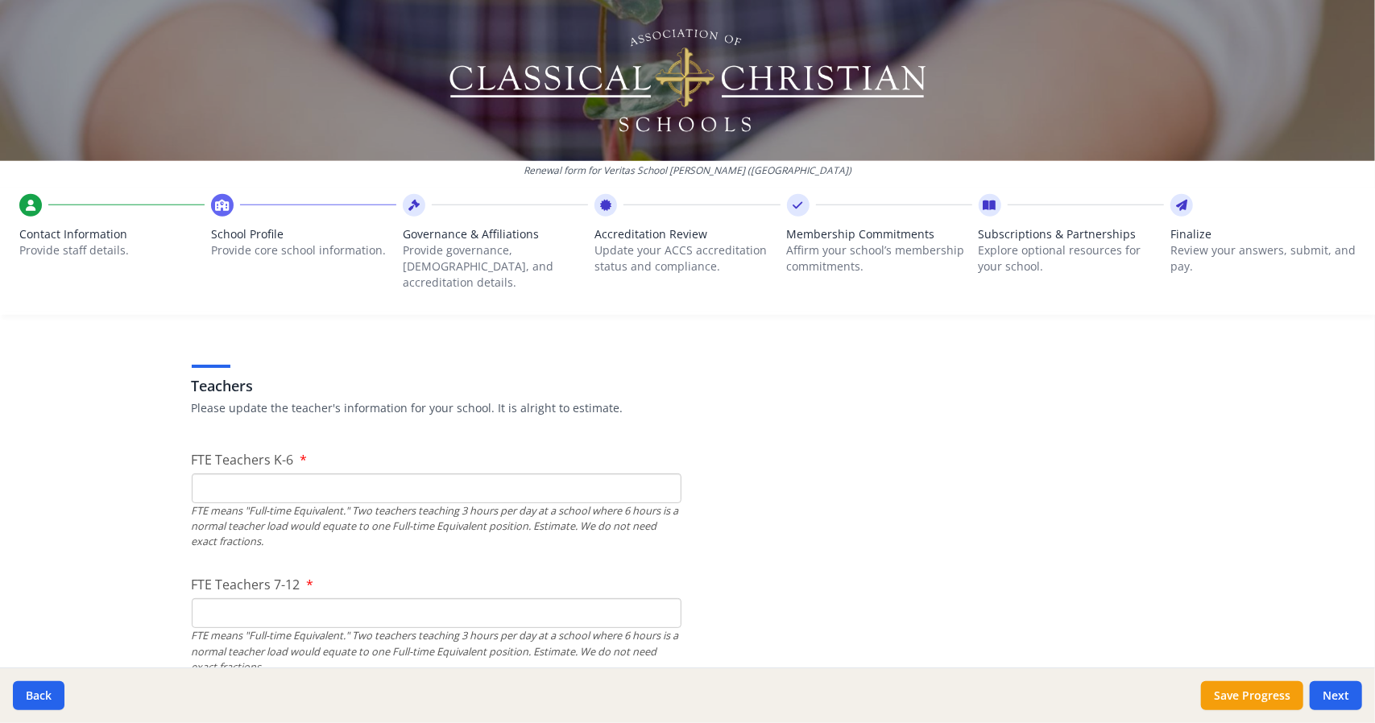
scroll to position [906, 0]
click at [303, 469] on input "FTE Teachers K-6" at bounding box center [437, 484] width 490 height 30
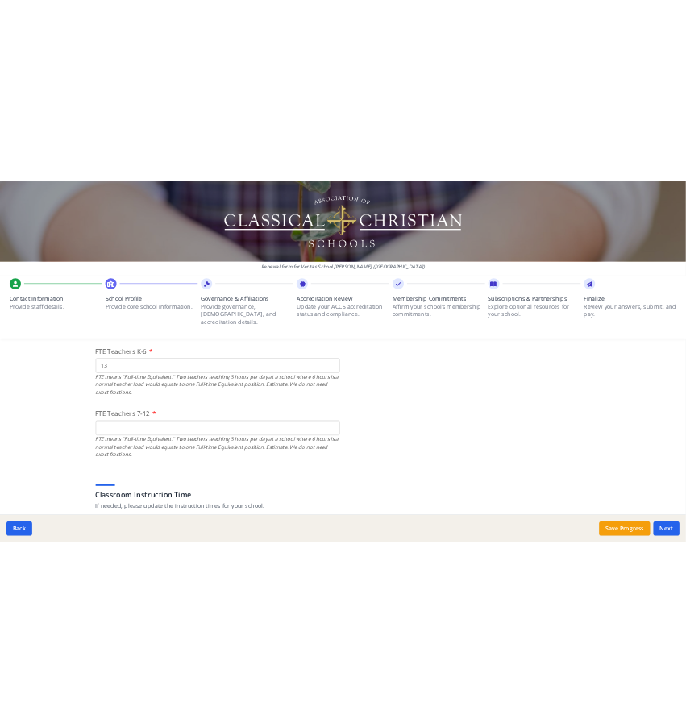
scroll to position [1020, 0]
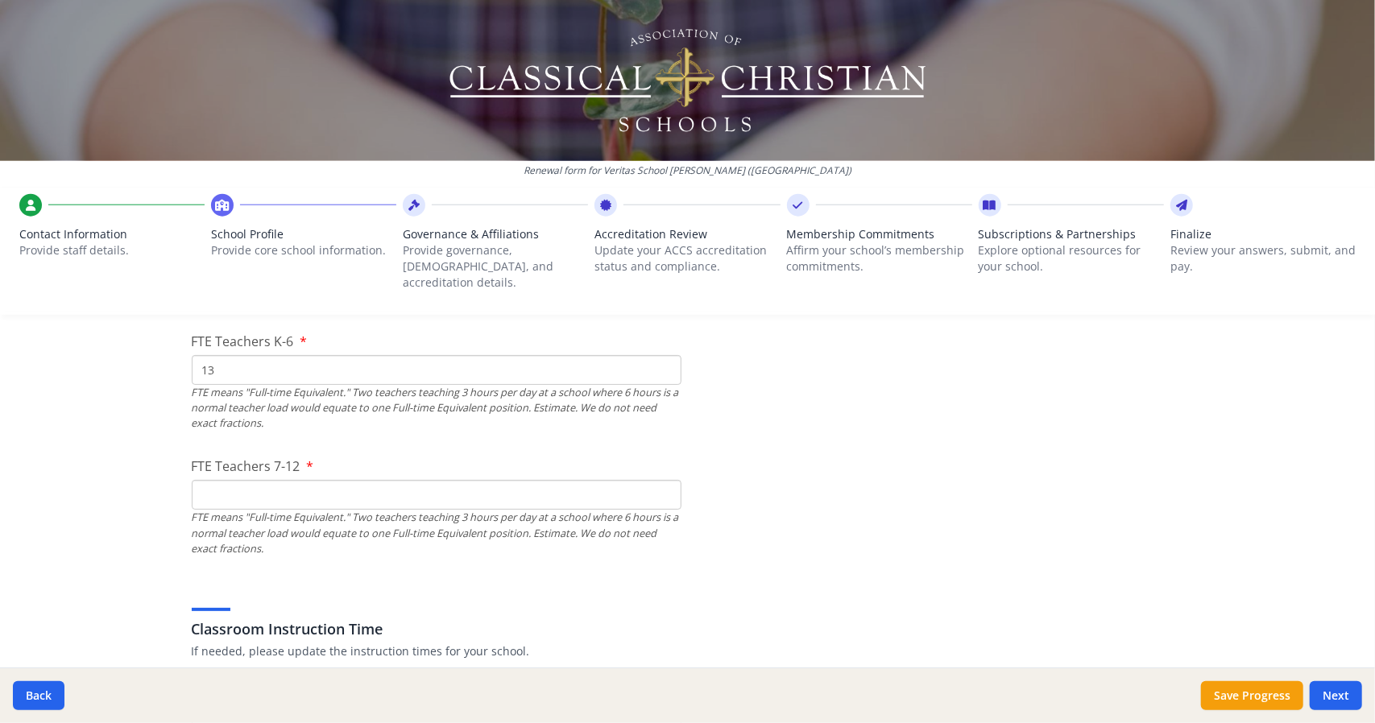
drag, startPoint x: 230, startPoint y: 341, endPoint x: 160, endPoint y: 344, distance: 71.0
click at [160, 344] on div "Renewal form for Veritas School [PERSON_NAME] ([GEOGRAPHIC_DATA]) Contact Infor…" at bounding box center [687, 361] width 1375 height 723
type input "7"
click at [208, 480] on input "FTE Teachers 7-12" at bounding box center [437, 495] width 490 height 30
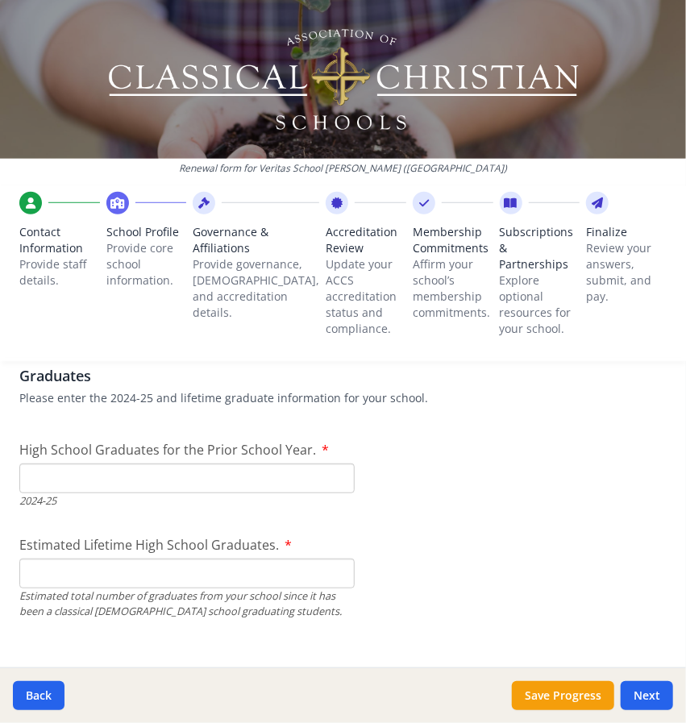
scroll to position [2340, 0]
type input "4"
click at [234, 466] on input "High School Graduates for the Prior School Year." at bounding box center [186, 477] width 335 height 30
type input "10"
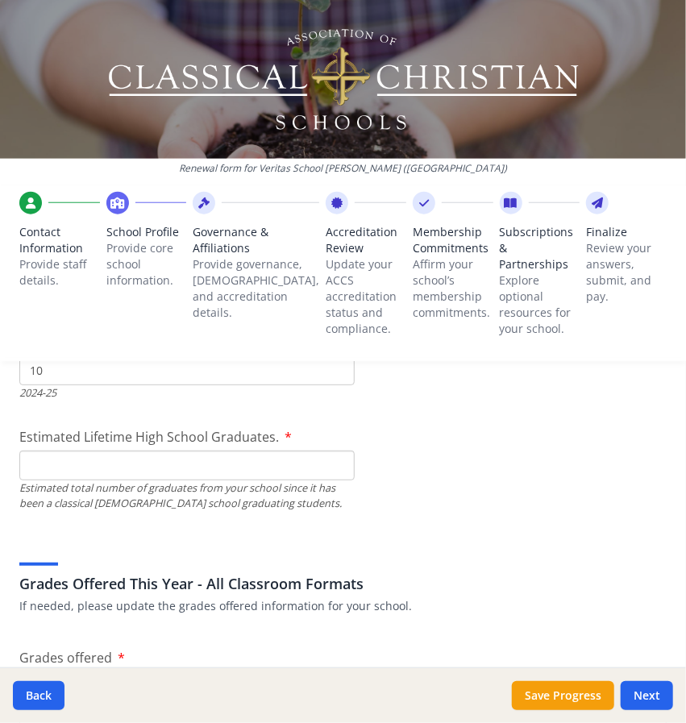
scroll to position [2448, 0]
type input "200"
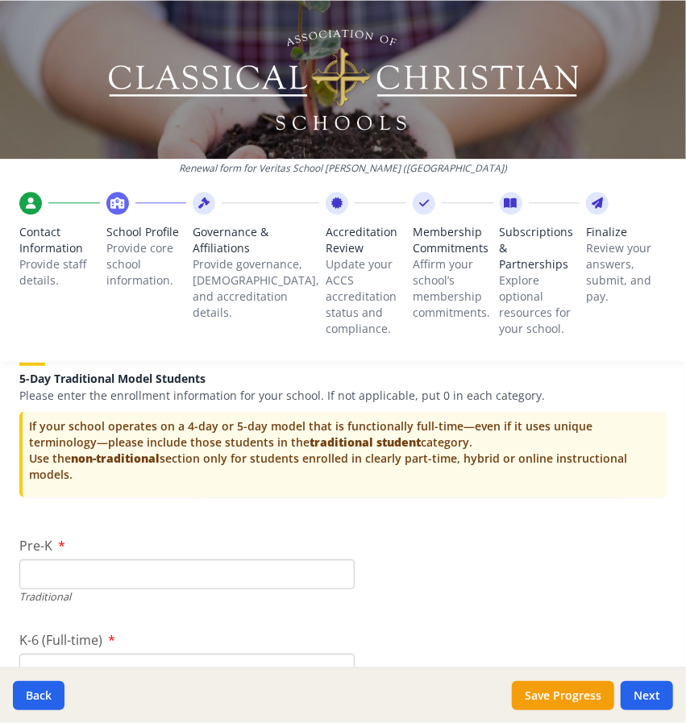
scroll to position [3298, 0]
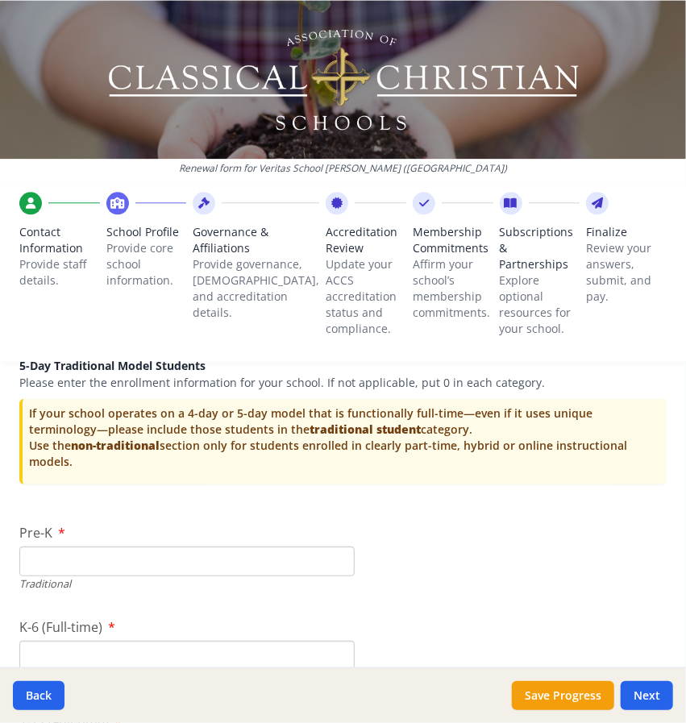
click at [200, 558] on input "Pre-K" at bounding box center [186, 561] width 335 height 30
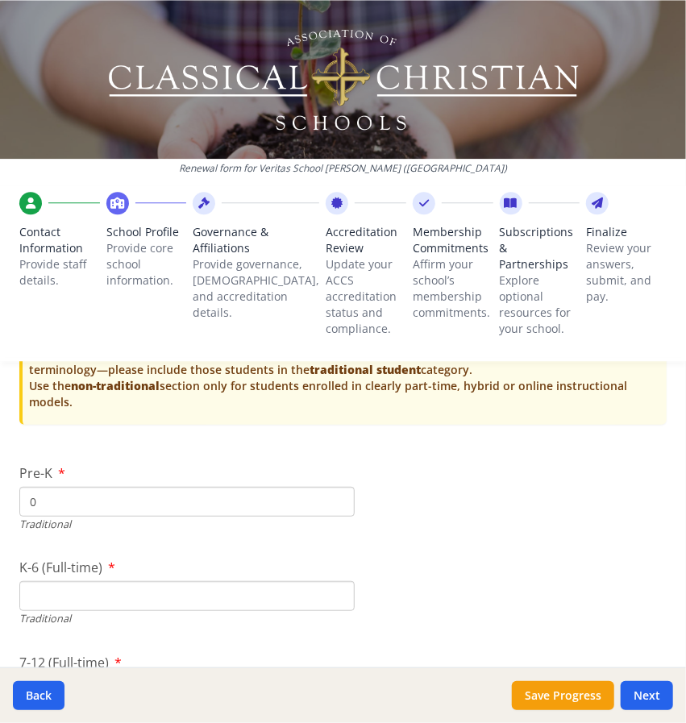
scroll to position [3360, 0]
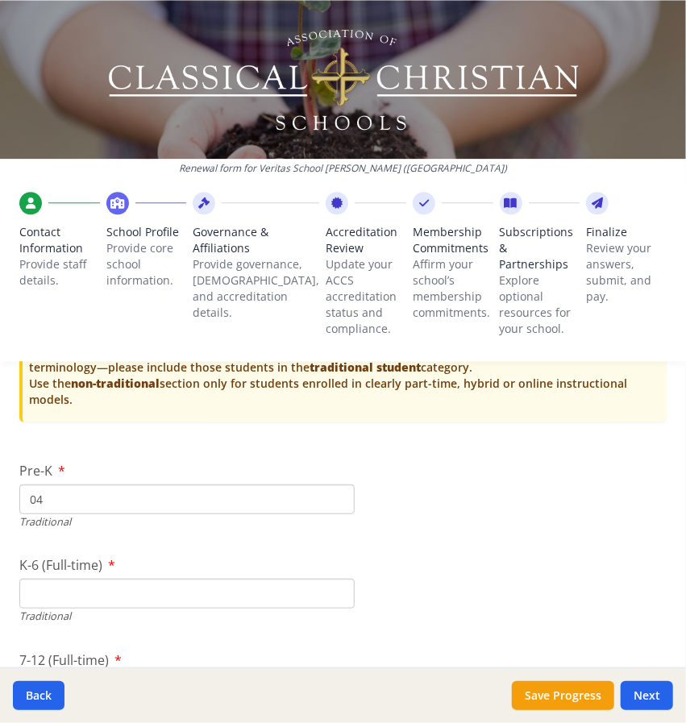
type input "0"
type input "4"
type input "126"
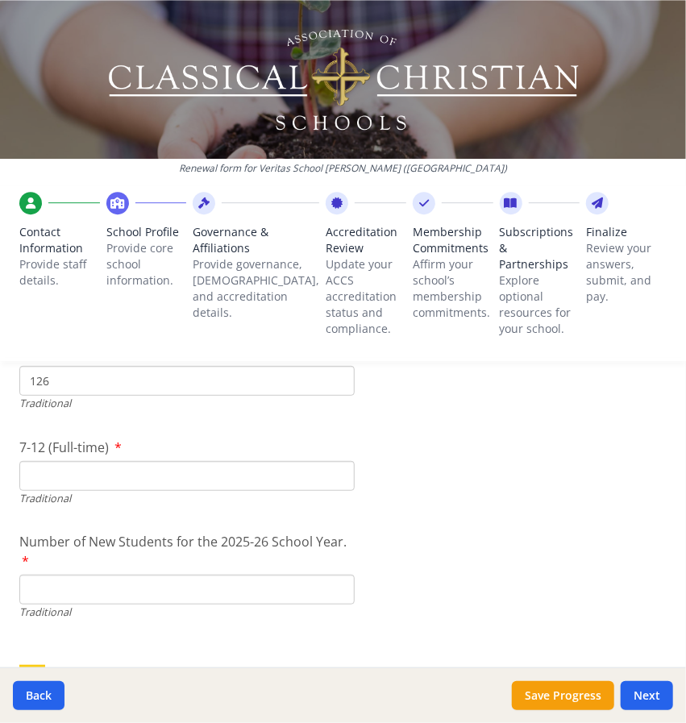
scroll to position [3553, 0]
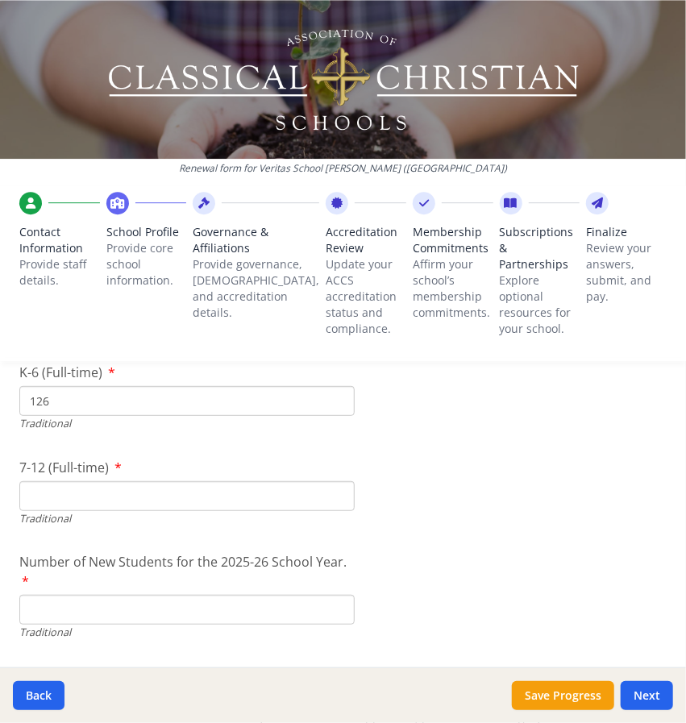
click at [243, 491] on input "7-12 (Full-time)" at bounding box center [186, 496] width 335 height 30
type input "78"
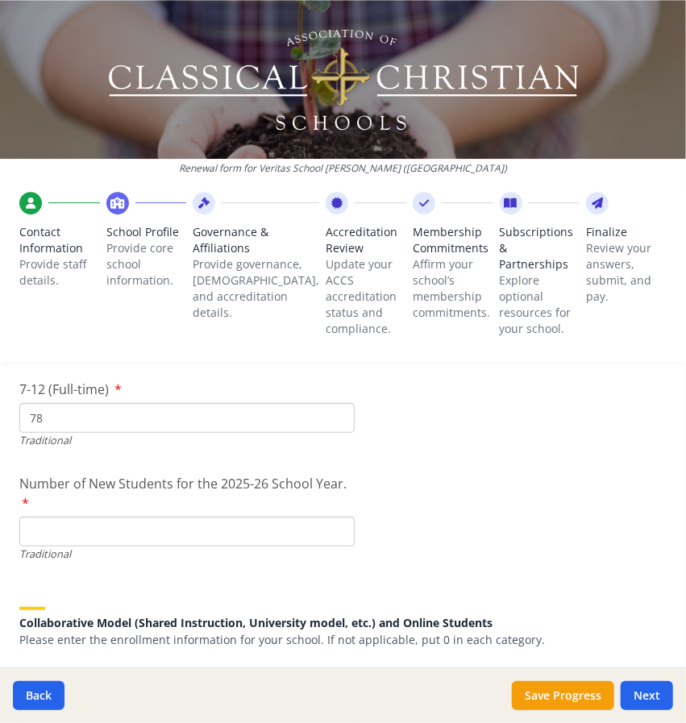
scroll to position [3641, 0]
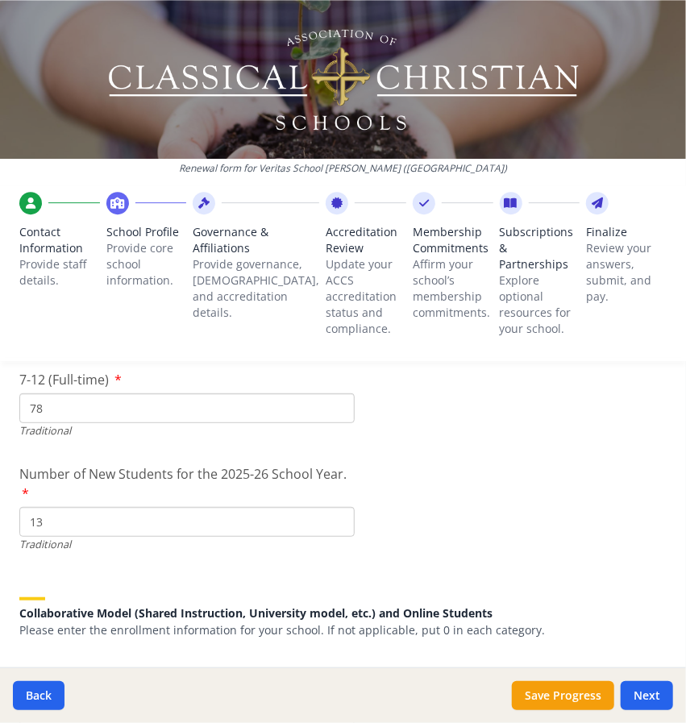
type input "13"
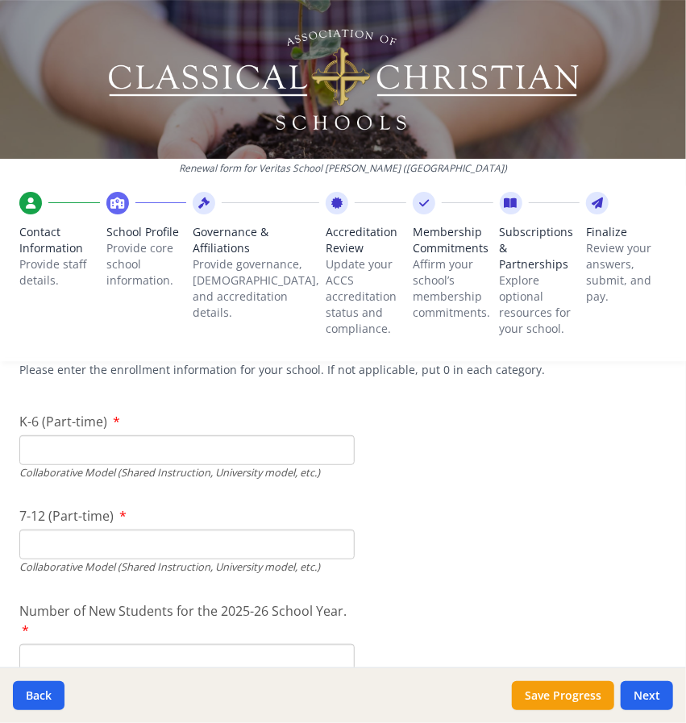
scroll to position [3902, 0]
type input "0"
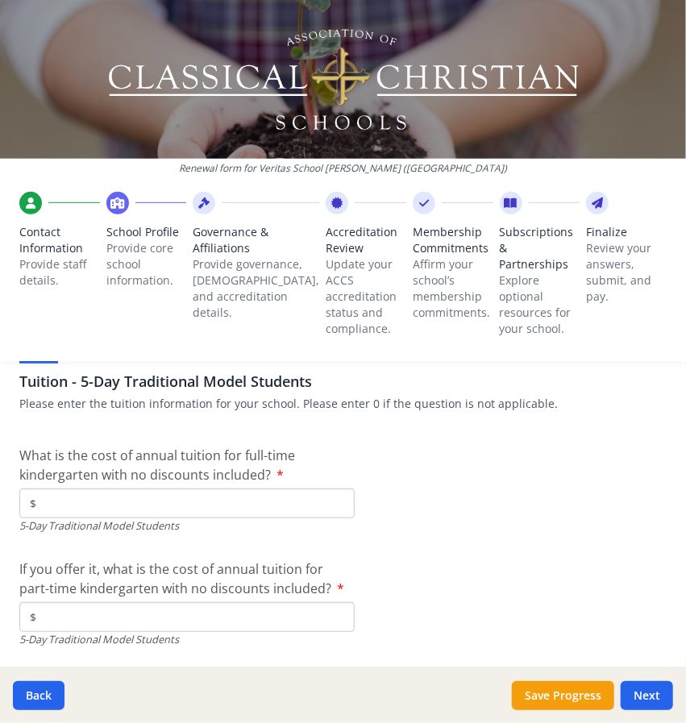
scroll to position [4286, 0]
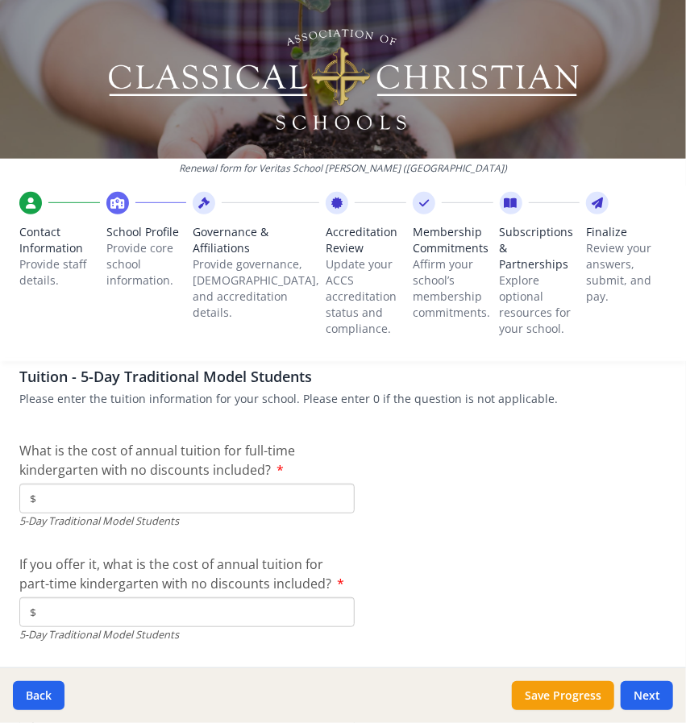
click at [163, 485] on input "$" at bounding box center [186, 498] width 335 height 30
type input "$10 615"
type input "$5 952"
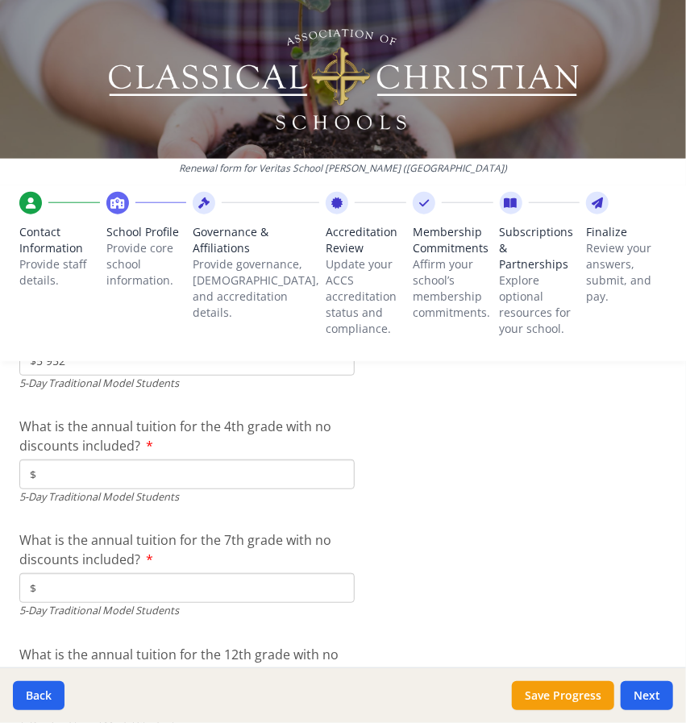
scroll to position [4537, 0]
type input "$11 656"
type input "$12 506"
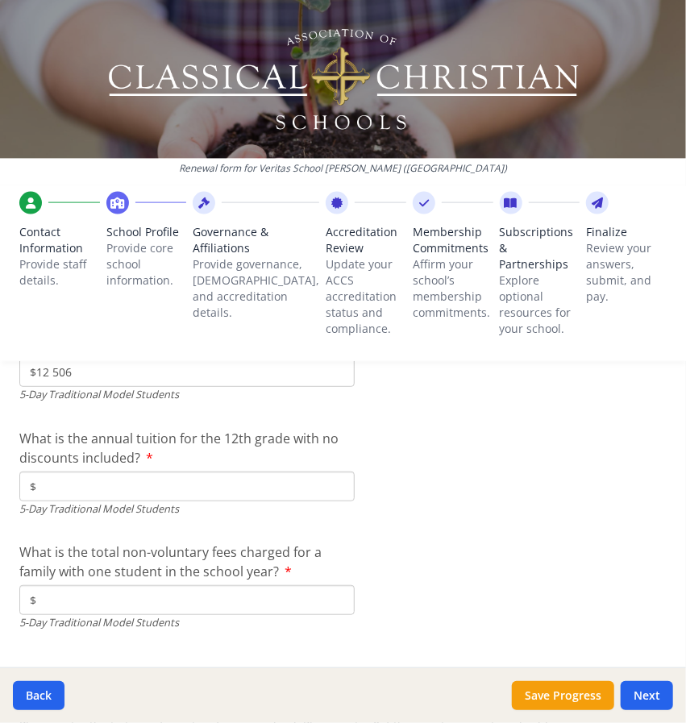
scroll to position [4765, 0]
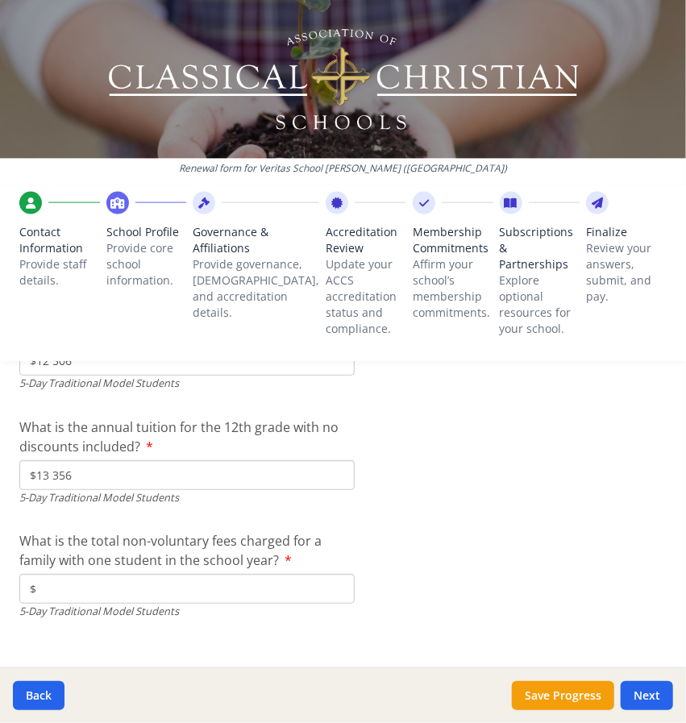
type input "$13 356"
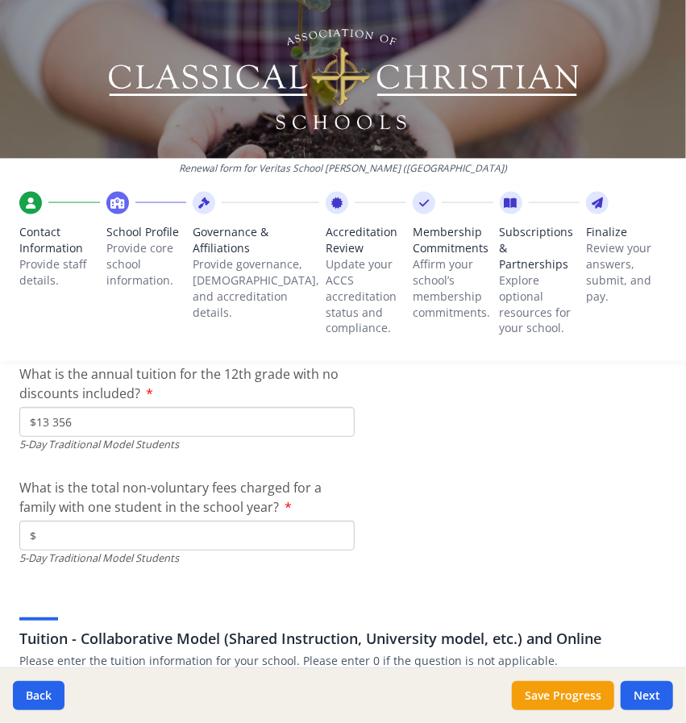
scroll to position [4823, 0]
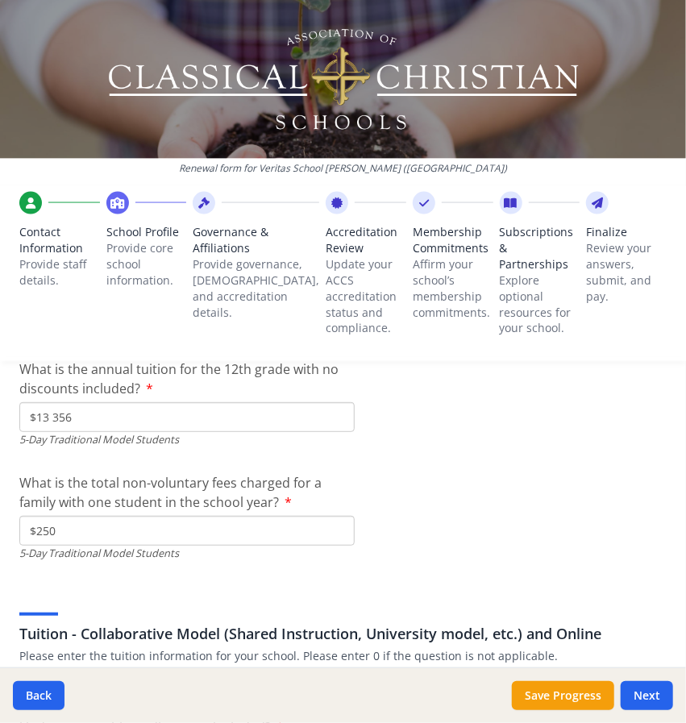
type input "$250"
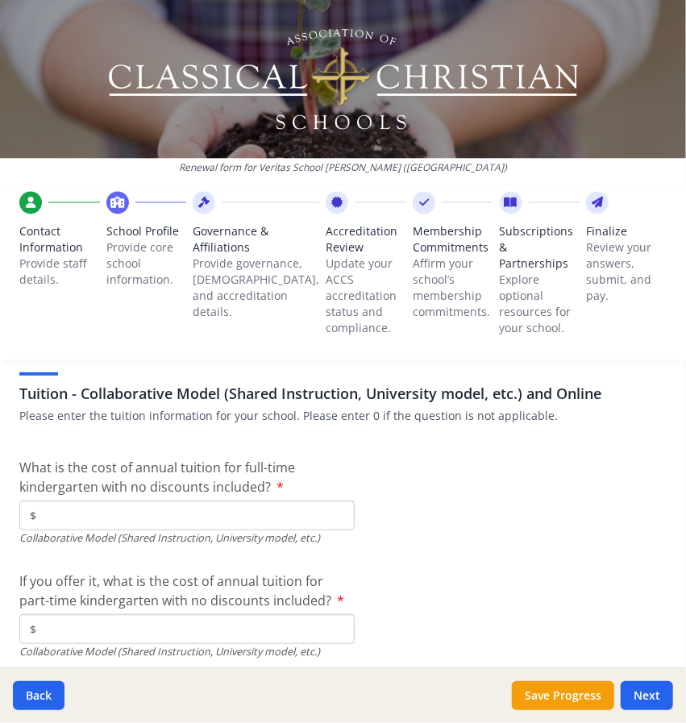
scroll to position [5066, 0]
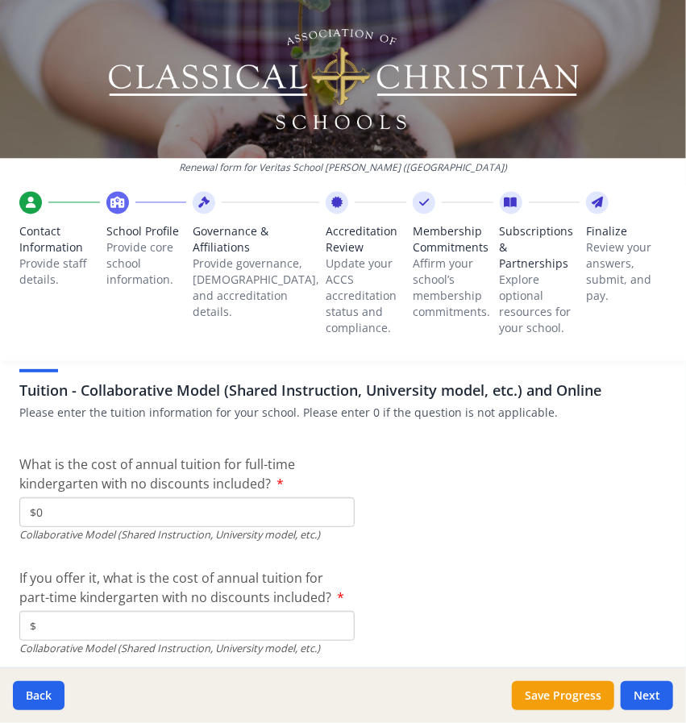
type input "$0"
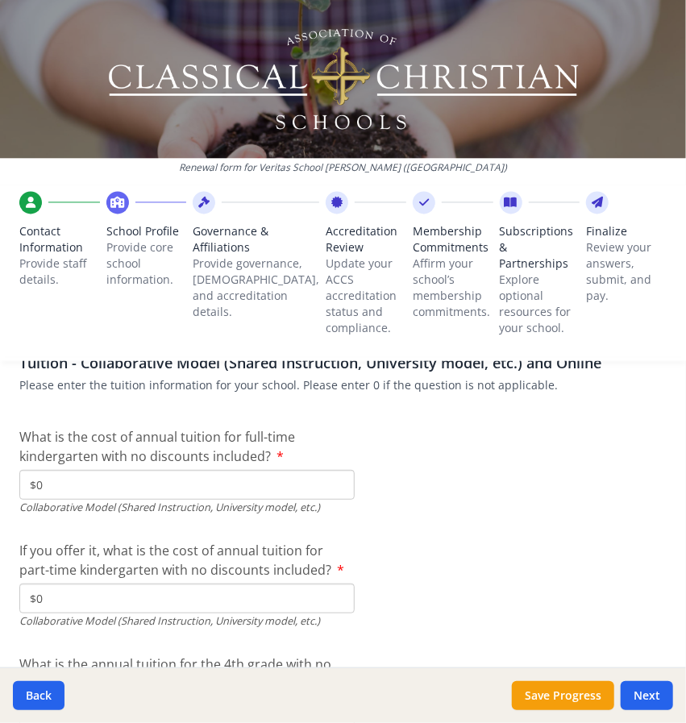
type input "$0"
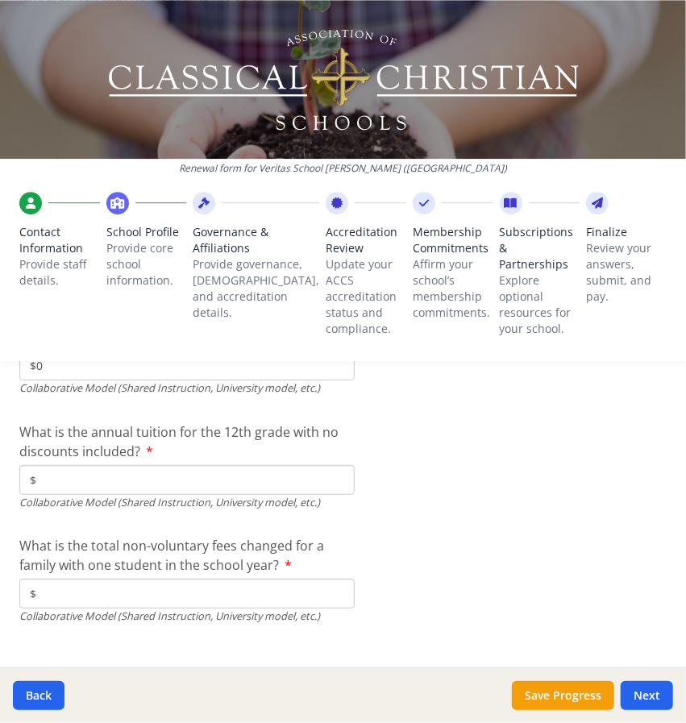
type input "$0"
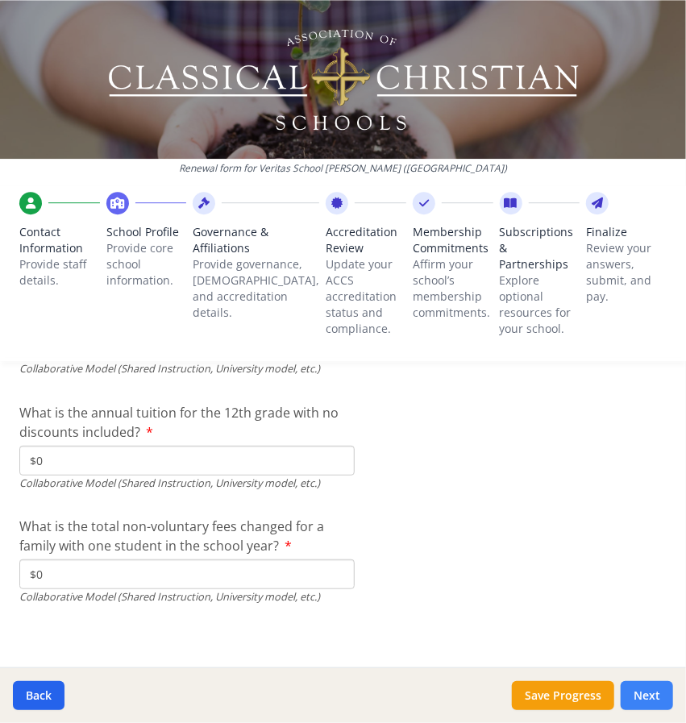
click at [659, 694] on button "Next" at bounding box center [646, 695] width 52 height 29
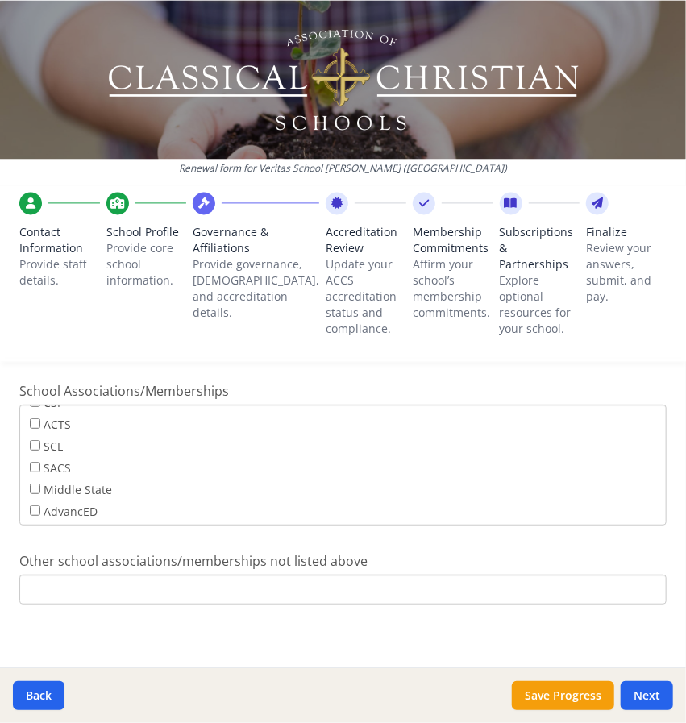
scroll to position [61, 0]
click at [35, 441] on input "SCL" at bounding box center [35, 444] width 10 height 10
checkbox input "true"
click at [31, 469] on input "ISM" at bounding box center [35, 474] width 10 height 10
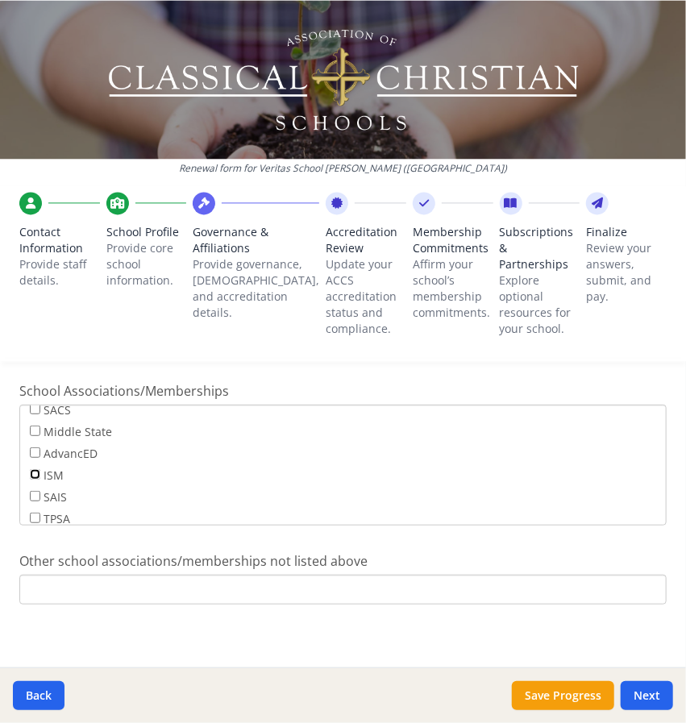
checkbox input "true"
click at [399, 590] on input "Other school associations/memberships not listed above" at bounding box center [342, 589] width 647 height 30
type input "O"
click at [668, 703] on button "Next" at bounding box center [646, 695] width 52 height 29
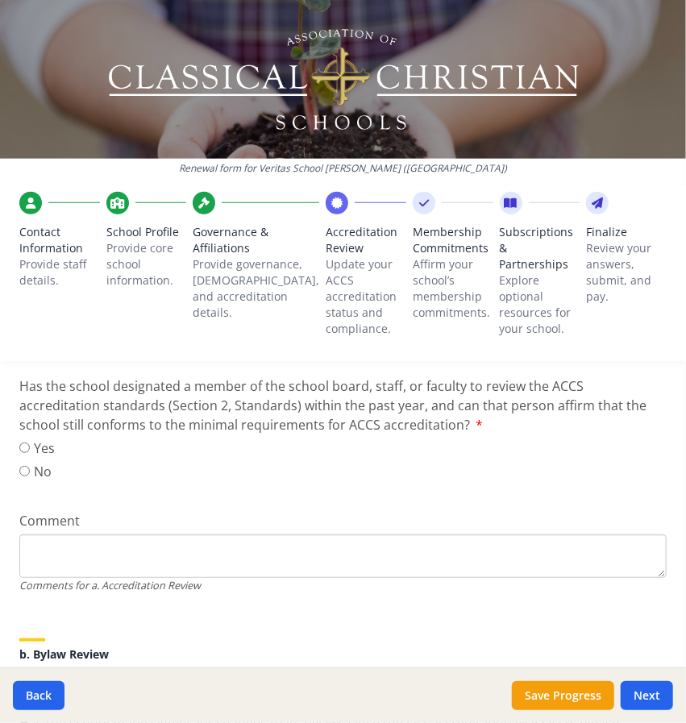
scroll to position [311, 0]
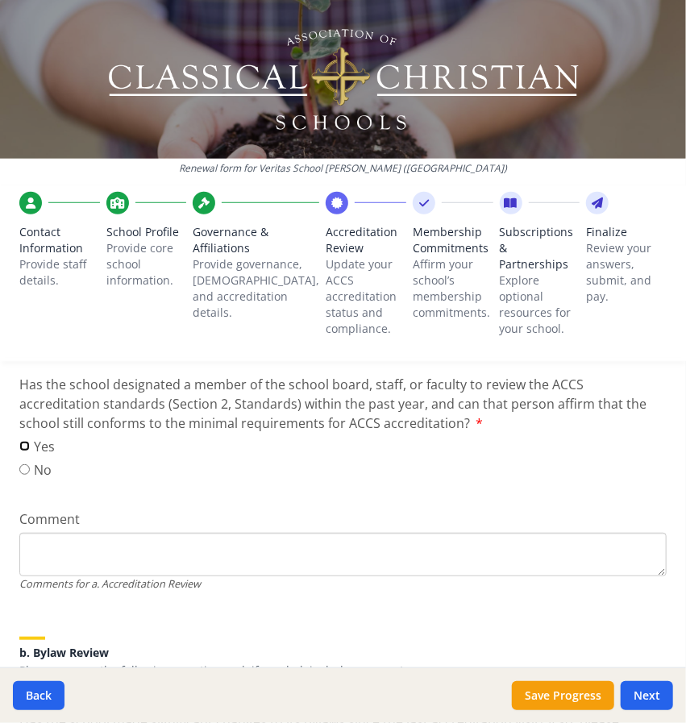
click at [25, 441] on input "Yes" at bounding box center [24, 446] width 10 height 10
radio input "true"
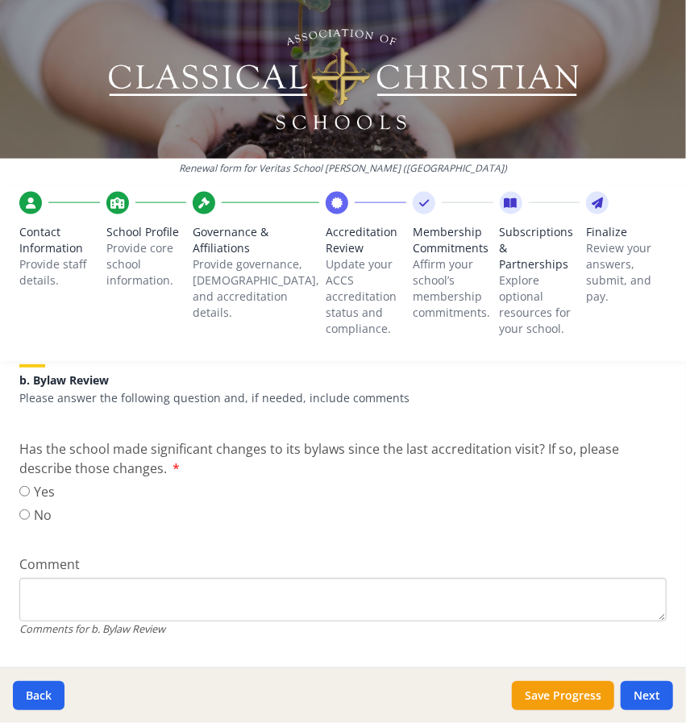
scroll to position [582, 0]
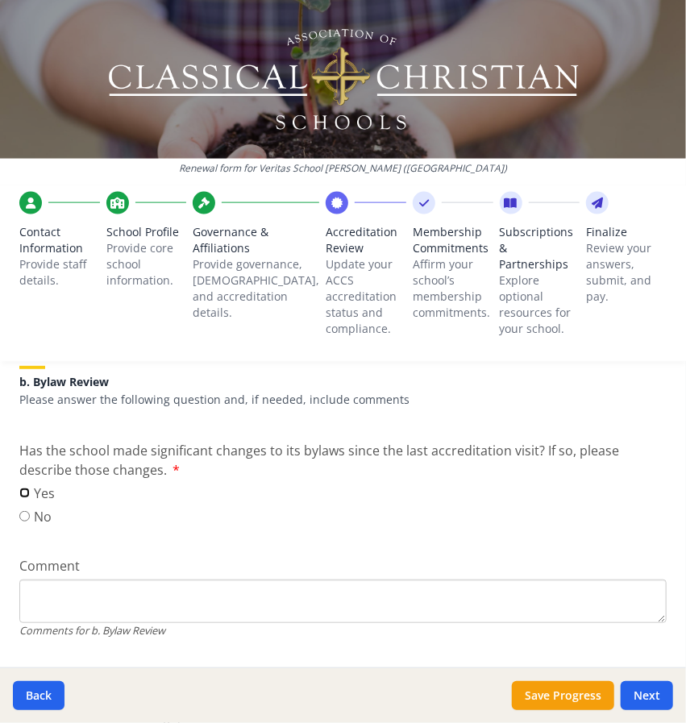
click at [27, 491] on input "Yes" at bounding box center [24, 492] width 10 height 10
radio input "true"
click at [47, 596] on textarea "Comment" at bounding box center [342, 601] width 647 height 44
type textarea "f"
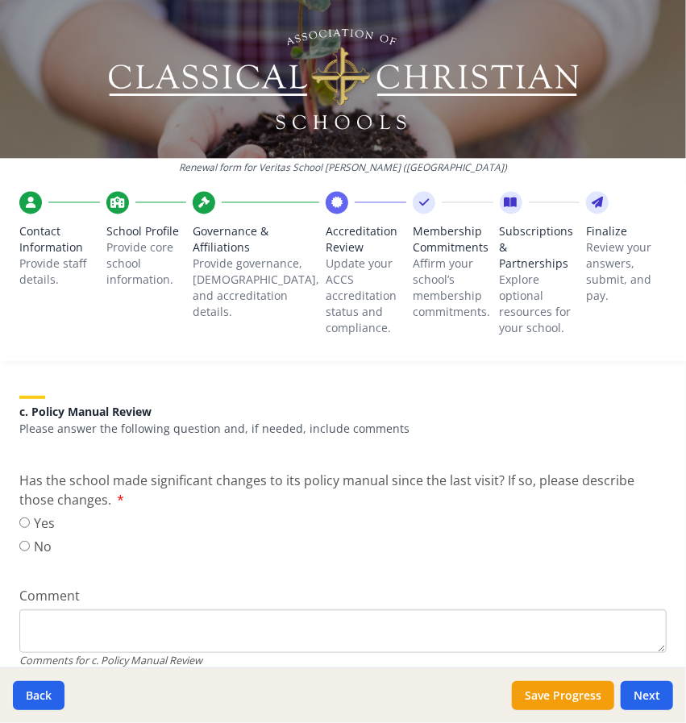
scroll to position [871, 0]
type textarea "Formal onboarding process for Board Members"
click at [27, 520] on input "Yes" at bounding box center [24, 521] width 10 height 10
radio input "true"
click at [97, 623] on textarea "Comment" at bounding box center [342, 630] width 647 height 44
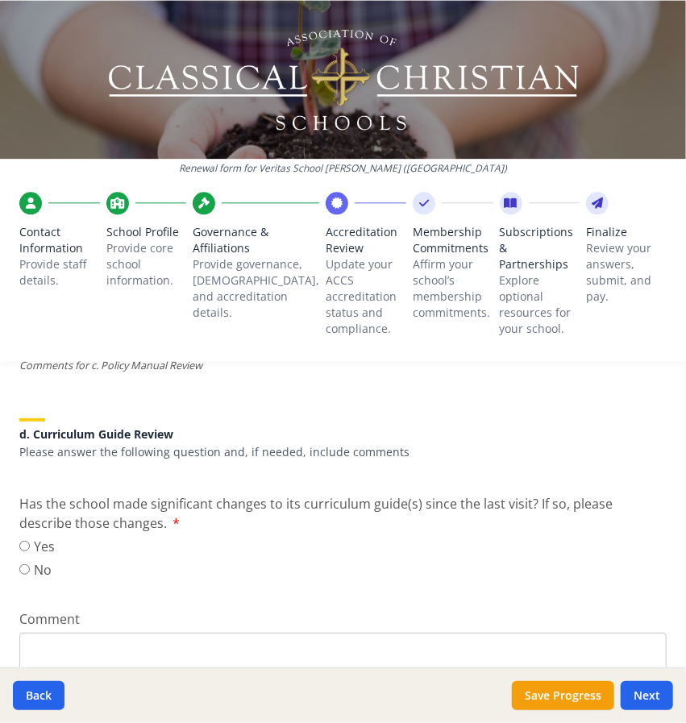
scroll to position [1193, 0]
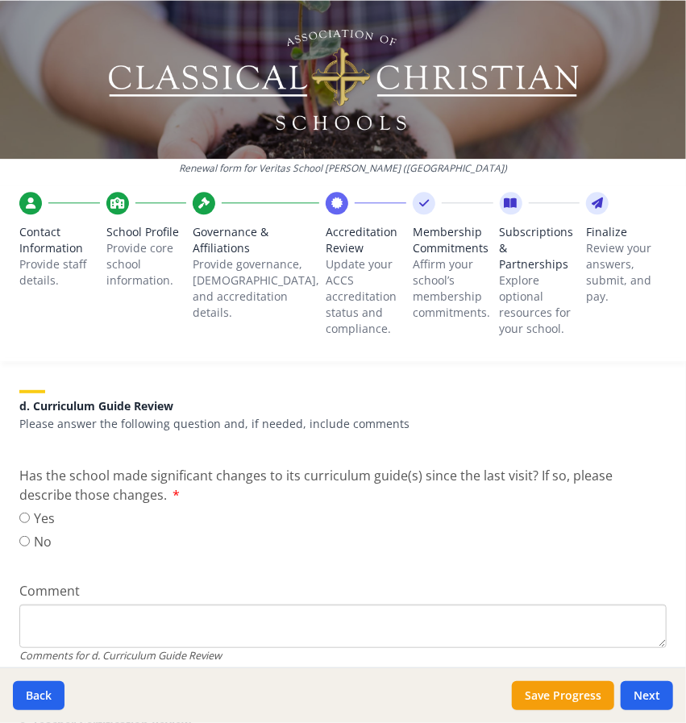
type textarea "Updated handbooks for parents, technology policies (student cell phones), unifo…"
click at [24, 537] on input "No" at bounding box center [24, 541] width 10 height 10
radio input "true"
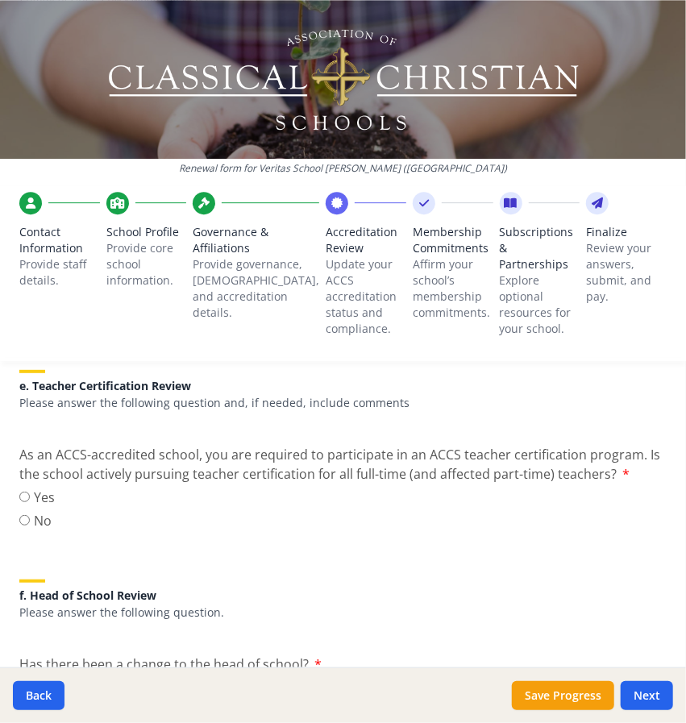
scroll to position [1536, 0]
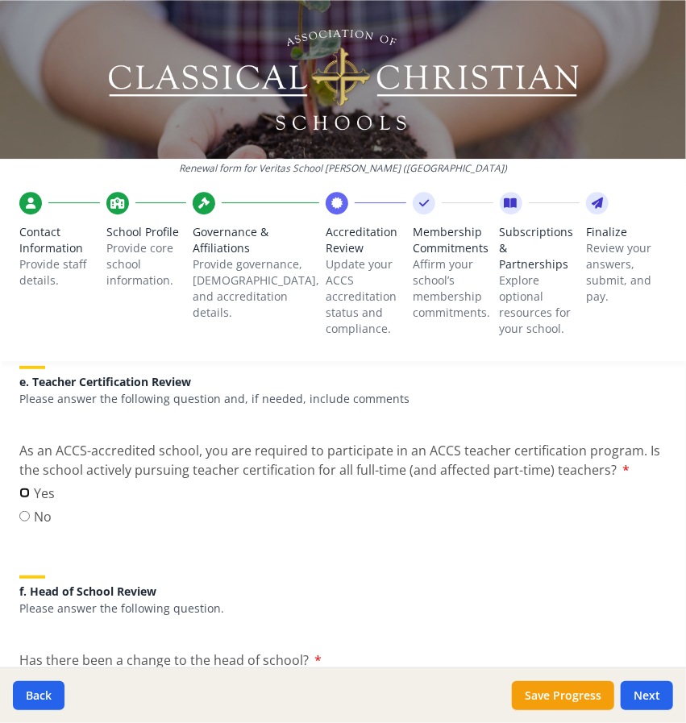
click at [27, 487] on input "Yes" at bounding box center [24, 492] width 10 height 10
radio input "true"
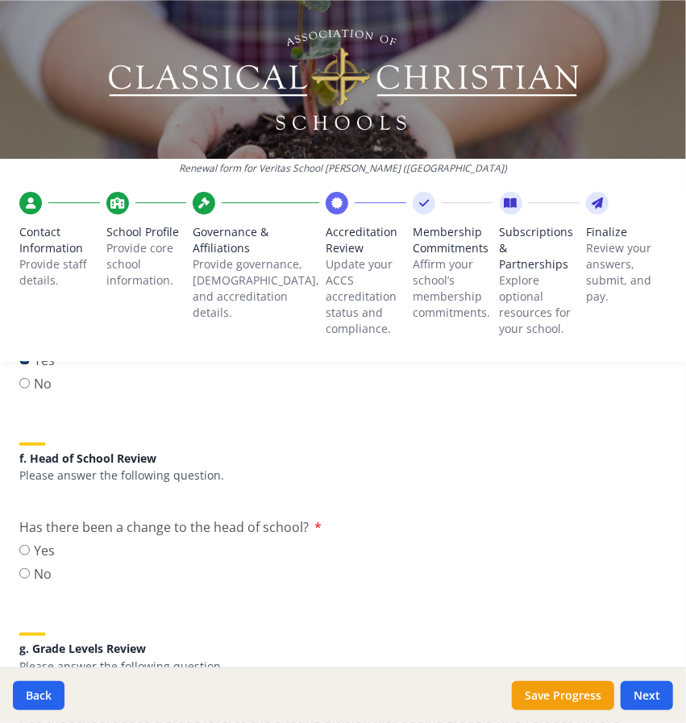
scroll to position [1694, 0]
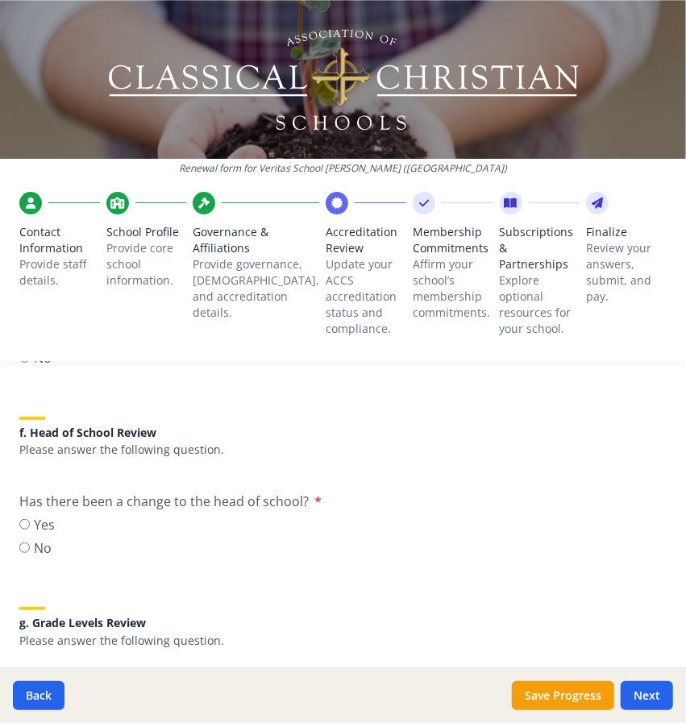
click at [36, 538] on label "No" at bounding box center [36, 547] width 35 height 19
click at [30, 542] on input "No" at bounding box center [24, 547] width 10 height 10
radio input "true"
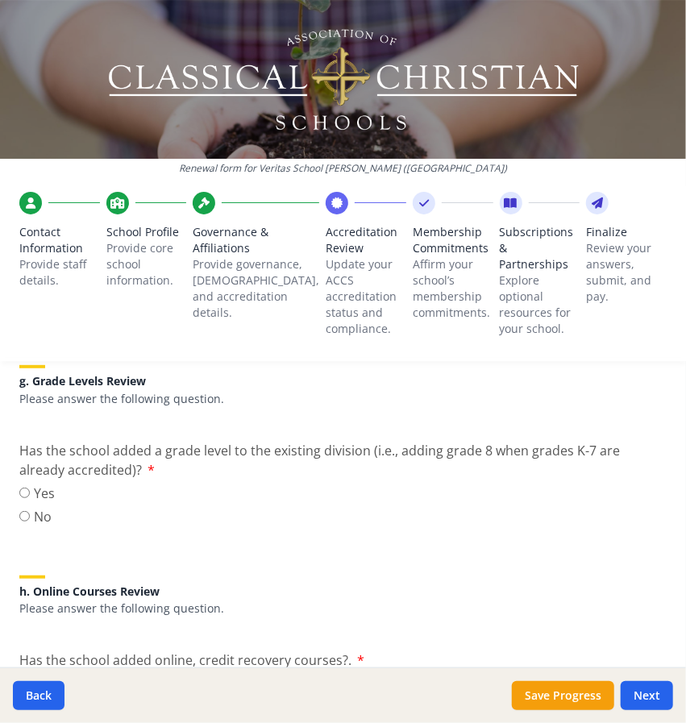
scroll to position [1938, 0]
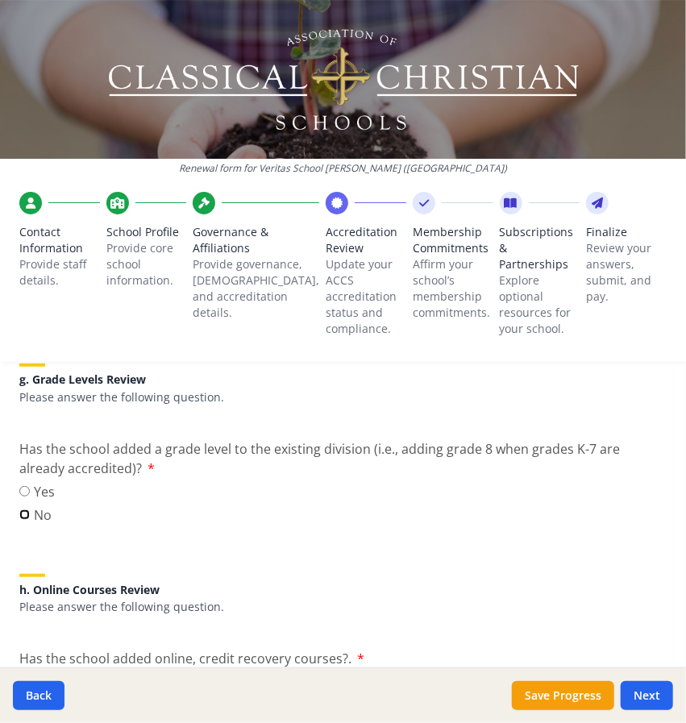
click at [24, 509] on input "No" at bounding box center [24, 514] width 10 height 10
radio input "true"
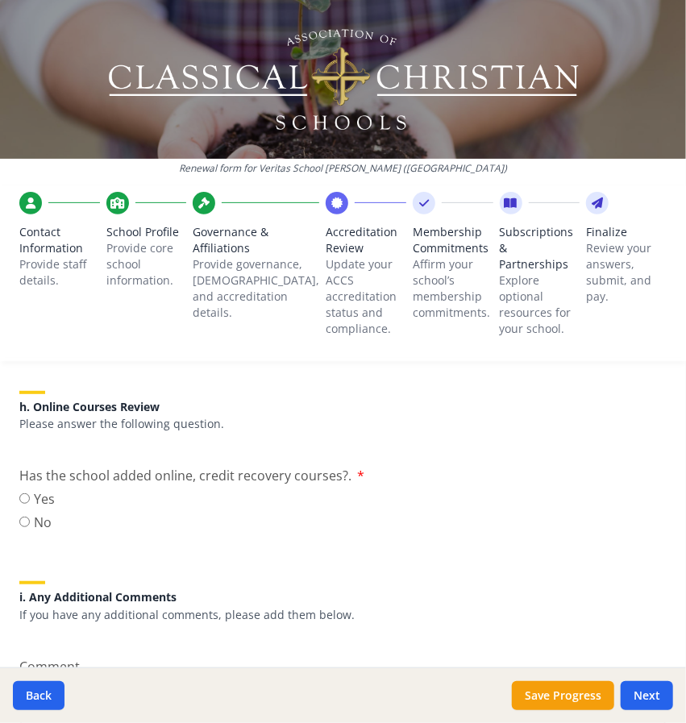
scroll to position [2128, 0]
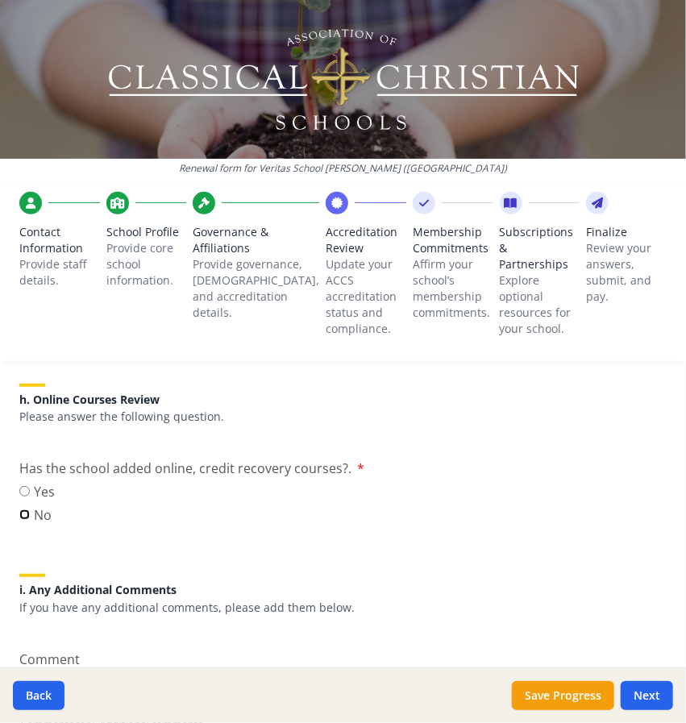
click at [24, 509] on input "No" at bounding box center [24, 514] width 10 height 10
radio input "true"
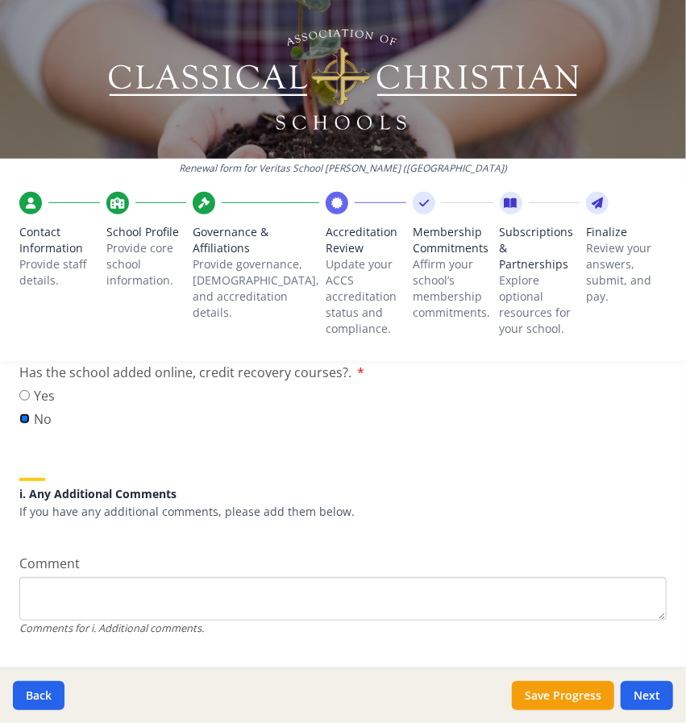
scroll to position [2253, 0]
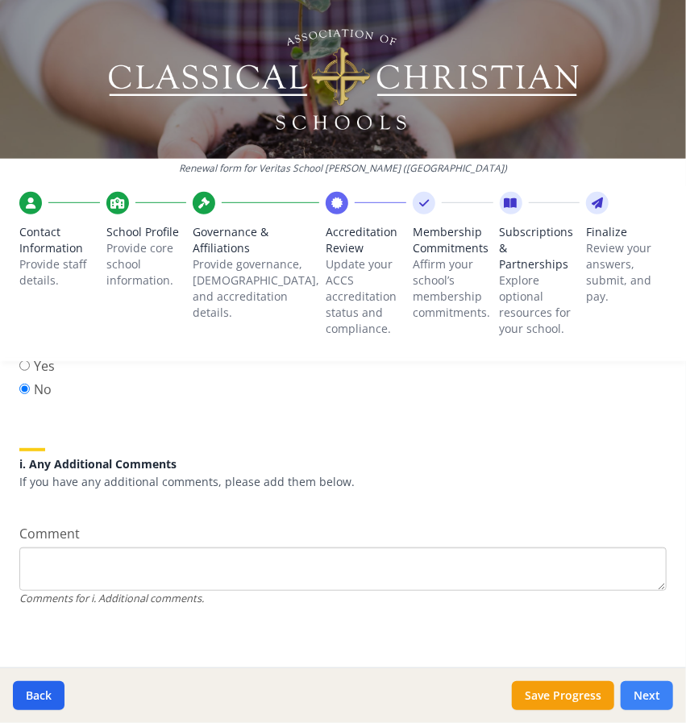
click at [639, 696] on button "Next" at bounding box center [646, 695] width 52 height 29
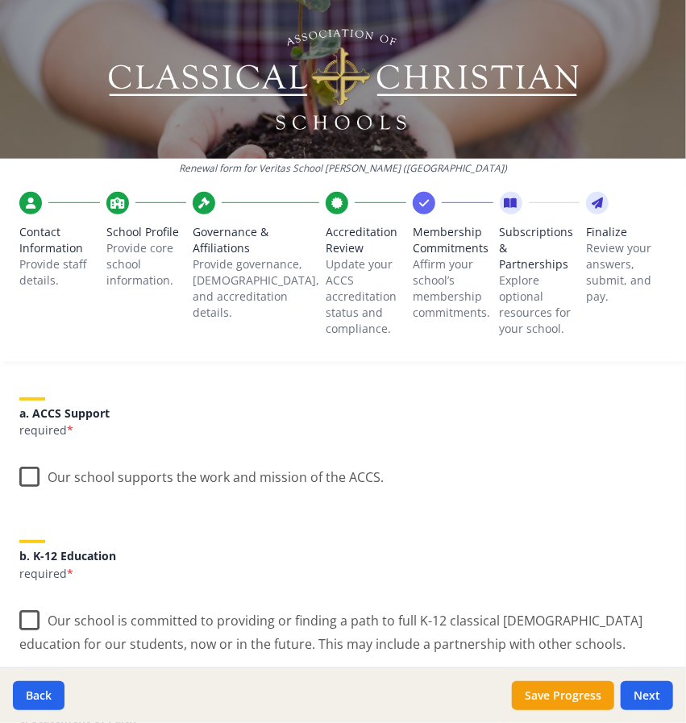
scroll to position [205, 0]
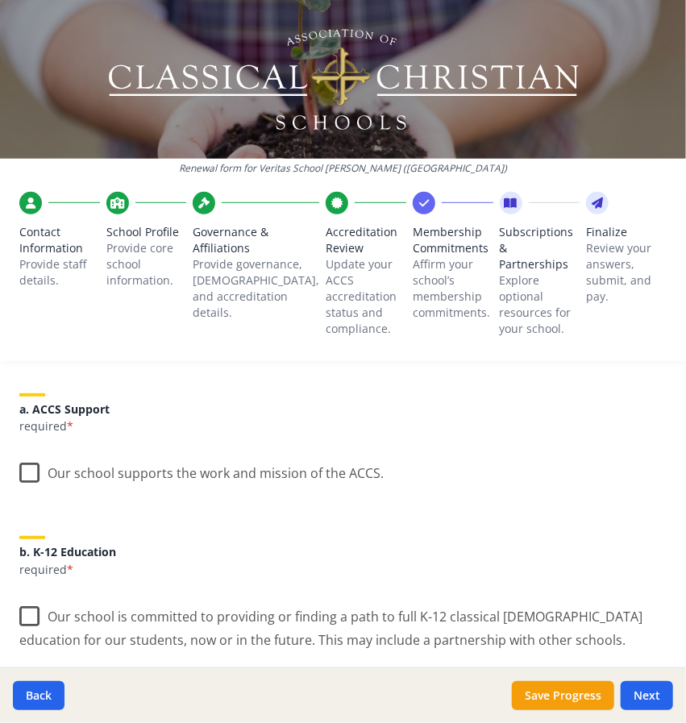
click at [31, 470] on label "Our school supports the work and mission of the ACCS." at bounding box center [201, 469] width 364 height 35
click at [0, 0] on input "Our school supports the work and mission of the ACCS." at bounding box center [0, 0] width 0 height 0
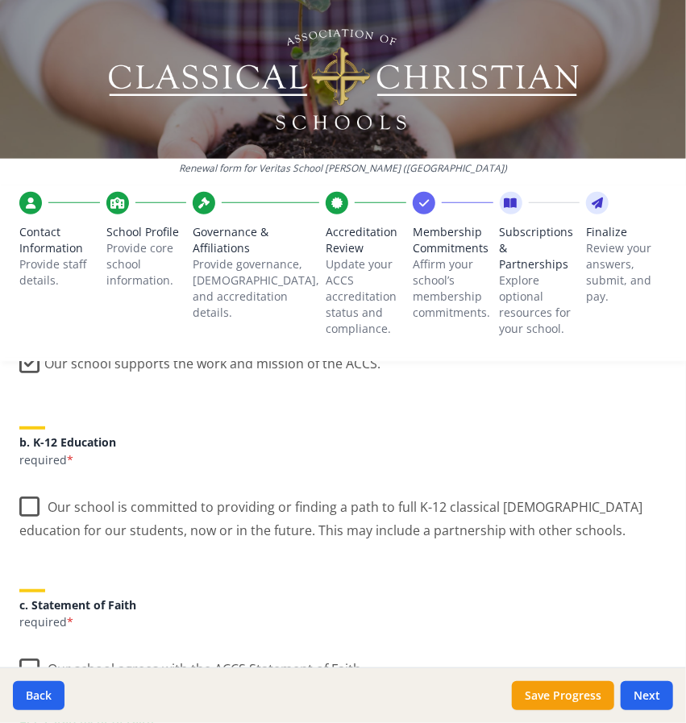
scroll to position [317, 0]
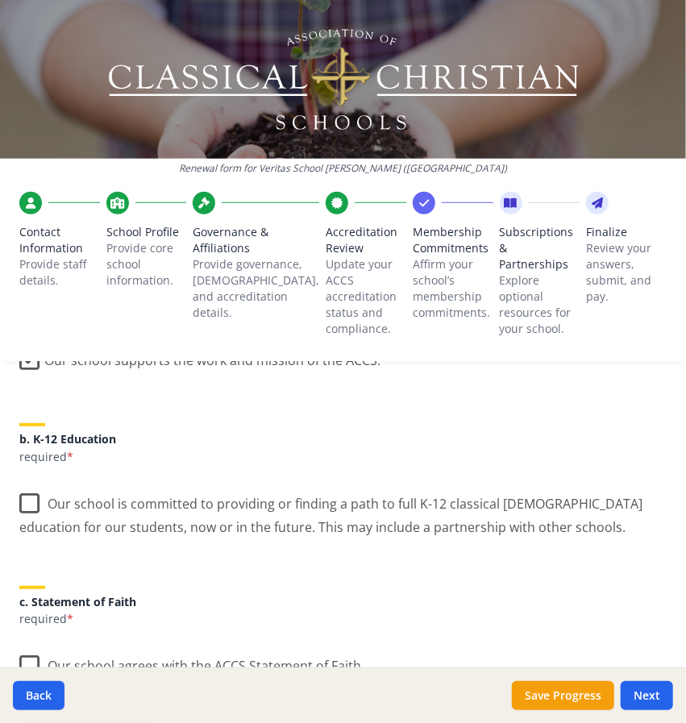
click at [26, 495] on label "Our school is committed to providing or finding a path to full K-12 classical […" at bounding box center [342, 510] width 647 height 54
click at [0, 0] on input "Our school is committed to providing or finding a path to full K-12 classical […" at bounding box center [0, 0] width 0 height 0
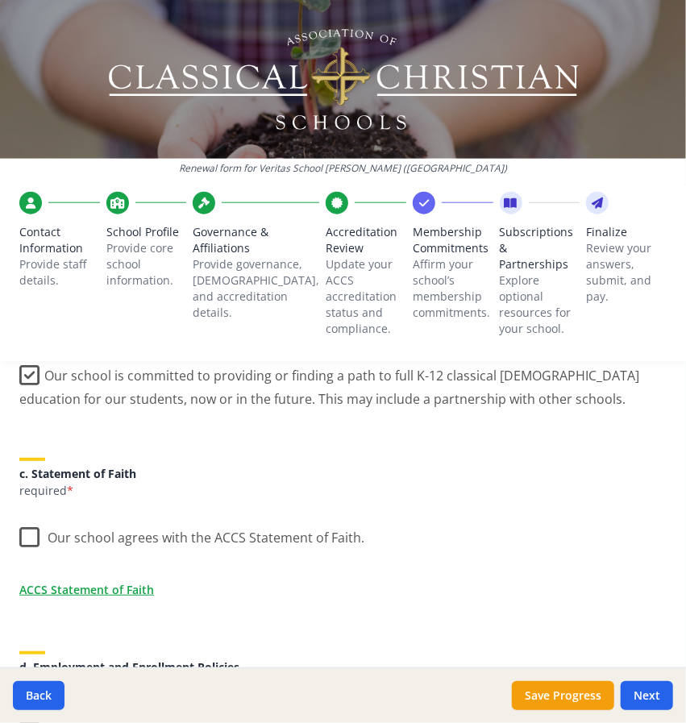
scroll to position [446, 0]
click at [34, 541] on label "Our school agrees with the ACCS Statement of Faith." at bounding box center [191, 533] width 345 height 35
click at [0, 0] on input "Our school agrees with the ACCS Statement of Faith." at bounding box center [0, 0] width 0 height 0
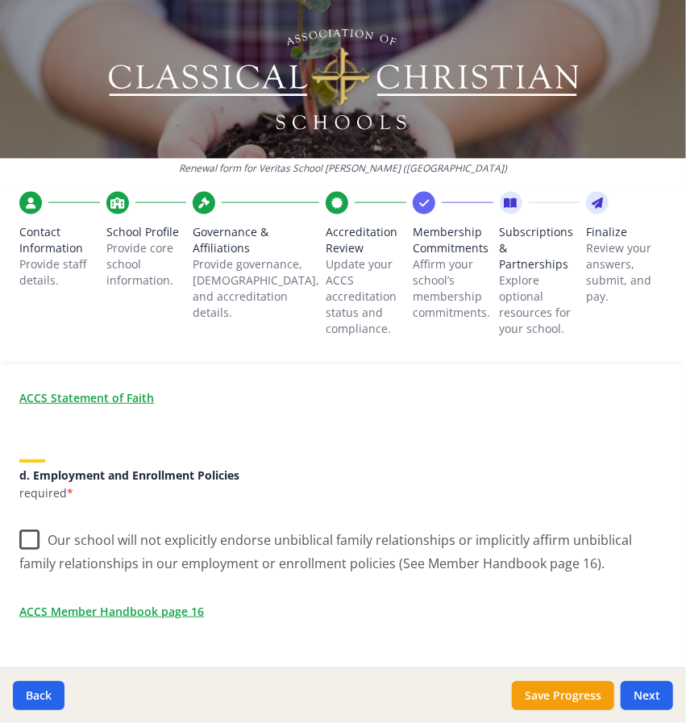
scroll to position [638, 0]
click at [31, 534] on label "Our school will not explicitly endorse unbiblical family relationships or impli…" at bounding box center [342, 545] width 647 height 54
click at [0, 0] on input "Our school will not explicitly endorse unbiblical family relationships or impli…" at bounding box center [0, 0] width 0 height 0
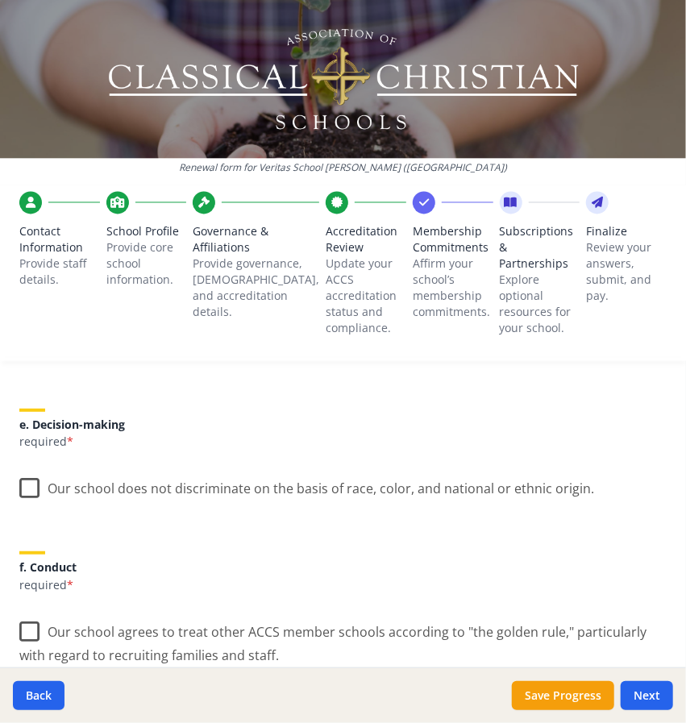
scroll to position [902, 0]
click at [35, 487] on label "Our school does not discriminate on the basis of race, color, and national or e…" at bounding box center [306, 483] width 574 height 35
click at [0, 0] on input "Our school does not discriminate on the basis of race, color, and national or e…" at bounding box center [0, 0] width 0 height 0
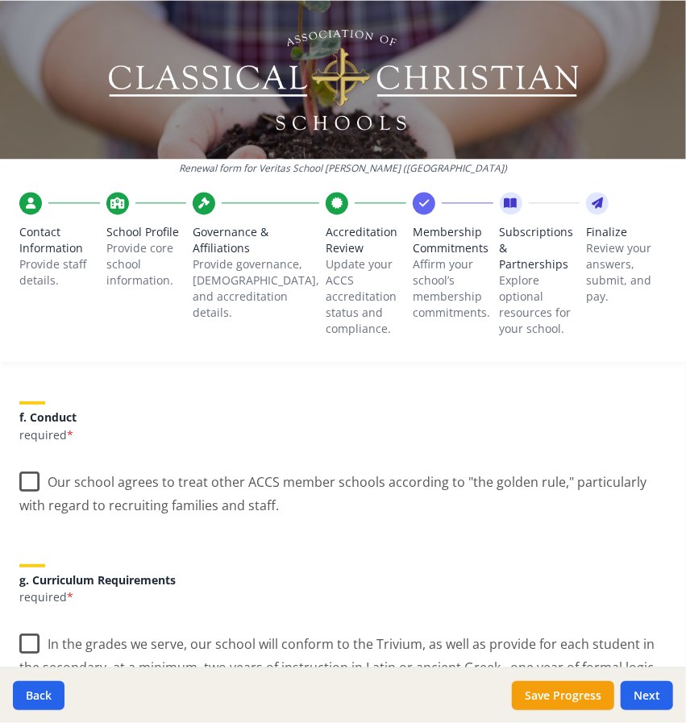
scroll to position [1052, 0]
click at [35, 486] on label "Our school agrees to treat other ACCS member schools according to "the golden r…" at bounding box center [342, 487] width 647 height 54
click at [0, 0] on input "Our school agrees to treat other ACCS member schools according to "the golden r…" at bounding box center [0, 0] width 0 height 0
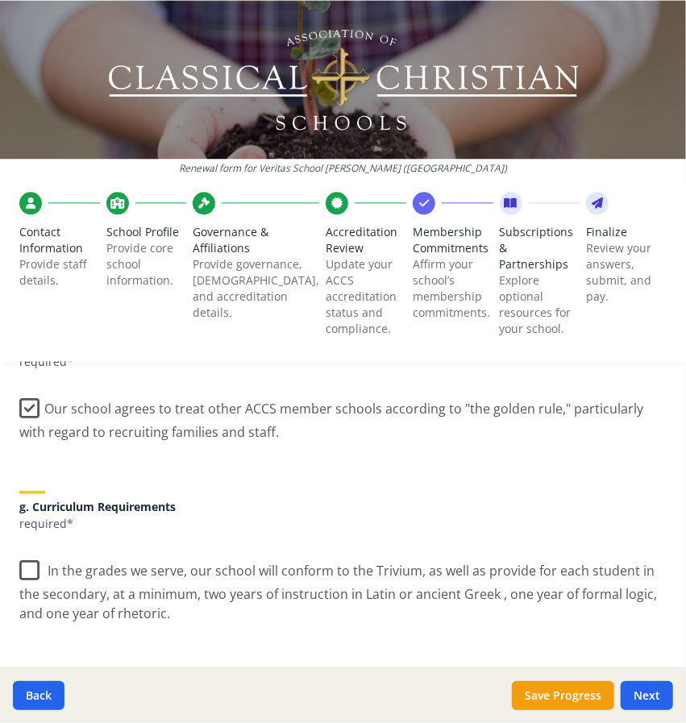
scroll to position [1133, 0]
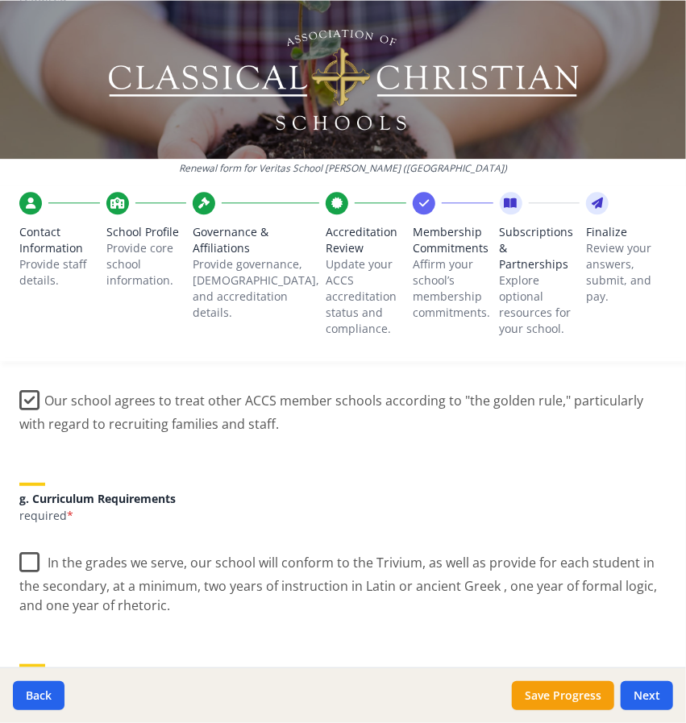
click at [42, 553] on label "In the grades we serve, our school will conform to the Trivium, as well as prov…" at bounding box center [342, 577] width 647 height 73
click at [0, 0] on input "In the grades we serve, our school will conform to the Trivium, as well as prov…" at bounding box center [0, 0] width 0 height 0
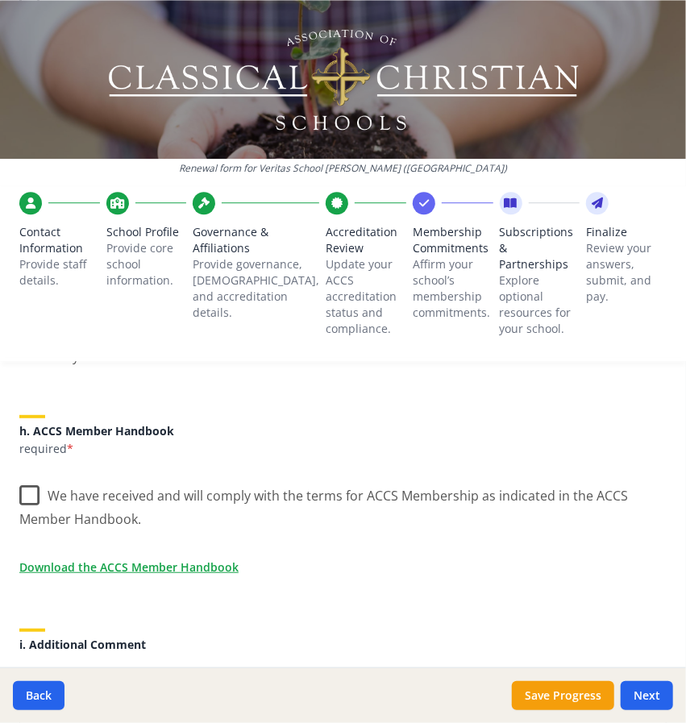
scroll to position [1382, 0]
click at [31, 487] on label "We have received and will comply with the terms for ACCS Membership as indicate…" at bounding box center [342, 501] width 647 height 54
click at [0, 0] on input "We have received and will comply with the terms for ACCS Membership as indicate…" at bounding box center [0, 0] width 0 height 0
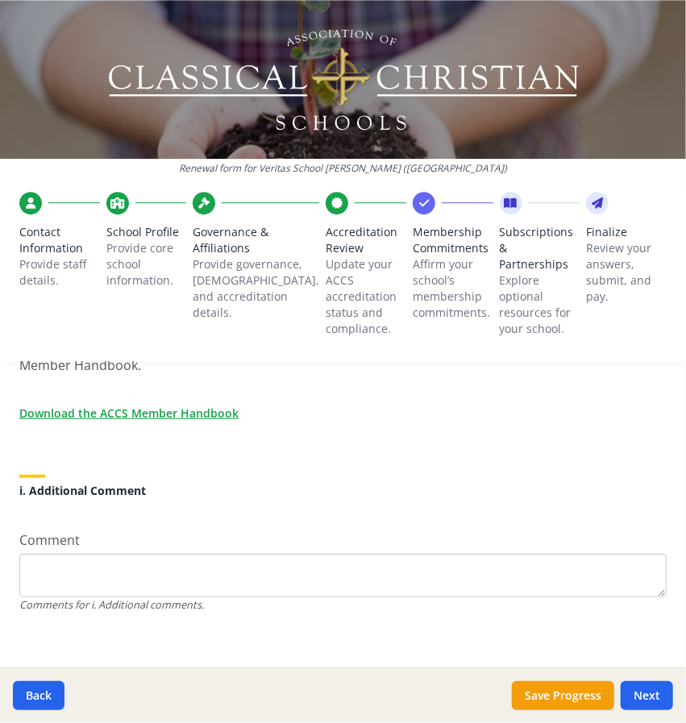
scroll to position [1545, 0]
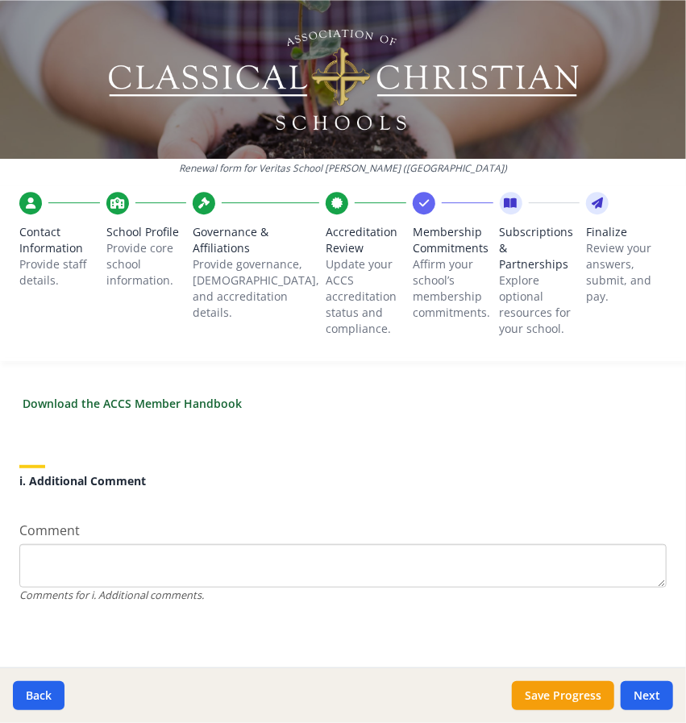
click at [160, 404] on link "Download the ACCS Member Handbook" at bounding box center [132, 403] width 219 height 17
click at [642, 694] on button "Next" at bounding box center [646, 695] width 52 height 29
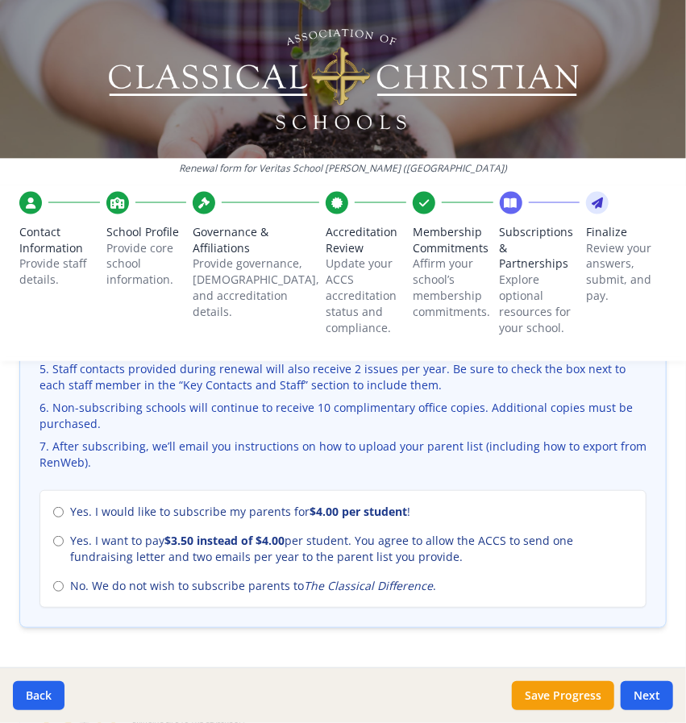
scroll to position [762, 0]
click at [58, 506] on input "Yes. I would like to subscribe my parents for $4.00 per student !" at bounding box center [58, 511] width 10 height 10
radio input "true"
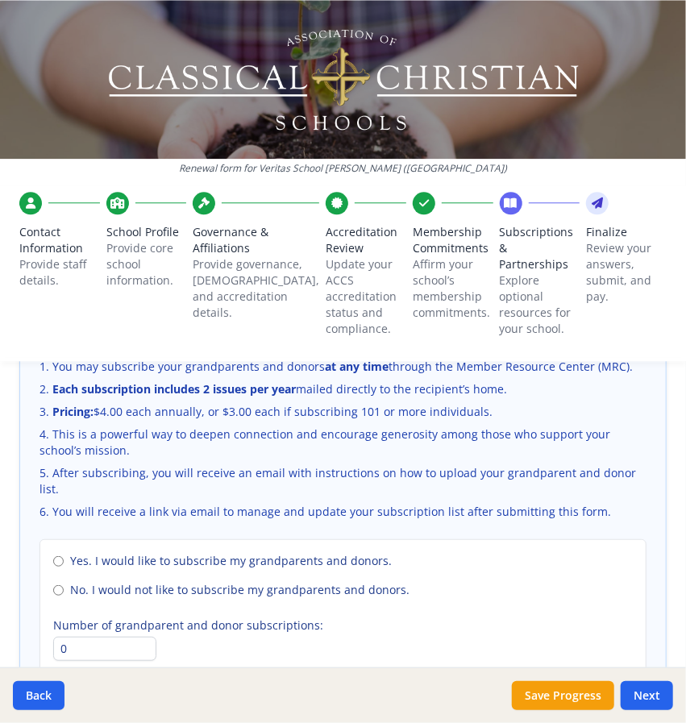
scroll to position [1376, 0]
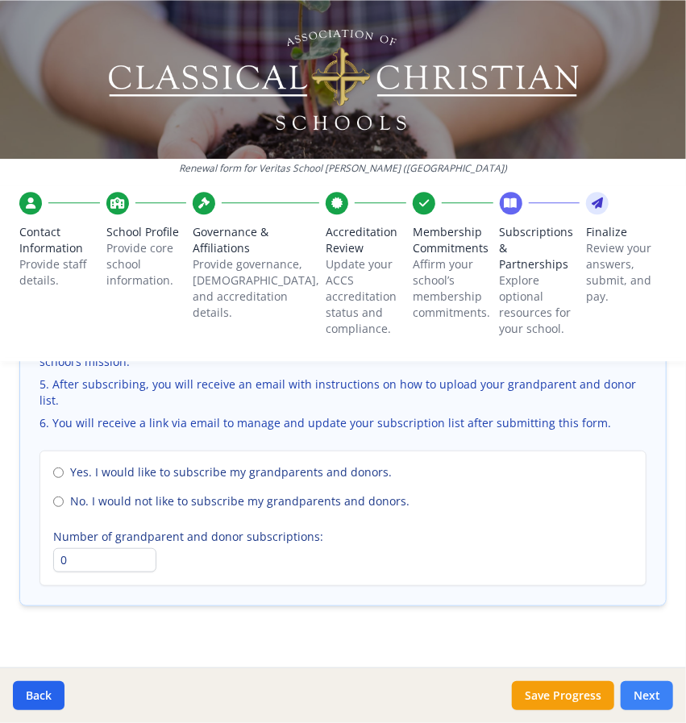
click at [632, 694] on button "Next" at bounding box center [646, 695] width 52 height 29
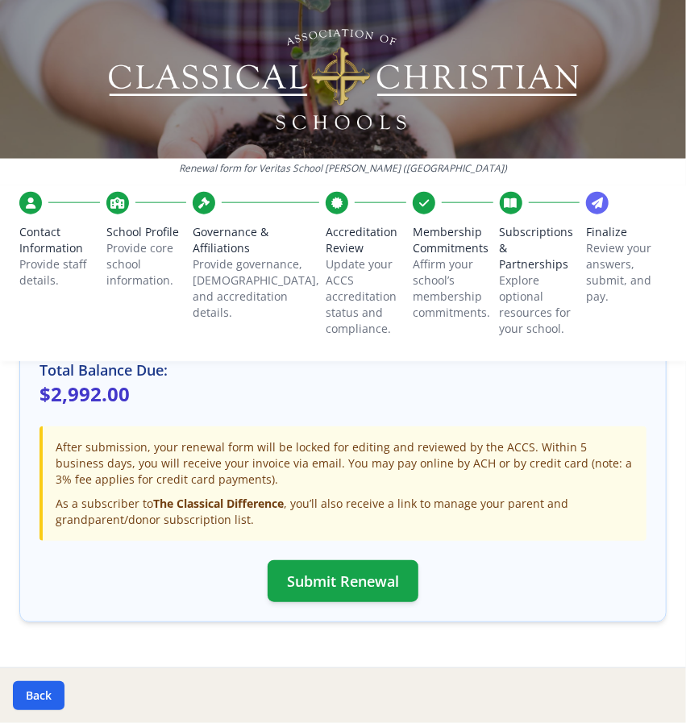
scroll to position [574, 0]
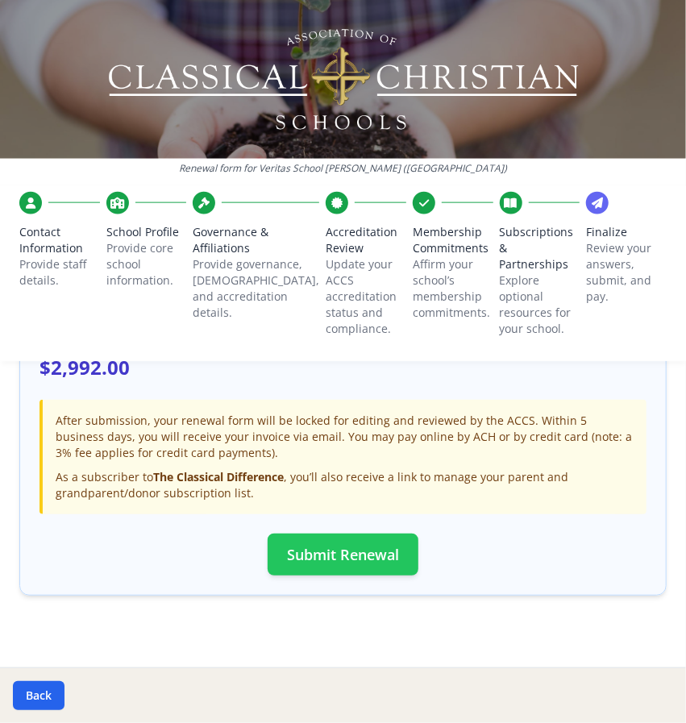
click at [322, 540] on button "Submit Renewal" at bounding box center [342, 554] width 151 height 42
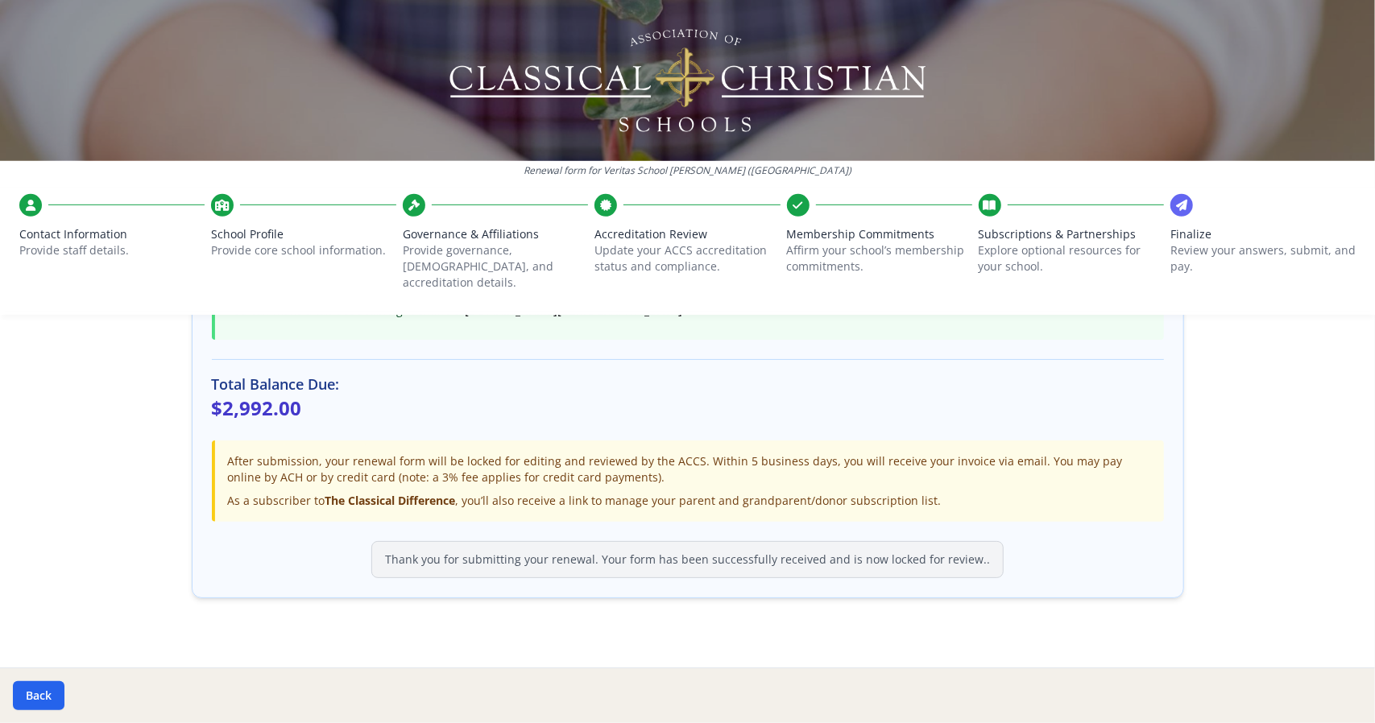
scroll to position [0, 0]
